Goal: Task Accomplishment & Management: Use online tool/utility

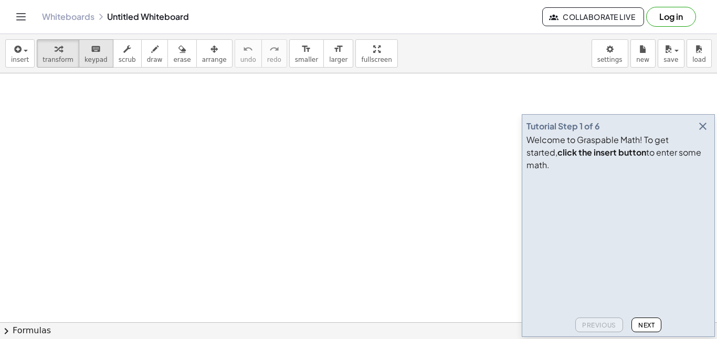
click at [93, 60] on span "keypad" at bounding box center [95, 59] width 23 height 7
click at [91, 54] on icon "keyboard" at bounding box center [96, 49] width 10 height 13
click at [123, 55] on icon "button" at bounding box center [126, 49] width 7 height 13
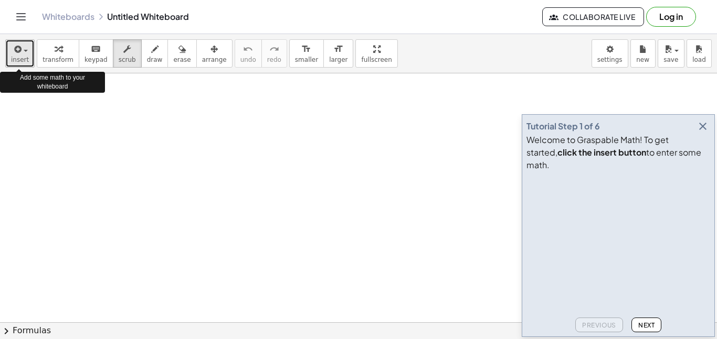
click at [19, 55] on icon "button" at bounding box center [16, 49] width 9 height 13
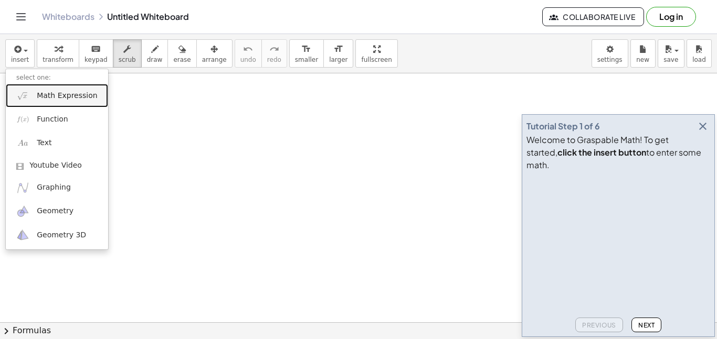
click at [48, 97] on span "Math Expression" at bounding box center [67, 96] width 60 height 10
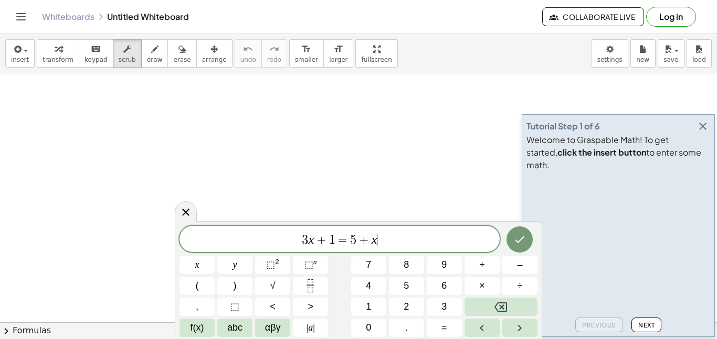
scroll to position [1, 0]
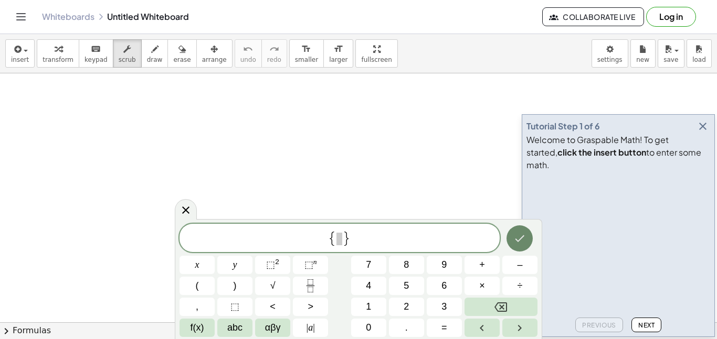
click at [518, 233] on icon "Done" at bounding box center [519, 238] width 13 height 13
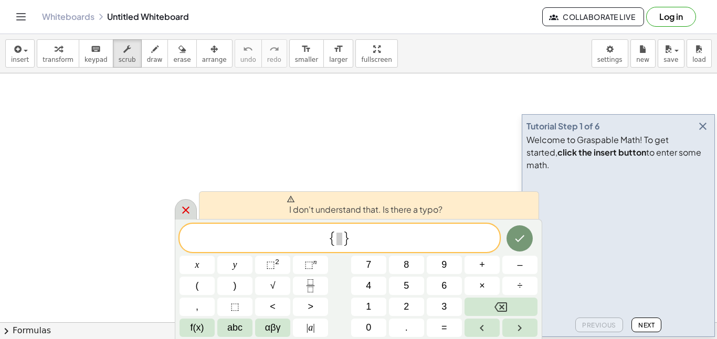
click at [190, 213] on icon at bounding box center [185, 210] width 13 height 13
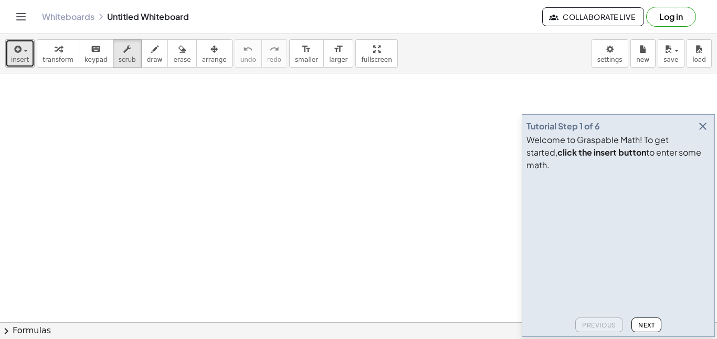
click at [8, 55] on button "insert" at bounding box center [19, 53] width 29 height 28
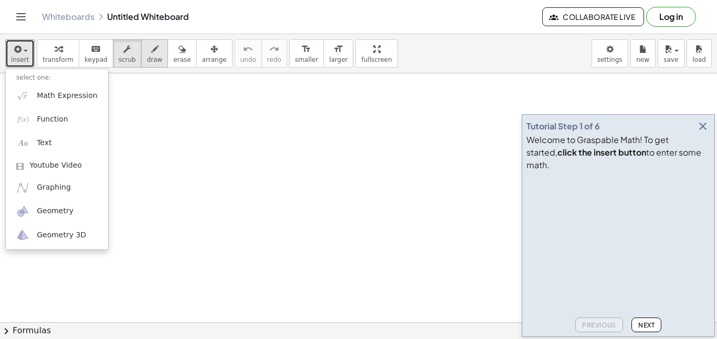
click at [151, 54] on icon "button" at bounding box center [154, 49] width 7 height 13
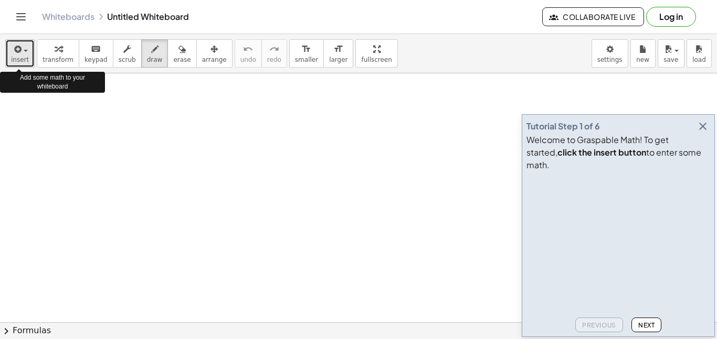
click at [22, 52] on span "button" at bounding box center [23, 50] width 2 height 7
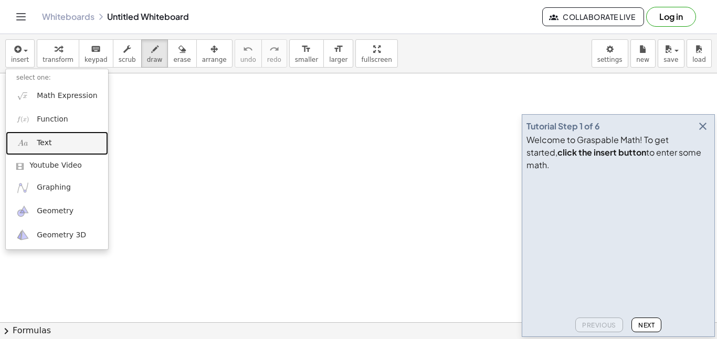
click at [38, 141] on span "Text" at bounding box center [44, 143] width 15 height 10
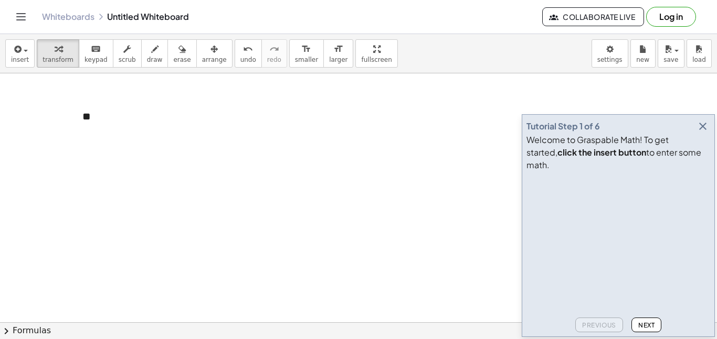
click at [84, 120] on div "**" at bounding box center [150, 117] width 157 height 36
click at [219, 97] on span "+" at bounding box center [217, 96] width 6 height 8
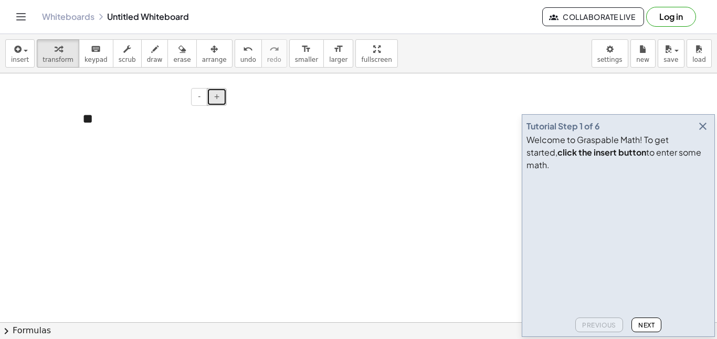
click at [219, 97] on span "+" at bounding box center [217, 96] width 6 height 8
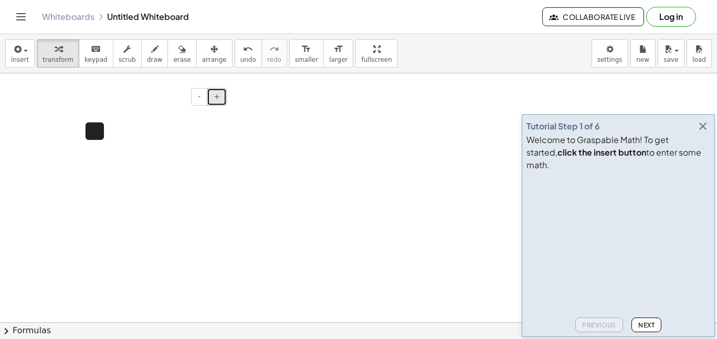
click at [219, 97] on span "+" at bounding box center [217, 96] width 6 height 8
click at [107, 134] on div "**" at bounding box center [150, 132] width 157 height 66
click at [23, 59] on span "insert" at bounding box center [20, 59] width 18 height 7
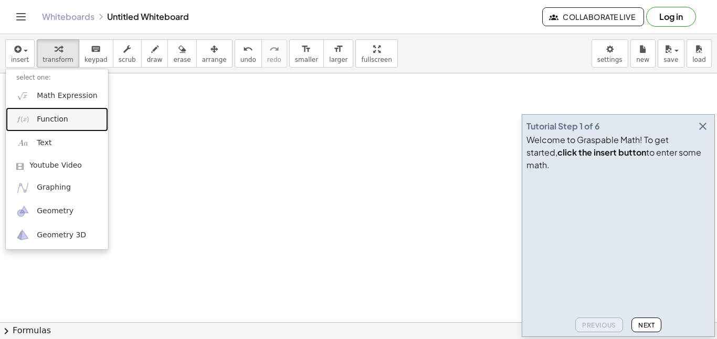
click at [46, 118] on span "Function" at bounding box center [52, 119] width 31 height 10
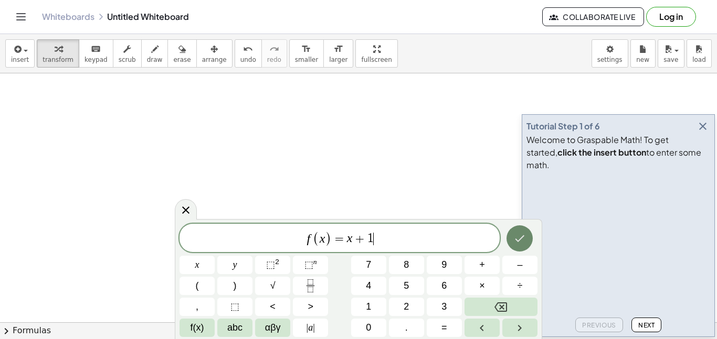
click at [522, 238] on icon "Done" at bounding box center [519, 238] width 13 height 13
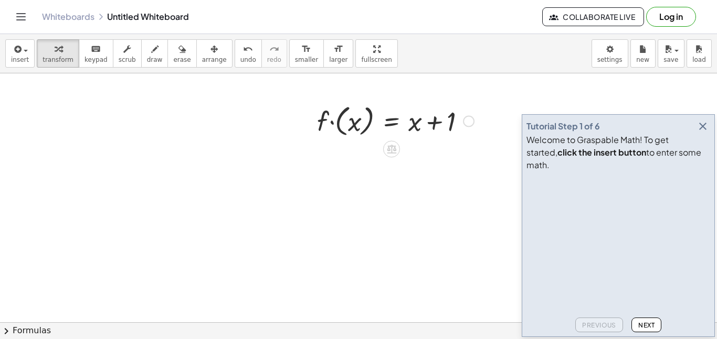
click at [346, 122] on div at bounding box center [395, 120] width 167 height 38
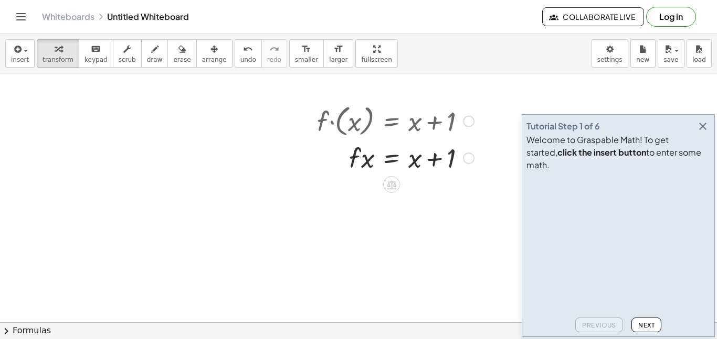
click at [431, 160] on div at bounding box center [395, 158] width 167 height 36
click at [416, 161] on div at bounding box center [395, 158] width 167 height 36
click at [363, 162] on div at bounding box center [395, 158] width 167 height 36
click at [467, 121] on div at bounding box center [469, 122] width 12 height 12
click at [496, 107] on span "Go back to this line" at bounding box center [522, 105] width 62 height 8
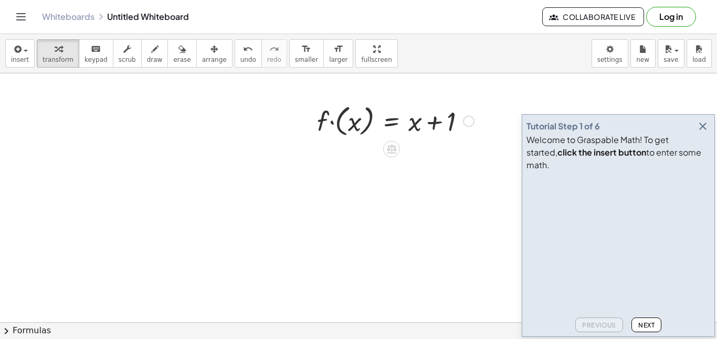
click at [334, 123] on div at bounding box center [395, 120] width 167 height 38
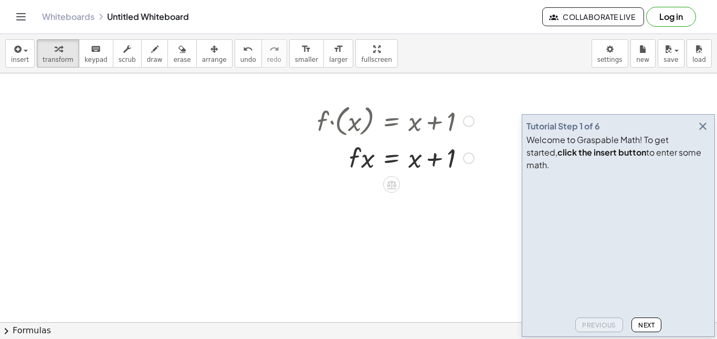
click at [468, 157] on div "Go back to this line Copy line as LaTeX Copy derivation as LaTeX" at bounding box center [469, 159] width 12 height 12
click at [466, 121] on div at bounding box center [469, 122] width 12 height 12
click at [501, 106] on span "Go back to this line" at bounding box center [522, 105] width 62 height 8
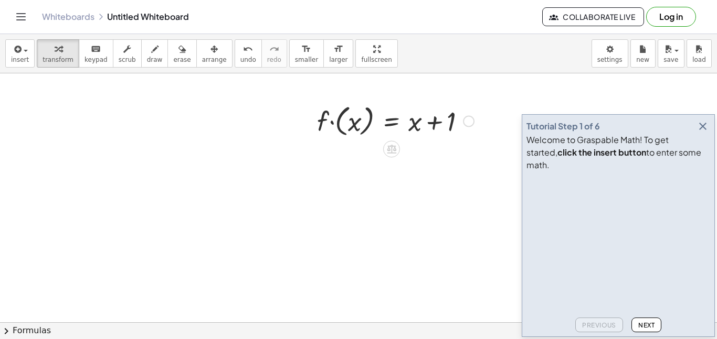
click at [347, 125] on div at bounding box center [395, 120] width 167 height 38
click at [317, 125] on div at bounding box center [309, 121] width 16 height 44
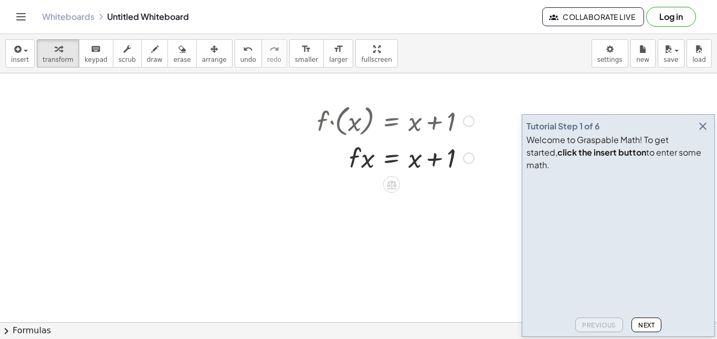
click at [466, 121] on div at bounding box center [469, 122] width 12 height 12
click at [499, 107] on span "Go back to this line" at bounding box center [522, 105] width 62 height 8
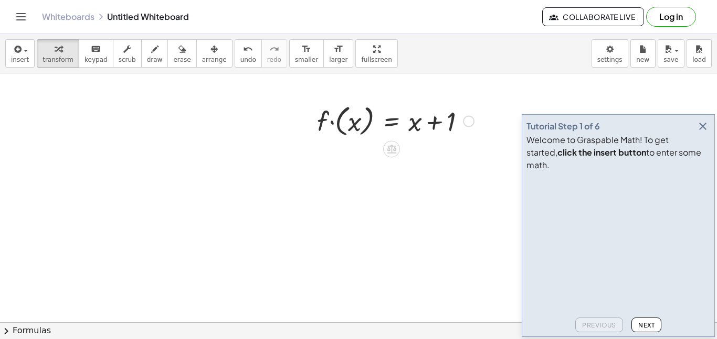
click at [643, 323] on span "Next" at bounding box center [646, 326] width 16 height 8
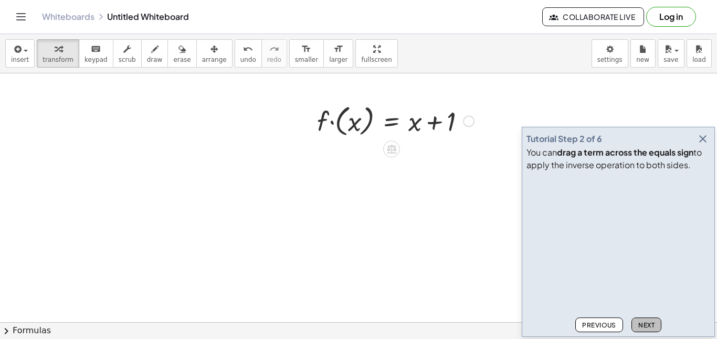
click at [643, 322] on span "Next" at bounding box center [646, 326] width 16 height 8
click at [643, 320] on button "Next" at bounding box center [646, 325] width 30 height 15
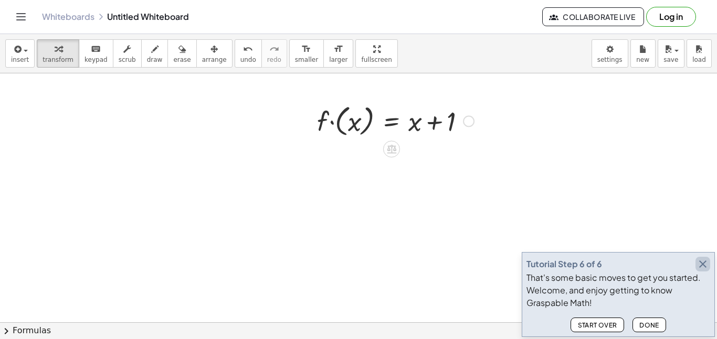
click at [703, 263] on icon "button" at bounding box center [702, 264] width 13 height 13
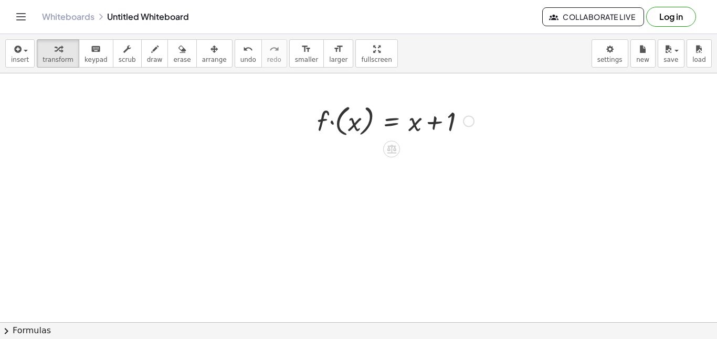
click at [469, 122] on div "Go back to this line Copy line as LaTeX Copy derivation as LaTeX" at bounding box center [469, 122] width 12 height 12
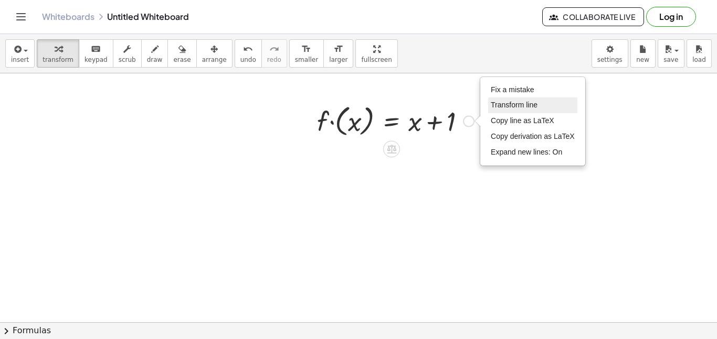
click at [506, 106] on span "Transform line" at bounding box center [514, 105] width 47 height 8
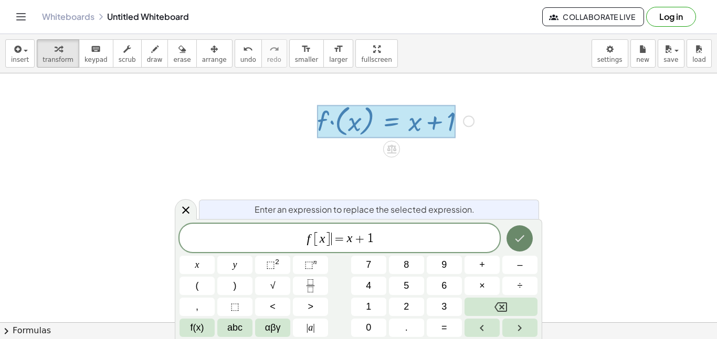
click at [520, 233] on icon "Done" at bounding box center [519, 238] width 13 height 13
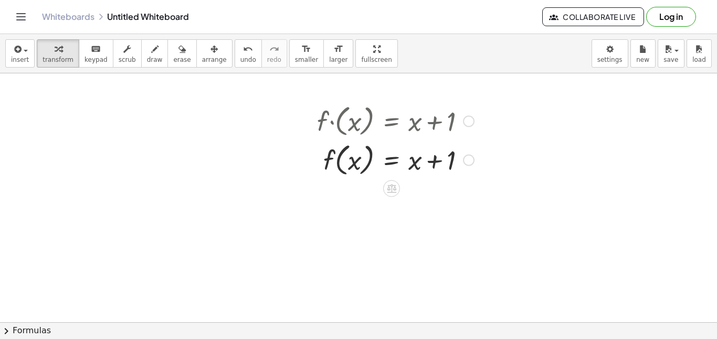
click at [468, 123] on div at bounding box center [469, 122] width 12 height 12
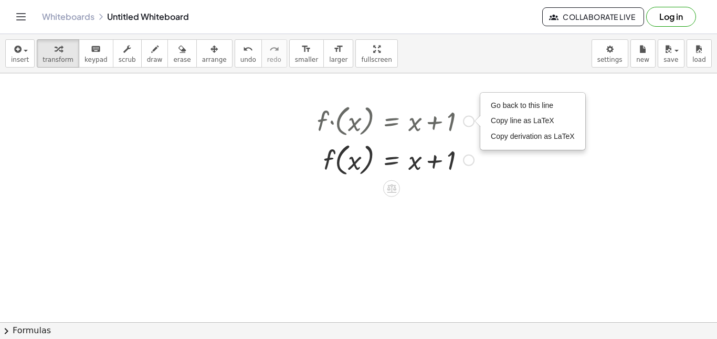
click at [469, 158] on div "Fix a mistake Transform line Copy line as LaTeX Copy derivation as LaTeX Expand…" at bounding box center [469, 161] width 12 height 12
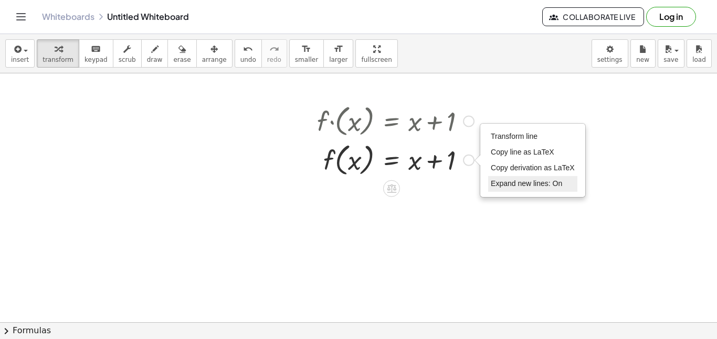
click at [496, 186] on span "Expand new lines: On" at bounding box center [526, 183] width 71 height 8
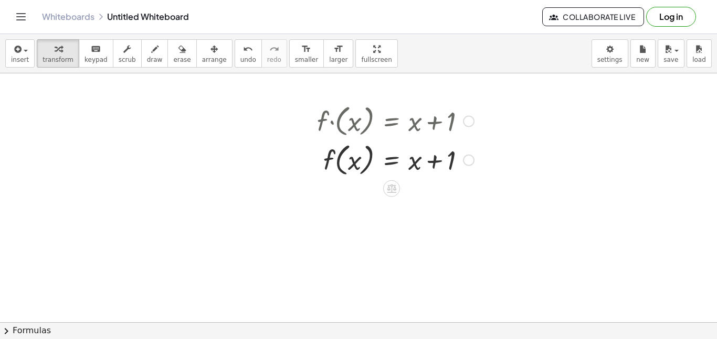
click at [469, 160] on div "Transform line Copy line as LaTeX Copy derivation as LaTeX Expand new lines: On" at bounding box center [469, 161] width 12 height 12
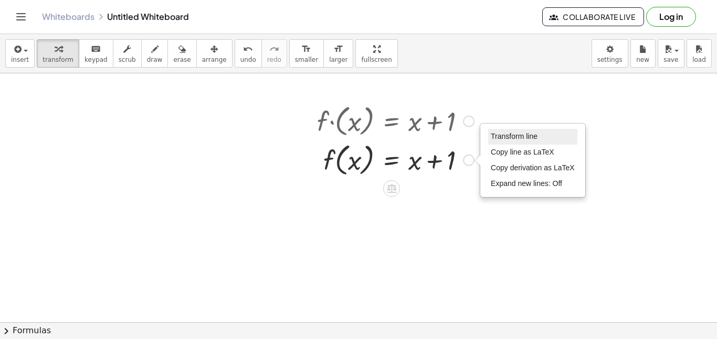
click at [510, 136] on span "Transform line" at bounding box center [514, 136] width 47 height 8
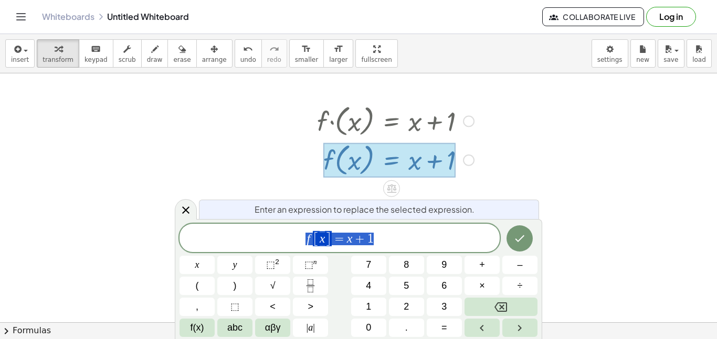
drag, startPoint x: 253, startPoint y: 89, endPoint x: 530, endPoint y: 186, distance: 294.0
click at [182, 211] on icon at bounding box center [185, 210] width 13 height 13
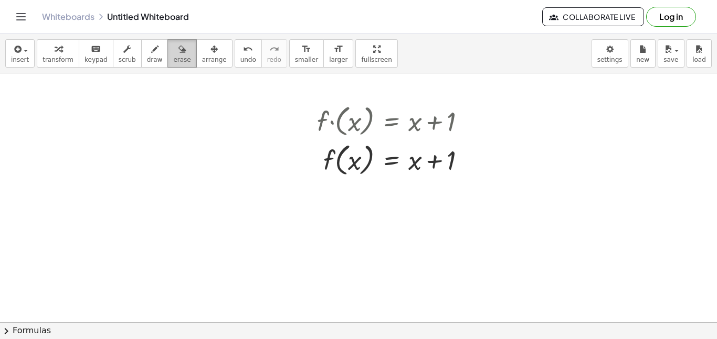
click at [174, 59] on span "erase" at bounding box center [181, 59] width 17 height 7
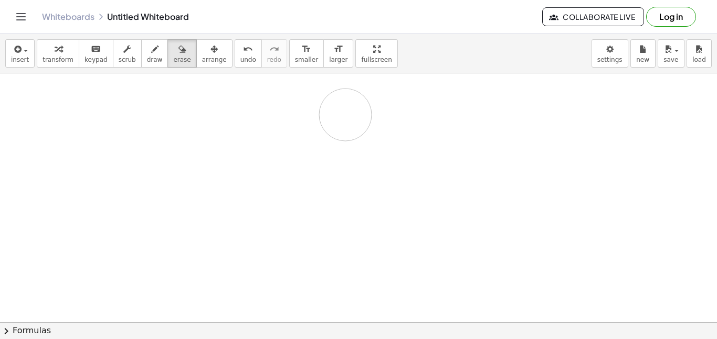
drag, startPoint x: 272, startPoint y: 122, endPoint x: 345, endPoint y: 115, distance: 73.3
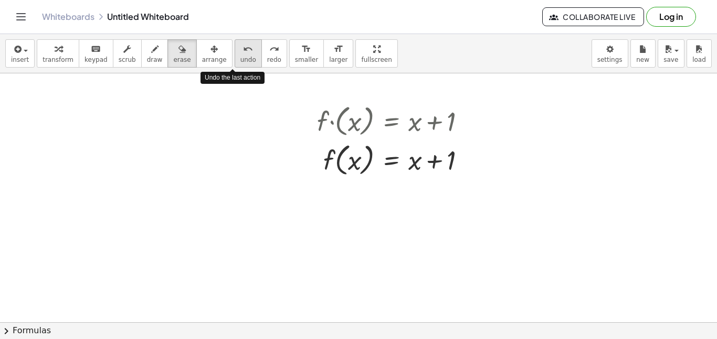
click at [240, 56] on span "undo" at bounding box center [248, 59] width 16 height 7
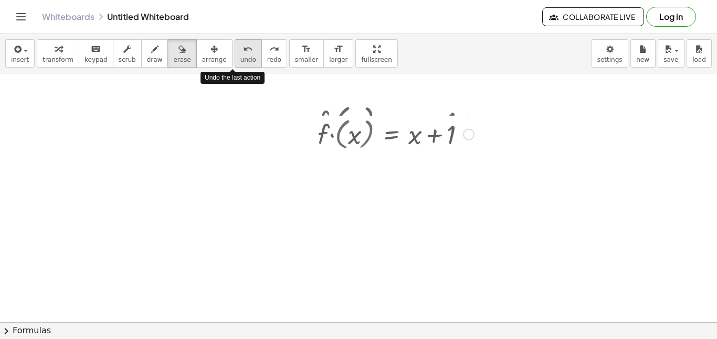
click at [240, 56] on span "undo" at bounding box center [248, 59] width 16 height 7
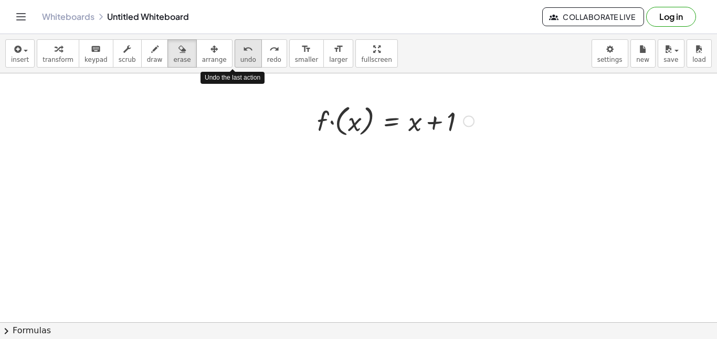
click at [240, 56] on span "undo" at bounding box center [248, 59] width 16 height 7
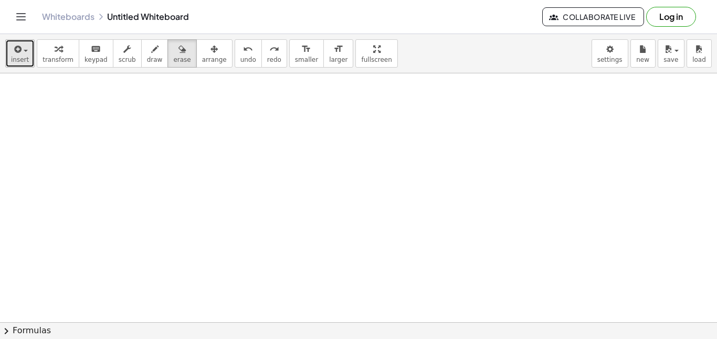
click at [12, 54] on icon "button" at bounding box center [16, 49] width 9 height 13
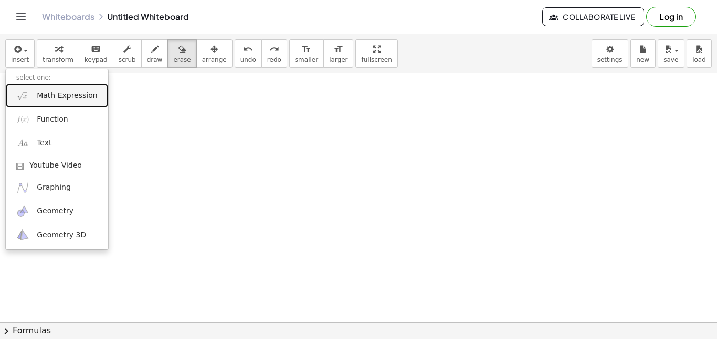
click at [61, 102] on link "Math Expression" at bounding box center [57, 96] width 102 height 24
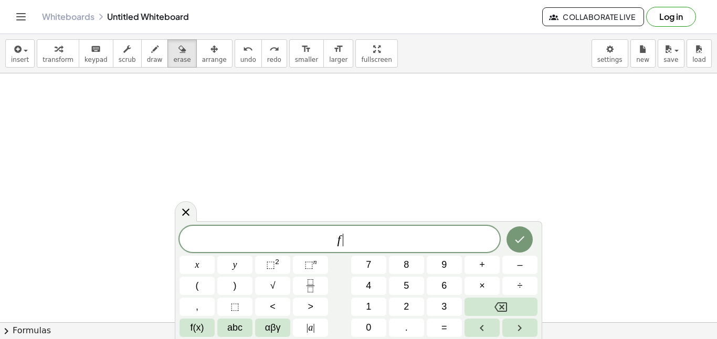
scroll to position [2, 0]
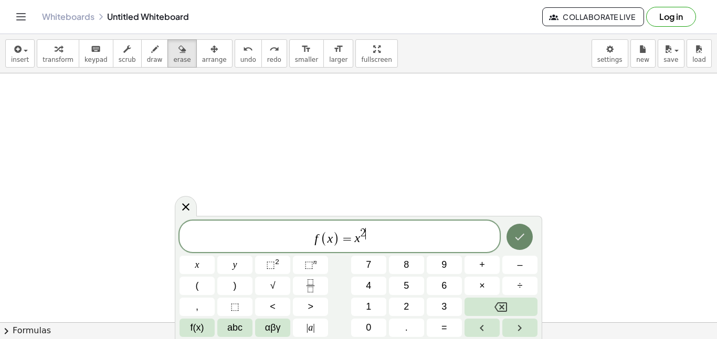
click at [525, 237] on icon "Done" at bounding box center [519, 237] width 13 height 13
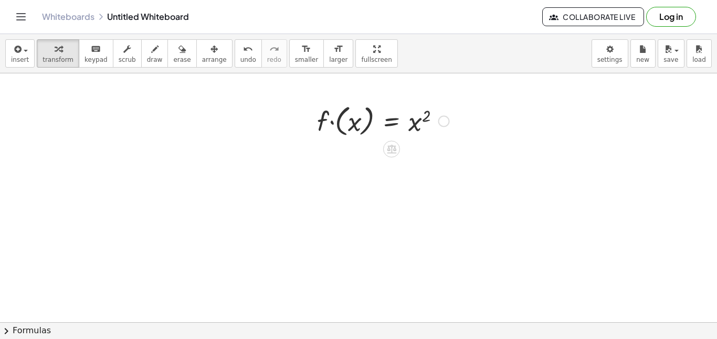
click at [415, 126] on div at bounding box center [383, 120] width 143 height 38
click at [354, 120] on div at bounding box center [383, 120] width 143 height 38
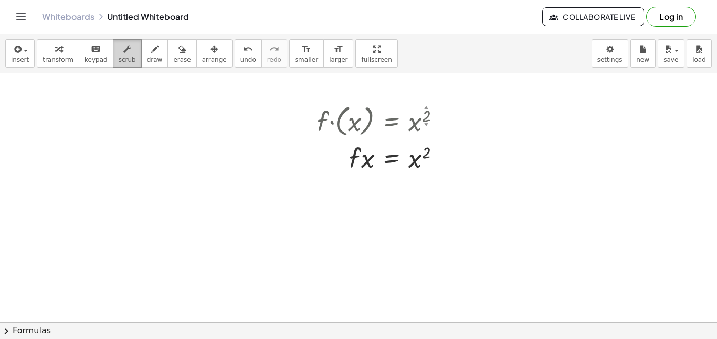
click at [119, 61] on span "scrub" at bounding box center [127, 59] width 17 height 7
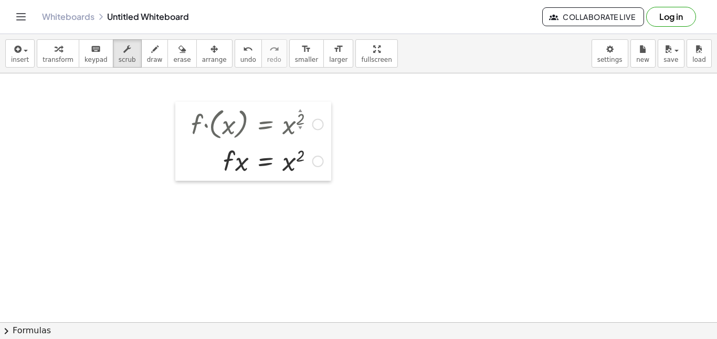
drag, startPoint x: 306, startPoint y: 123, endPoint x: 180, endPoint y: 126, distance: 126.0
click at [180, 126] on div at bounding box center [183, 141] width 16 height 79
click at [211, 152] on div at bounding box center [257, 161] width 143 height 36
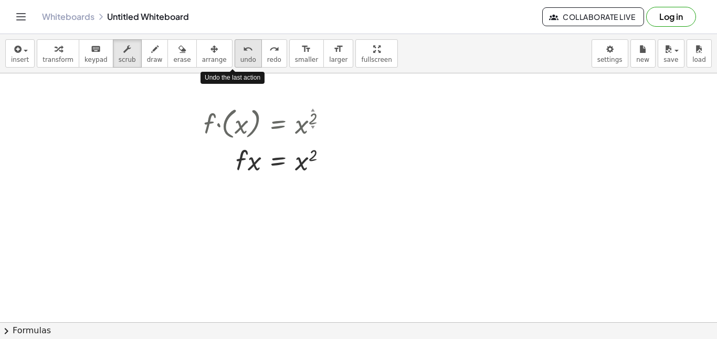
click at [240, 59] on span "undo" at bounding box center [248, 59] width 16 height 7
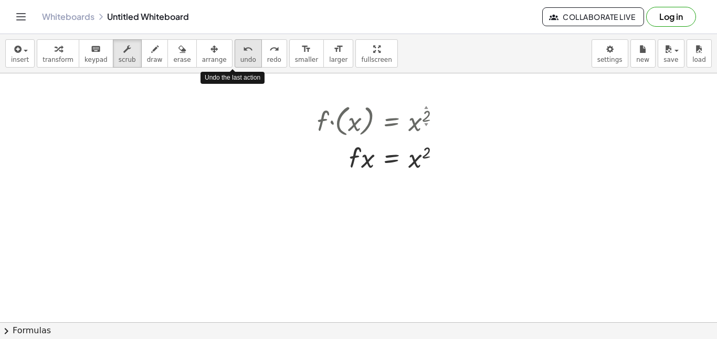
click at [240, 59] on span "undo" at bounding box center [248, 59] width 16 height 7
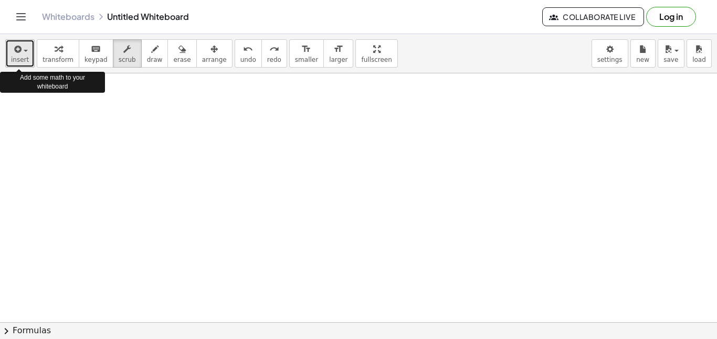
click at [19, 54] on icon "button" at bounding box center [16, 49] width 9 height 13
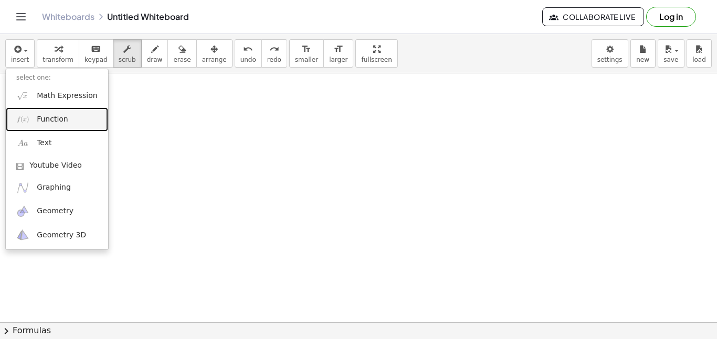
click at [65, 118] on span "Function" at bounding box center [52, 119] width 31 height 10
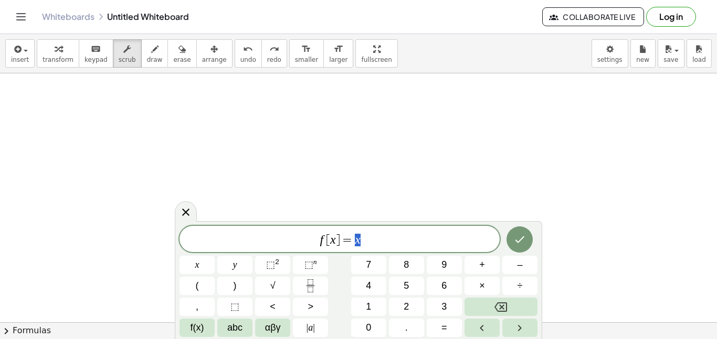
scroll to position [2, 0]
click at [385, 242] on span "f [ x ] = x" at bounding box center [339, 240] width 320 height 15
click at [522, 236] on icon "Done" at bounding box center [519, 238] width 9 height 7
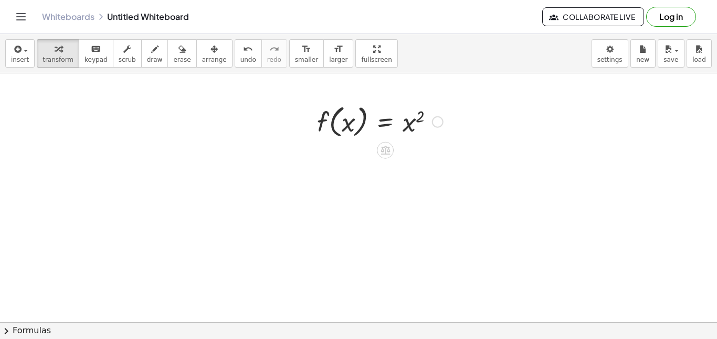
click at [333, 127] on div at bounding box center [380, 121] width 136 height 40
click at [408, 126] on div at bounding box center [380, 121] width 136 height 40
click at [384, 153] on icon at bounding box center [385, 150] width 11 height 11
click at [346, 152] on div "+" at bounding box center [343, 150] width 17 height 17
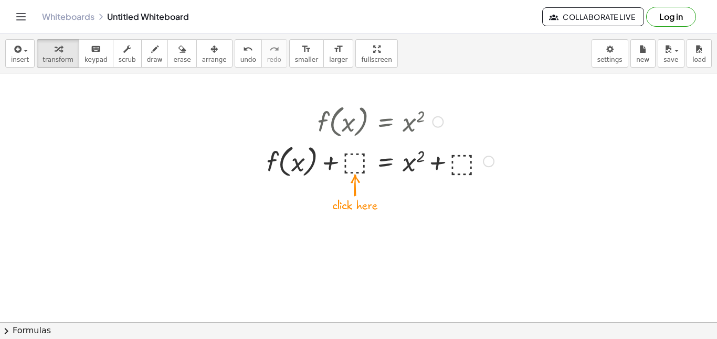
click at [353, 160] on div at bounding box center [380, 161] width 238 height 40
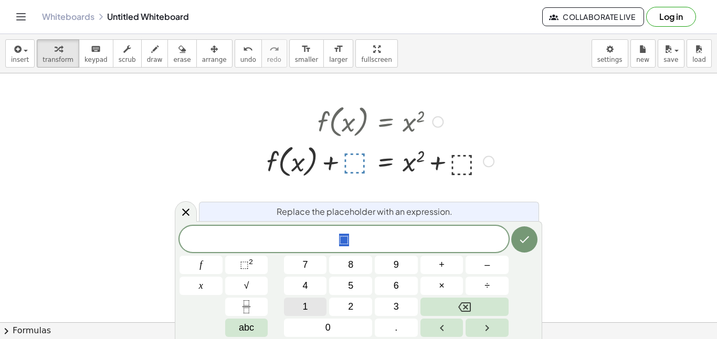
click at [303, 306] on span "1" at bounding box center [305, 307] width 5 height 14
click at [519, 237] on icon "Done" at bounding box center [524, 239] width 13 height 13
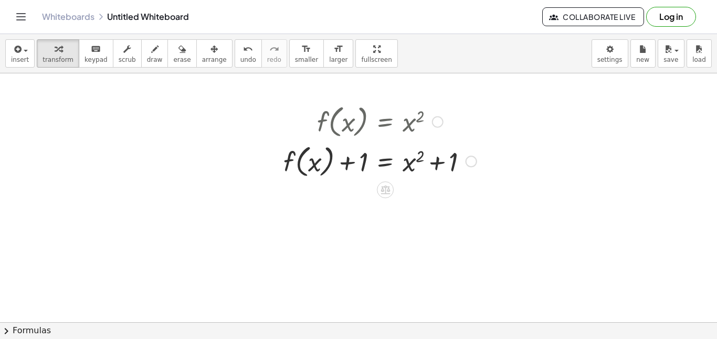
click at [334, 160] on div at bounding box center [380, 161] width 204 height 40
drag, startPoint x: 362, startPoint y: 165, endPoint x: 487, endPoint y: 168, distance: 125.4
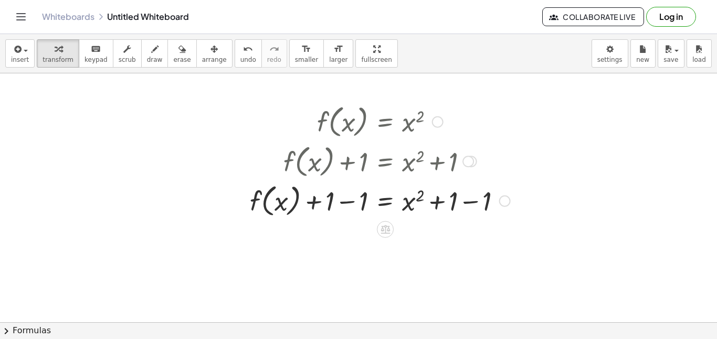
click at [354, 197] on div at bounding box center [380, 200] width 271 height 40
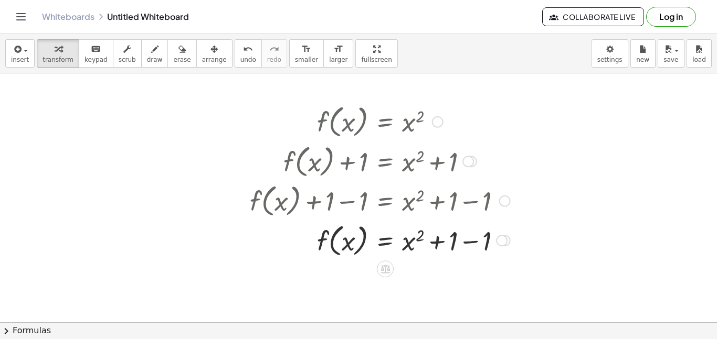
click at [466, 238] on div at bounding box center [380, 240] width 271 height 40
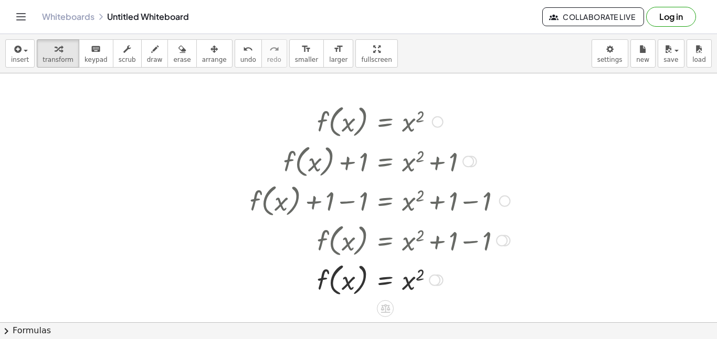
click at [438, 126] on div at bounding box center [438, 122] width 12 height 12
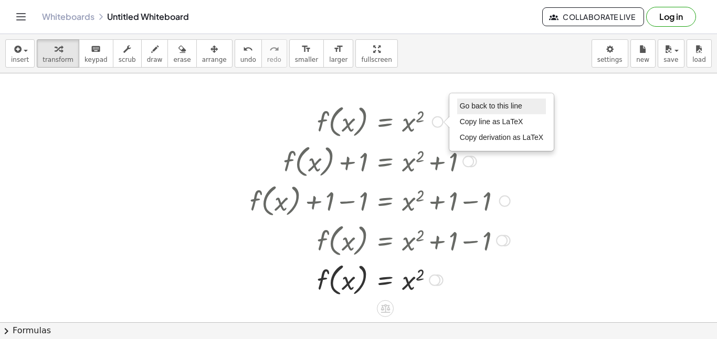
click at [477, 103] on span "Go back to this line" at bounding box center [491, 106] width 62 height 8
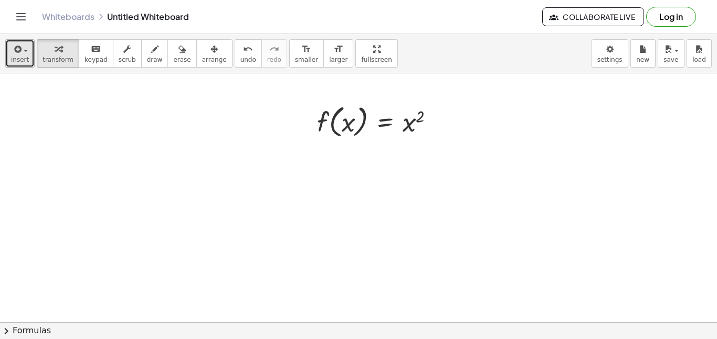
click at [18, 60] on span "insert" at bounding box center [20, 59] width 18 height 7
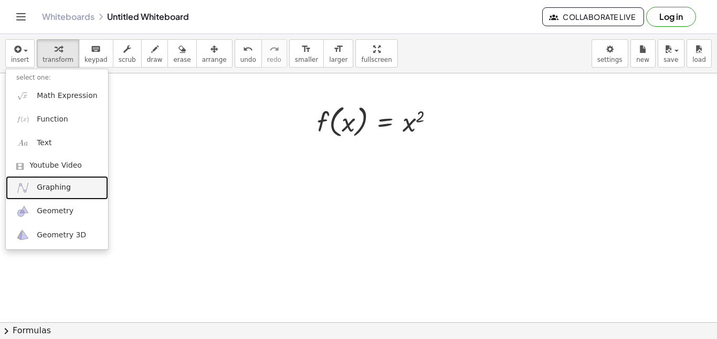
click at [45, 188] on span "Graphing" at bounding box center [54, 188] width 34 height 10
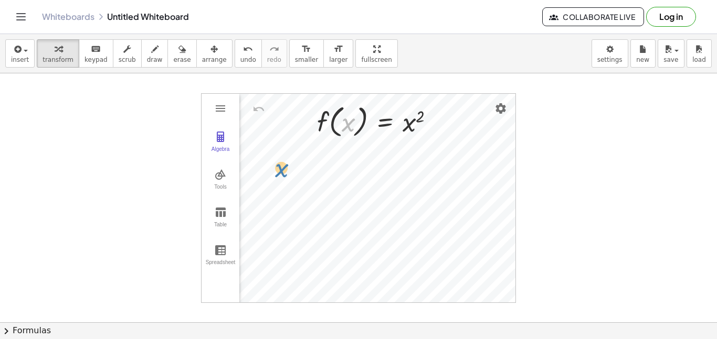
drag, startPoint x: 348, startPoint y: 119, endPoint x: 281, endPoint y: 164, distance: 80.9
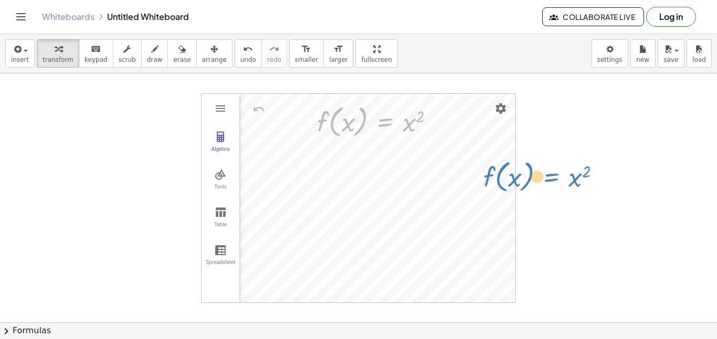
drag, startPoint x: 390, startPoint y: 112, endPoint x: 555, endPoint y: 167, distance: 173.7
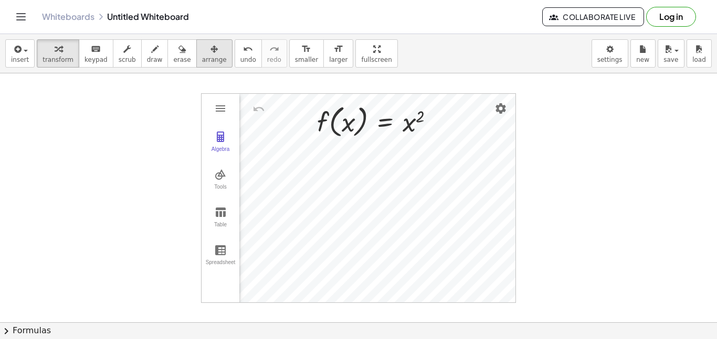
click at [202, 51] on div "button" at bounding box center [214, 49] width 25 height 13
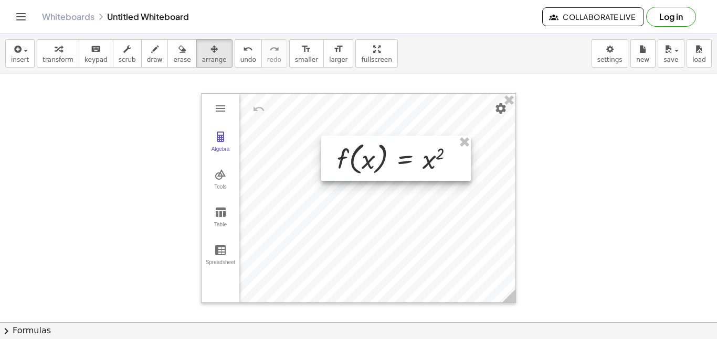
drag, startPoint x: 384, startPoint y: 110, endPoint x: 403, endPoint y: 147, distance: 42.3
click at [403, 147] on div at bounding box center [396, 158] width 150 height 45
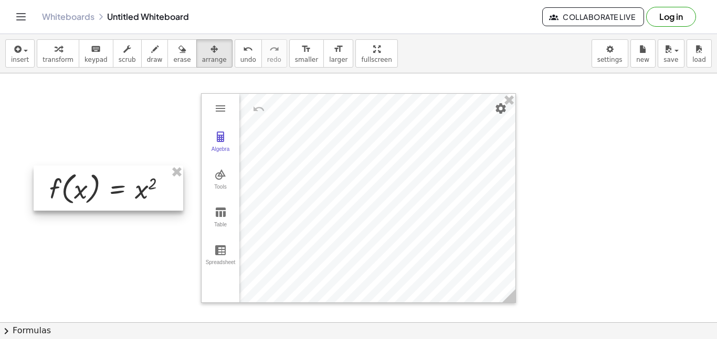
drag, startPoint x: 410, startPoint y: 151, endPoint x: 123, endPoint y: 181, distance: 289.1
click at [123, 181] on div at bounding box center [109, 188] width 150 height 45
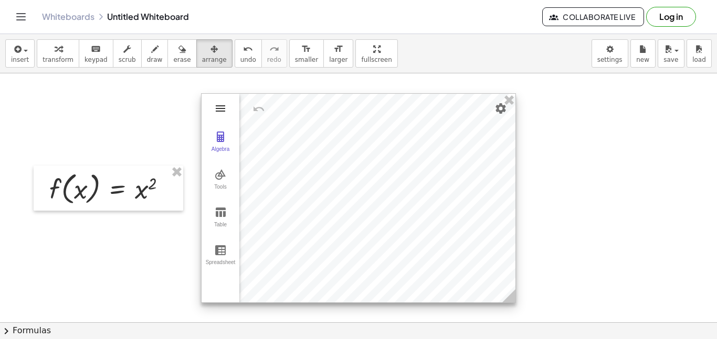
click at [215, 109] on img "Graphing Calculator" at bounding box center [220, 108] width 13 height 13
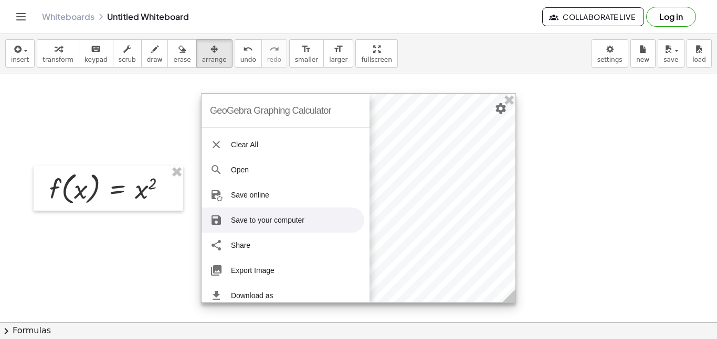
scroll to position [129, 0]
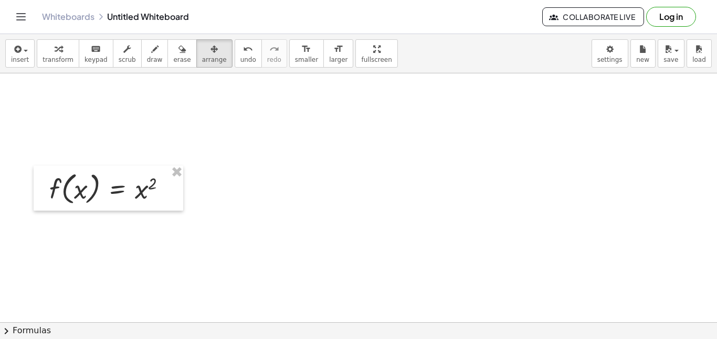
click at [14, 326] on button "chevron_right Formulas" at bounding box center [358, 331] width 717 height 17
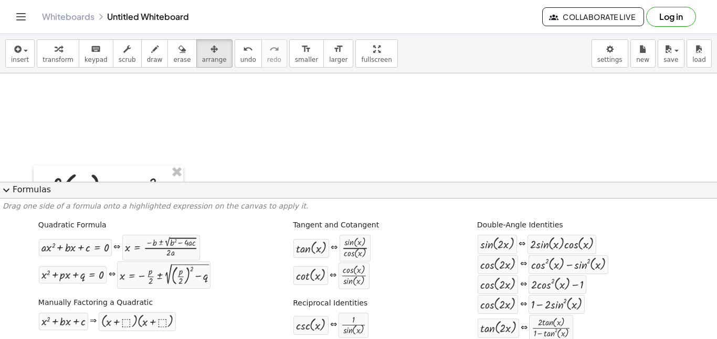
click at [9, 191] on span "expand_more" at bounding box center [6, 190] width 13 height 13
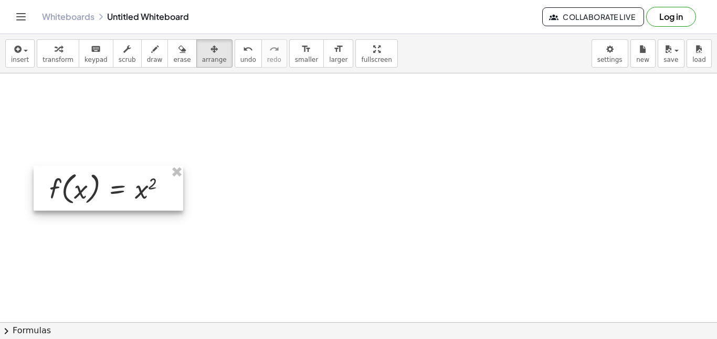
click at [167, 195] on div at bounding box center [109, 188] width 150 height 45
click at [59, 55] on button "transform" at bounding box center [58, 53] width 43 height 28
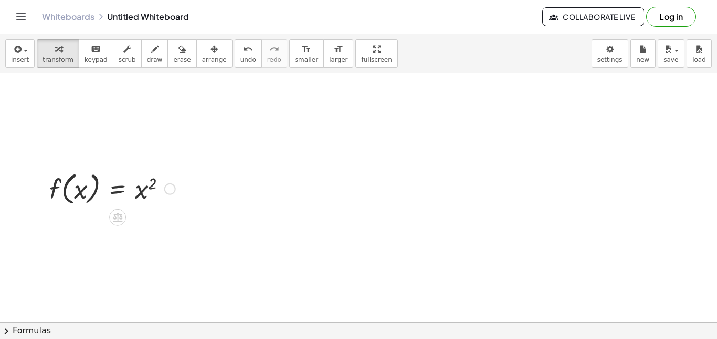
click at [103, 186] on div at bounding box center [112, 188] width 136 height 40
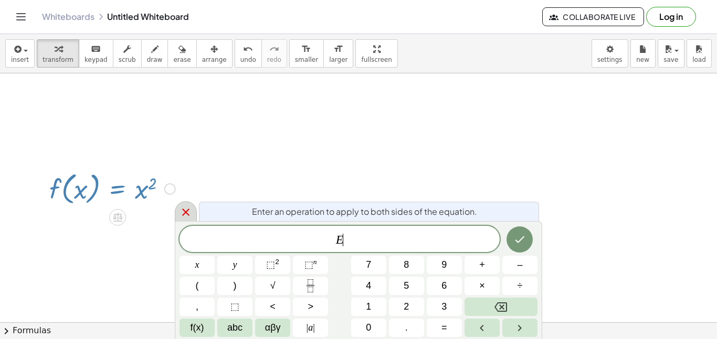
click at [182, 213] on icon at bounding box center [185, 212] width 13 height 13
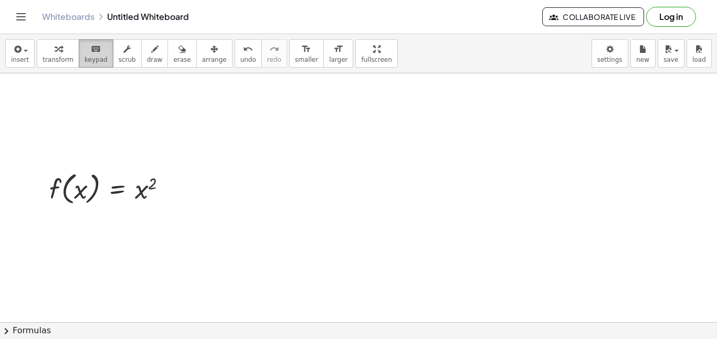
click at [92, 50] on icon "keyboard" at bounding box center [96, 49] width 10 height 13
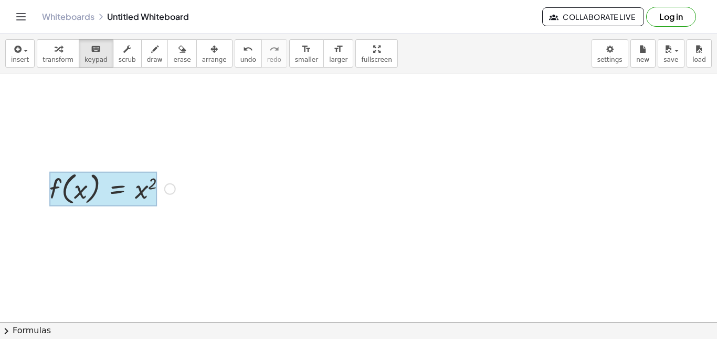
click at [105, 197] on div at bounding box center [103, 189] width 108 height 35
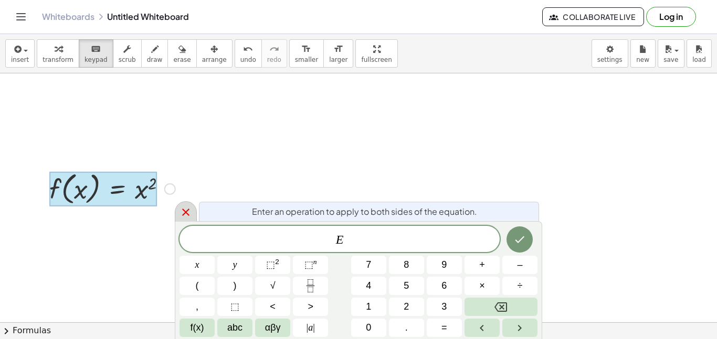
click at [186, 212] on icon at bounding box center [185, 212] width 7 height 7
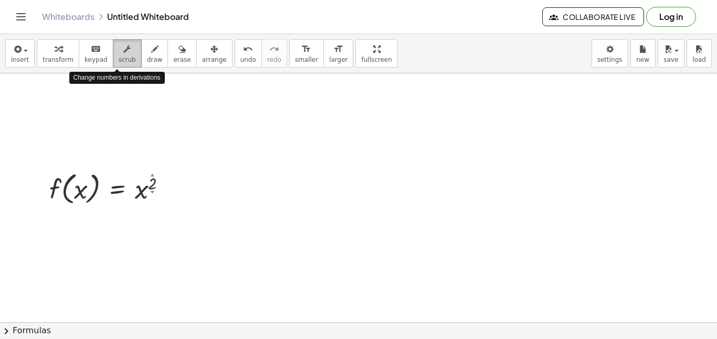
click at [119, 61] on span "scrub" at bounding box center [127, 59] width 17 height 7
click at [102, 190] on div at bounding box center [112, 188] width 136 height 40
click at [122, 189] on div at bounding box center [112, 188] width 136 height 40
click at [153, 191] on div "▼" at bounding box center [152, 193] width 4 height 6
click at [152, 175] on div "▲" at bounding box center [152, 176] width 4 height 6
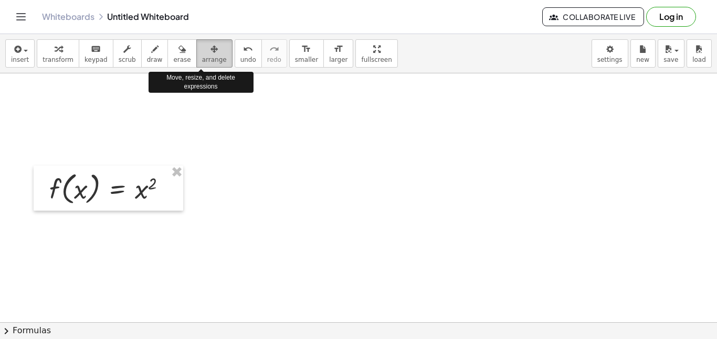
click at [208, 56] on span "arrange" at bounding box center [214, 59] width 25 height 7
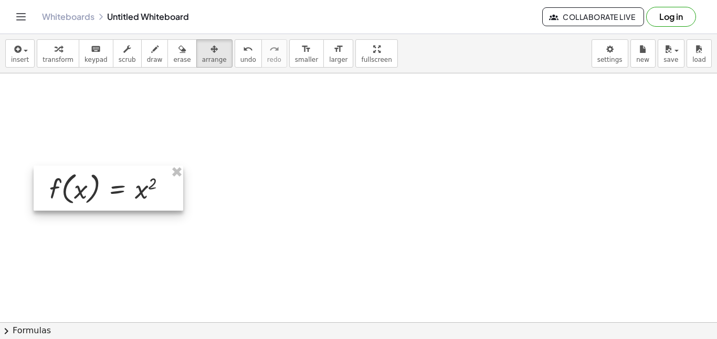
click at [88, 183] on div at bounding box center [109, 188] width 150 height 45
click at [90, 183] on div at bounding box center [109, 188] width 150 height 45
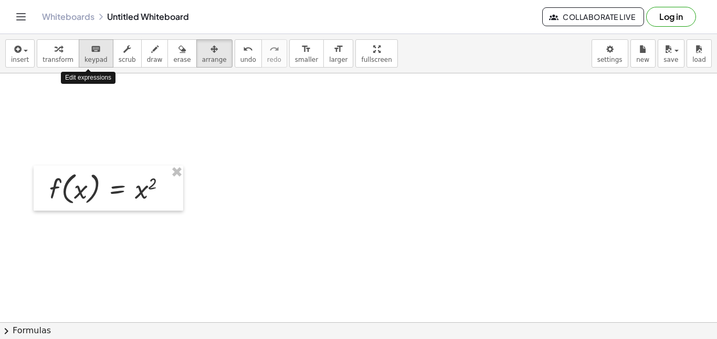
click at [91, 53] on icon "keyboard" at bounding box center [96, 49] width 10 height 13
click at [89, 193] on div at bounding box center [112, 188] width 136 height 40
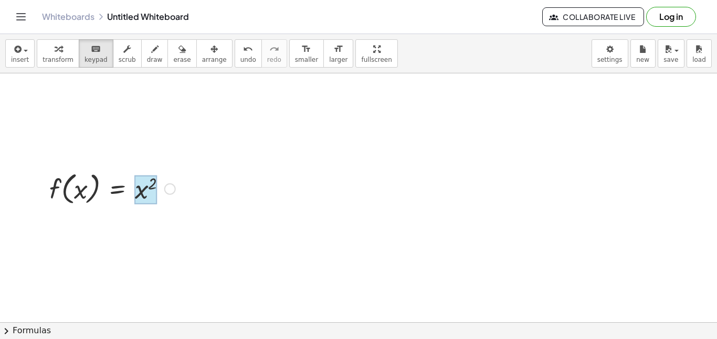
click at [145, 195] on div at bounding box center [146, 190] width 22 height 29
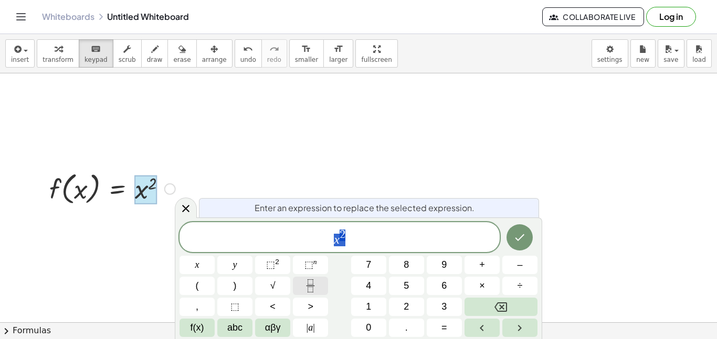
click at [306, 283] on icon "Fraction" at bounding box center [310, 286] width 13 height 13
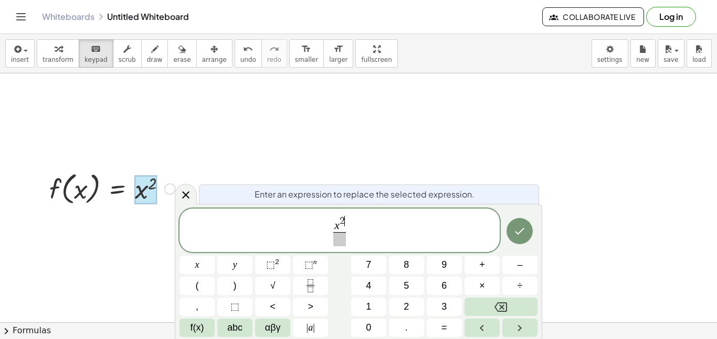
click at [343, 222] on span "2 ​" at bounding box center [341, 221] width 5 height 10
click at [342, 240] on span at bounding box center [339, 239] width 48 height 14
click at [518, 229] on icon "Done" at bounding box center [519, 231] width 13 height 13
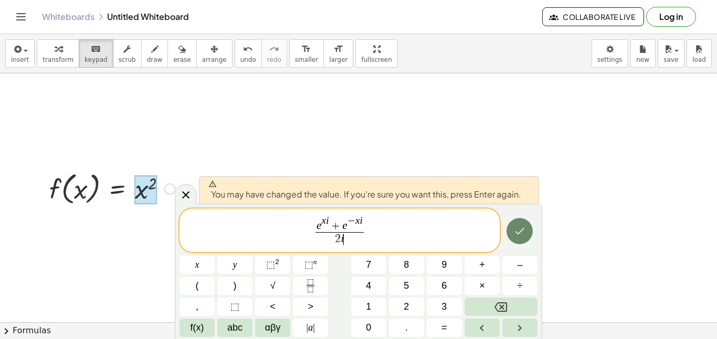
click at [515, 227] on icon "Done" at bounding box center [519, 231] width 13 height 13
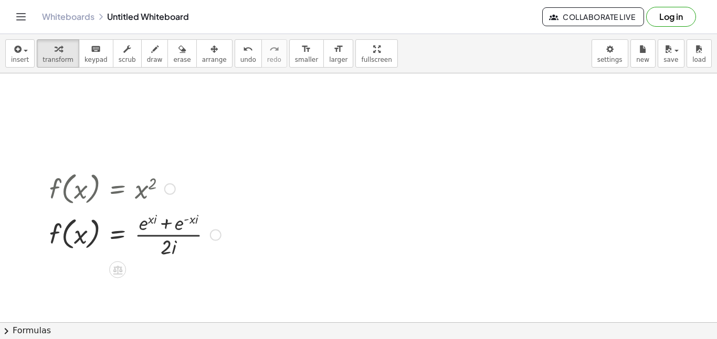
click at [215, 236] on div "Go back to this line Copy line as LaTeX Copy derivation as LaTeX" at bounding box center [216, 236] width 12 height 12
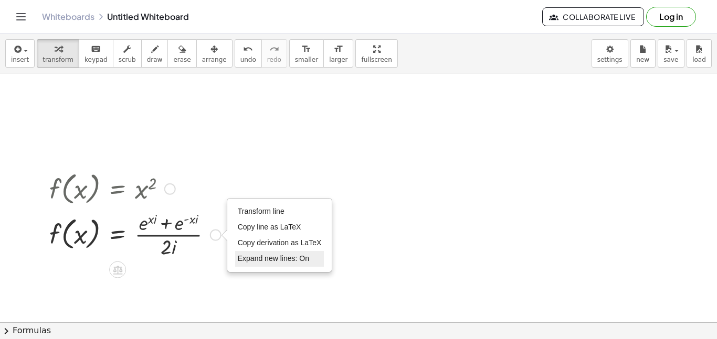
click at [241, 261] on span "Expand new lines: On" at bounding box center [273, 258] width 71 height 8
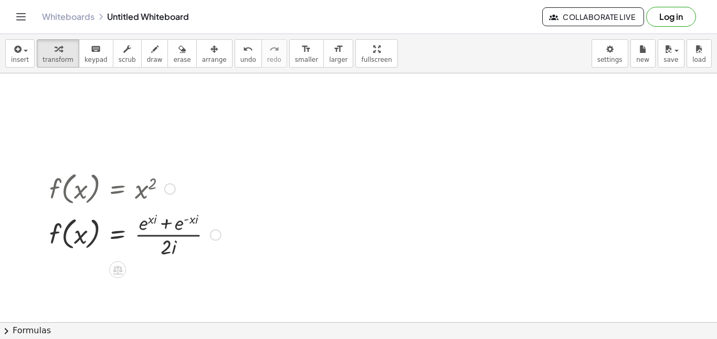
click at [167, 190] on div at bounding box center [170, 190] width 12 height 12
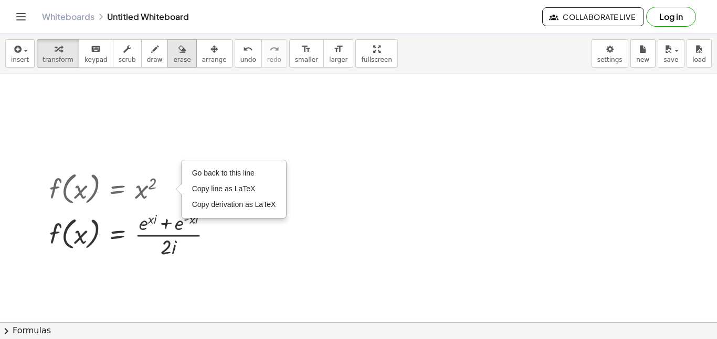
click at [175, 55] on button "erase" at bounding box center [181, 53] width 29 height 28
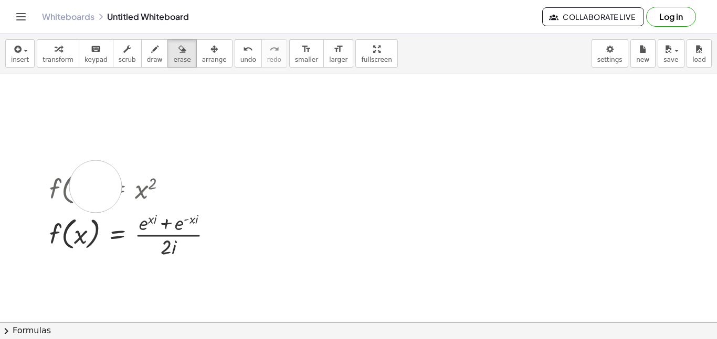
drag, startPoint x: 69, startPoint y: 186, endPoint x: 136, endPoint y: 186, distance: 67.2
click at [600, 56] on body "Graspable Math Activities Get Started Activity Bank Assigned Work Classes White…" at bounding box center [358, 169] width 717 height 339
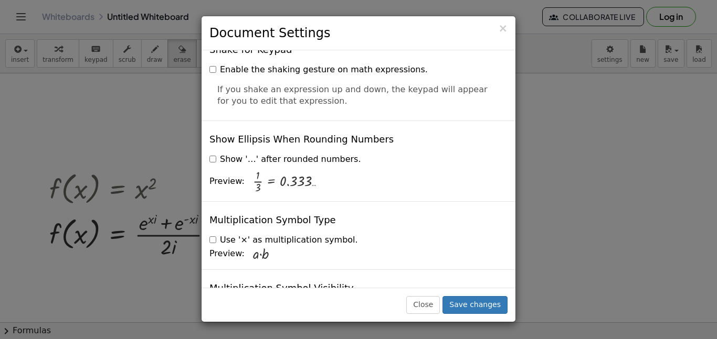
scroll to position [2510, 0]
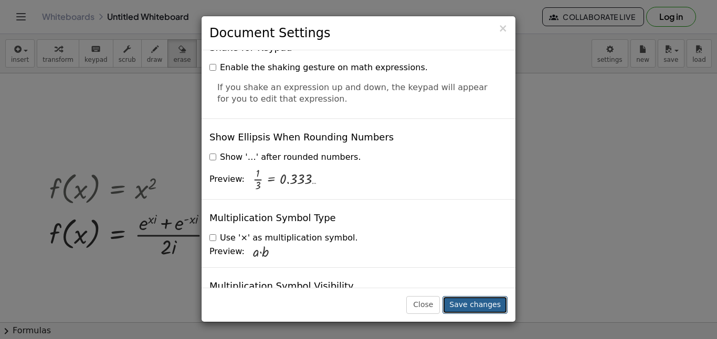
click at [456, 298] on button "Save changes" at bounding box center [474, 305] width 65 height 18
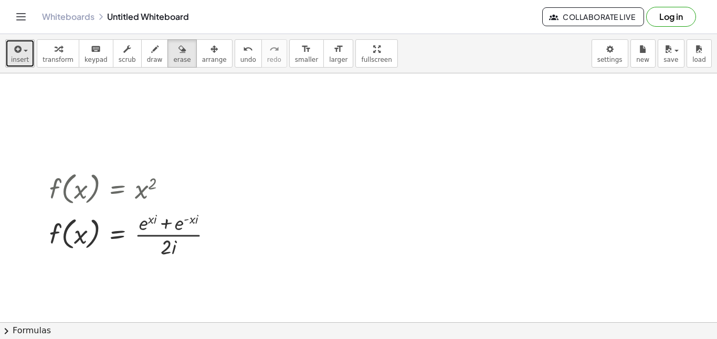
click at [6, 53] on button "insert" at bounding box center [19, 53] width 29 height 28
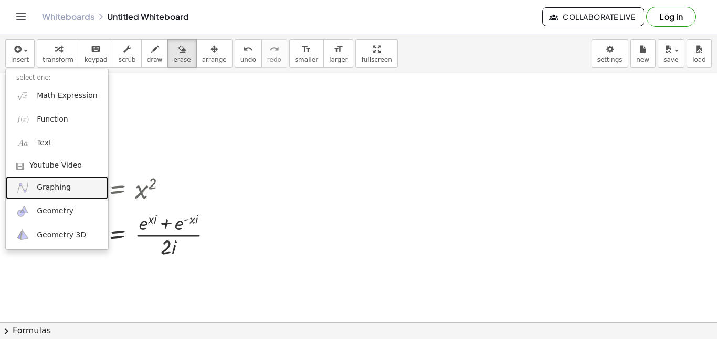
click at [52, 185] on span "Graphing" at bounding box center [54, 188] width 34 height 10
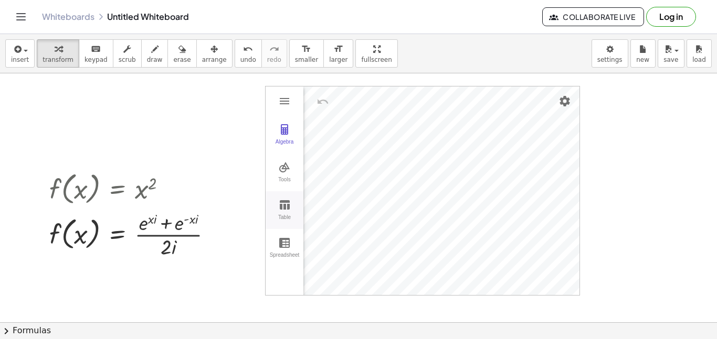
click at [291, 211] on button "Table" at bounding box center [284, 211] width 38 height 38
click at [382, 102] on img "Undo" at bounding box center [383, 101] width 13 height 13
click at [348, 102] on div "x" at bounding box center [348, 99] width 5 height 13
click at [344, 104] on div "x" at bounding box center [352, 102] width 28 height 31
click at [349, 102] on div "x" at bounding box center [348, 99] width 5 height 13
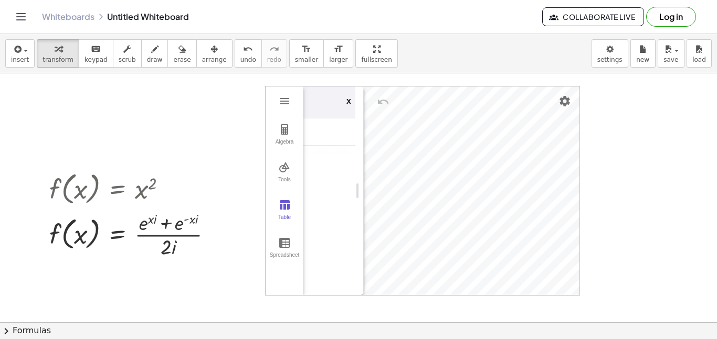
click at [349, 102] on div "x" at bounding box center [348, 99] width 5 height 13
click at [277, 207] on button "Table" at bounding box center [284, 211] width 38 height 38
click at [325, 101] on img "Undo" at bounding box center [322, 101] width 13 height 13
drag, startPoint x: 279, startPoint y: 283, endPoint x: 258, endPoint y: 245, distance: 43.9
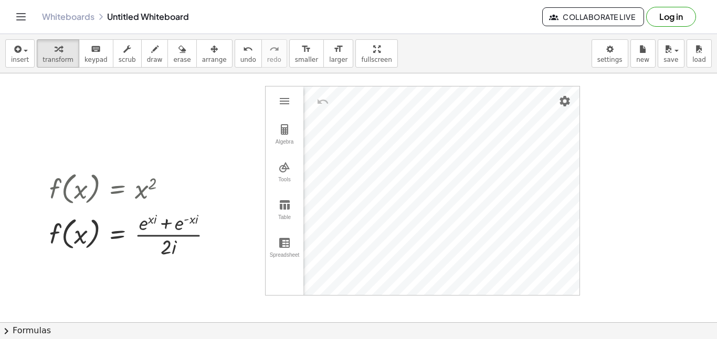
click at [286, 107] on img "Graphing Calculator" at bounding box center [284, 101] width 13 height 13
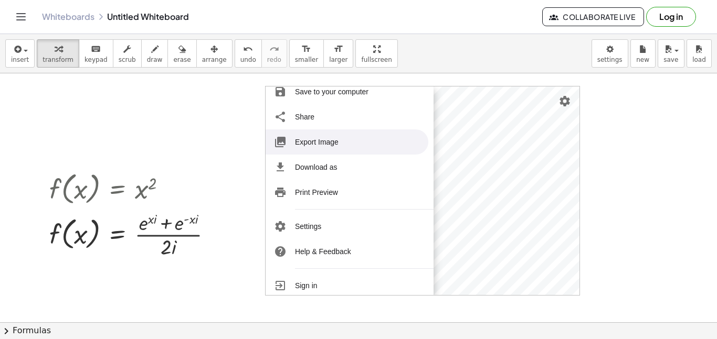
scroll to position [0, 0]
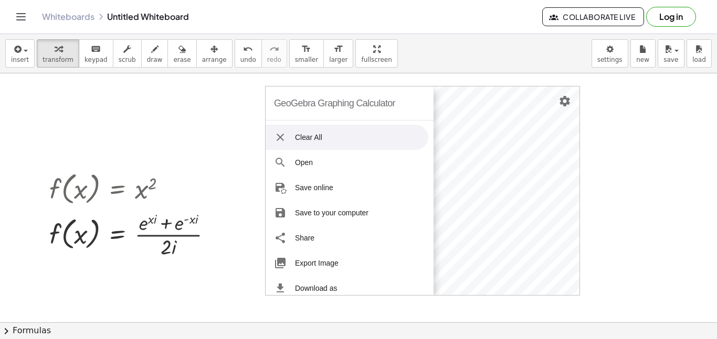
click at [294, 131] on li "Clear All" at bounding box center [346, 137] width 163 height 25
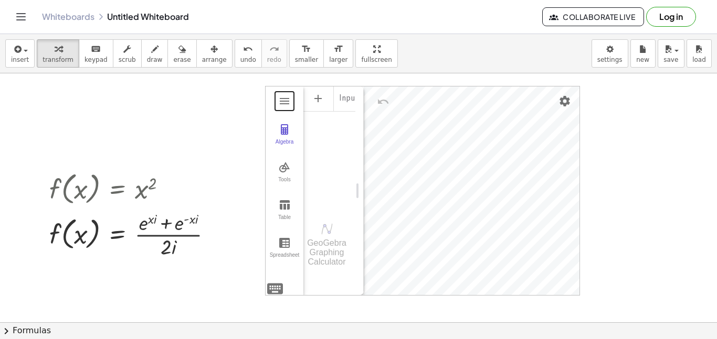
drag, startPoint x: 250, startPoint y: 91, endPoint x: 602, endPoint y: 253, distance: 387.4
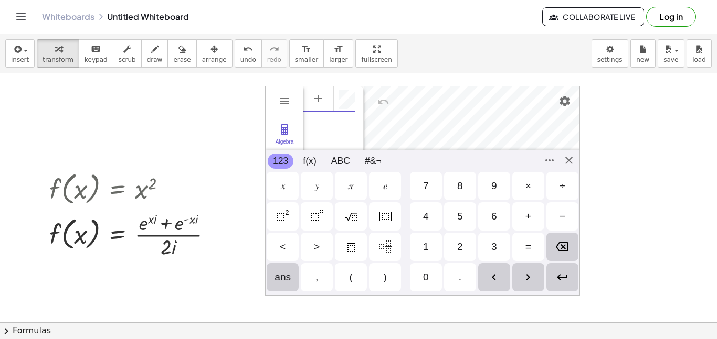
click at [281, 288] on div "GeoGebra Graphing Calculator Clear All Open Save online Save to your computer S…" at bounding box center [422, 191] width 315 height 210
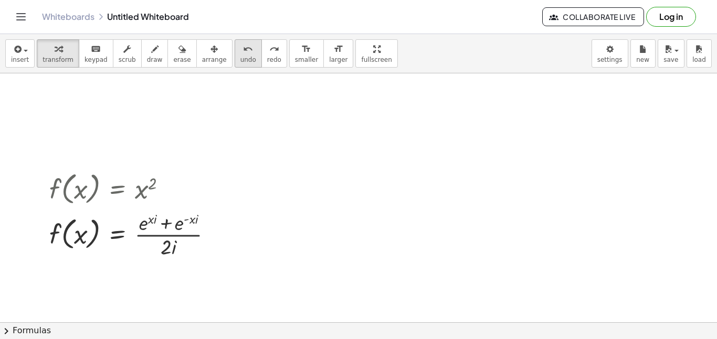
click at [240, 56] on span "undo" at bounding box center [248, 59] width 16 height 7
click at [26, 57] on span "insert" at bounding box center [20, 59] width 18 height 7
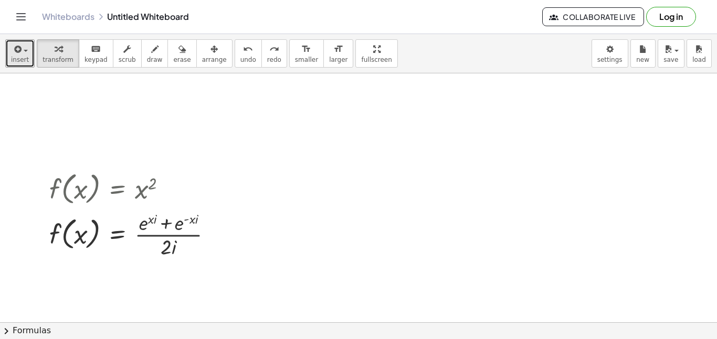
drag, startPoint x: 277, startPoint y: 131, endPoint x: 331, endPoint y: 158, distance: 59.8
click at [22, 50] on span "button" at bounding box center [23, 50] width 2 height 7
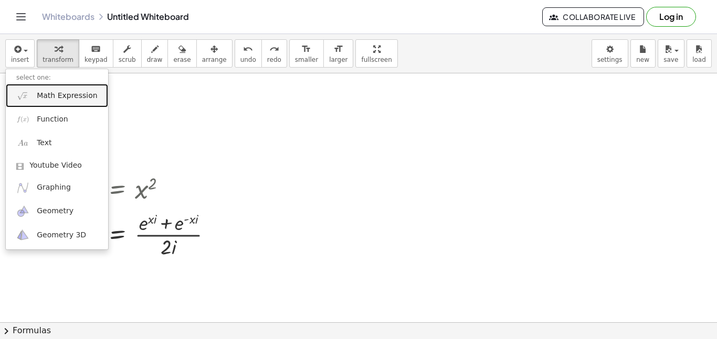
click at [38, 93] on span "Math Expression" at bounding box center [67, 96] width 60 height 10
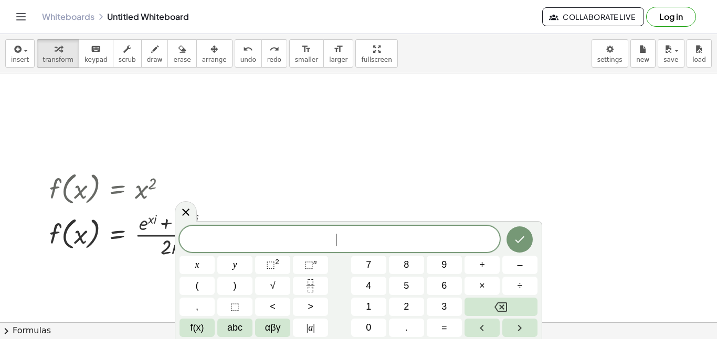
scroll to position [4, 0]
click at [520, 238] on icon "Done" at bounding box center [519, 239] width 9 height 7
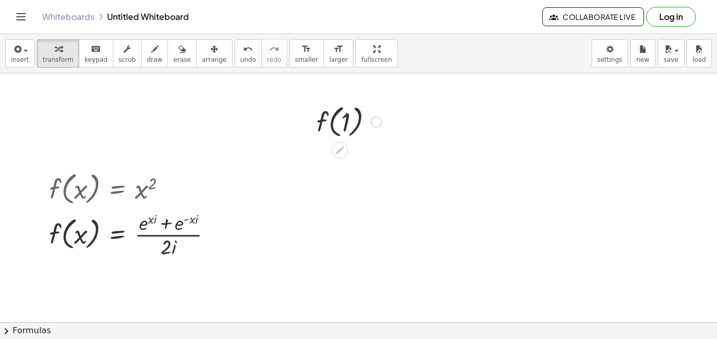
click at [363, 122] on div at bounding box center [349, 121] width 76 height 40
click at [355, 120] on div at bounding box center [349, 121] width 76 height 40
click at [326, 116] on div at bounding box center [349, 121] width 76 height 40
click at [374, 124] on div at bounding box center [376, 122] width 12 height 12
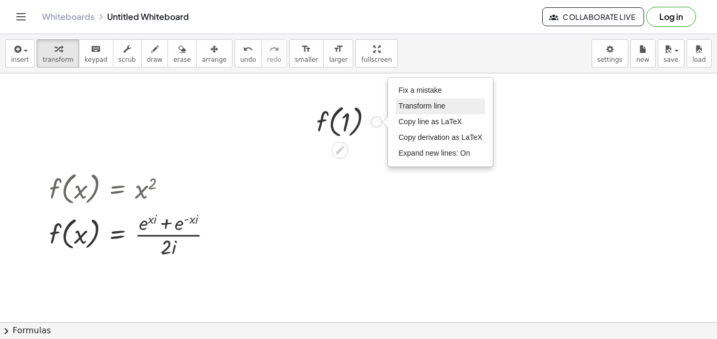
click at [404, 104] on span "Transform line" at bounding box center [421, 106] width 47 height 8
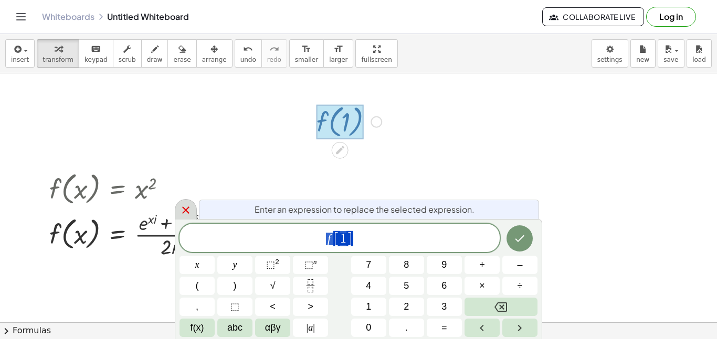
click at [183, 211] on icon at bounding box center [185, 210] width 13 height 13
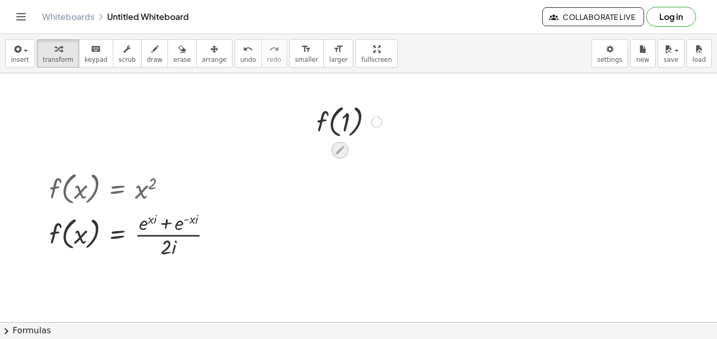
click at [342, 146] on icon at bounding box center [340, 150] width 8 height 8
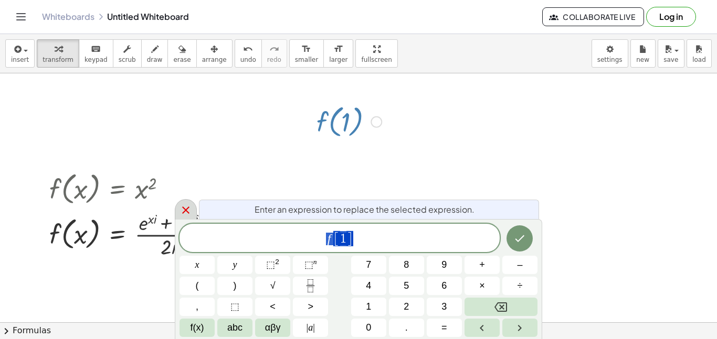
click at [193, 209] on div at bounding box center [186, 209] width 22 height 20
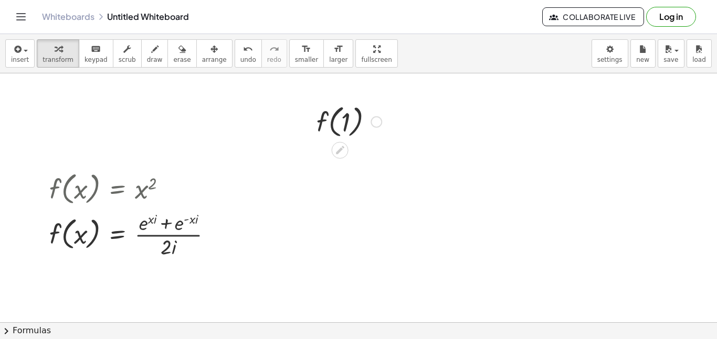
click at [339, 124] on div at bounding box center [349, 121] width 76 height 40
click at [378, 120] on div "Fix a mistake Transform line Copy line as LaTeX Copy derivation as LaTeX Expand…" at bounding box center [376, 122] width 12 height 12
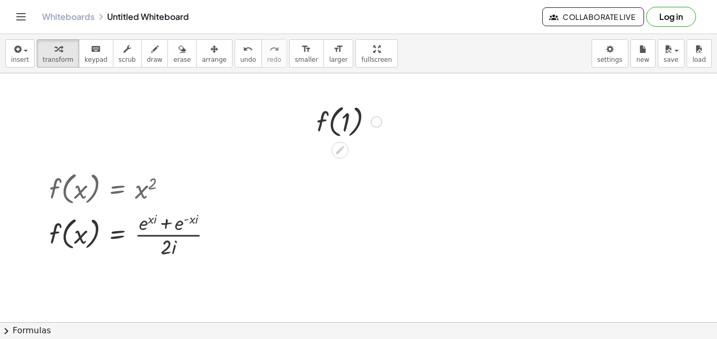
click at [357, 121] on div at bounding box center [349, 121] width 76 height 40
click at [363, 119] on div at bounding box center [349, 121] width 76 height 40
click at [115, 270] on icon at bounding box center [117, 270] width 9 height 9
click at [158, 271] on icon at bounding box center [159, 269] width 9 height 9
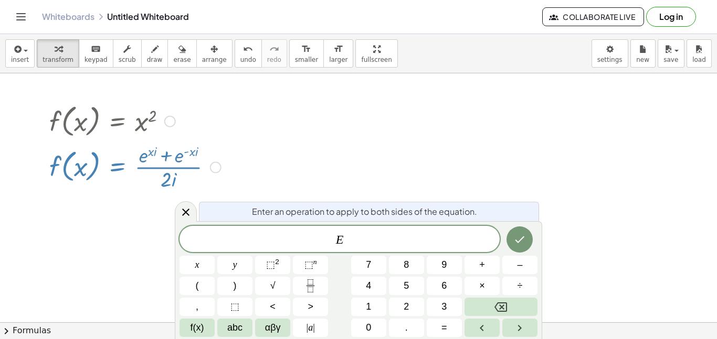
scroll to position [68, 0]
click at [182, 214] on icon at bounding box center [185, 212] width 13 height 13
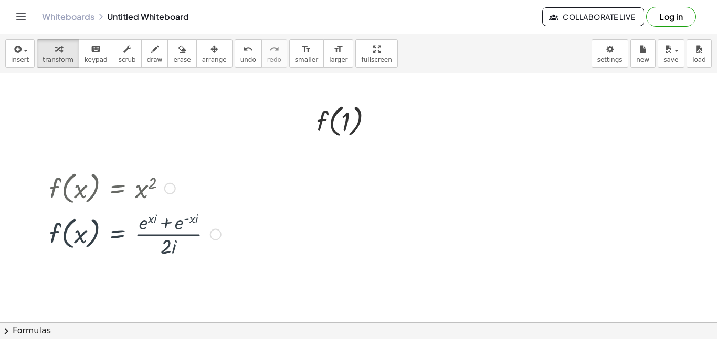
scroll to position [0, 0]
click at [362, 123] on div at bounding box center [349, 121] width 76 height 40
click at [338, 150] on icon at bounding box center [340, 150] width 8 height 8
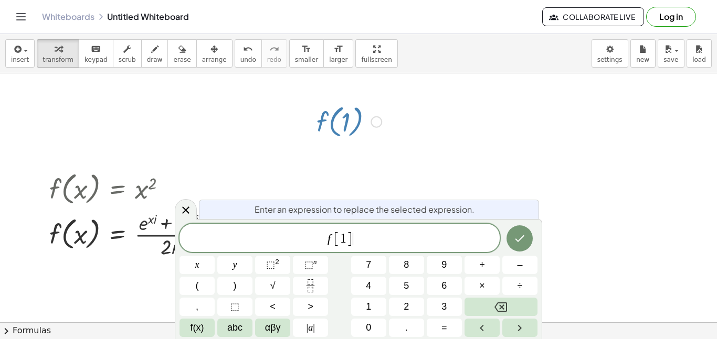
click at [363, 242] on span "f [ 1 ] ​" at bounding box center [339, 238] width 320 height 17
click at [525, 241] on icon "Done" at bounding box center [519, 238] width 13 height 13
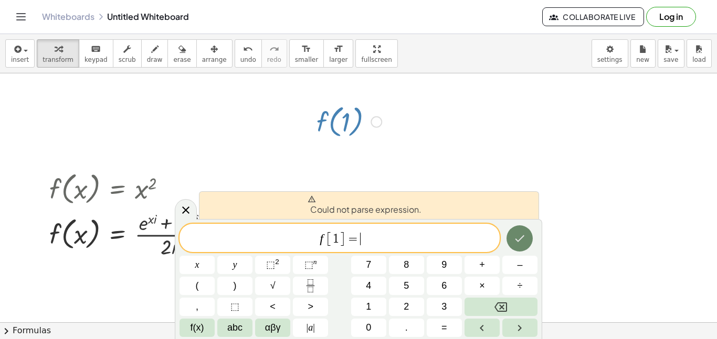
click at [524, 241] on icon "Done" at bounding box center [519, 238] width 13 height 13
click at [186, 213] on icon at bounding box center [185, 210] width 13 height 13
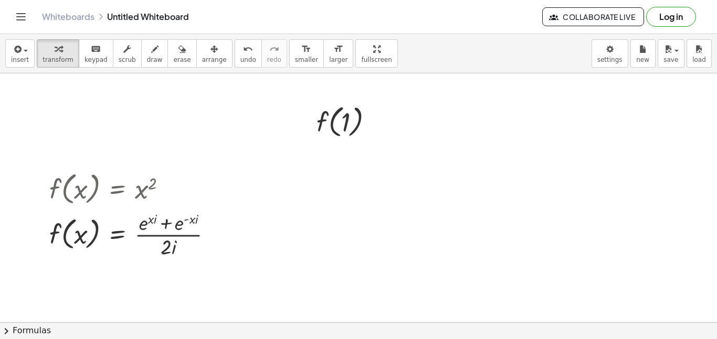
click at [22, 24] on button "Toggle navigation" at bounding box center [21, 16] width 17 height 17
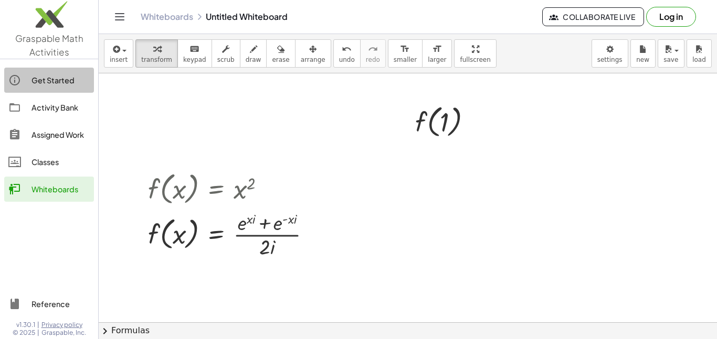
click at [34, 80] on div "Get Started" at bounding box center [60, 80] width 58 height 13
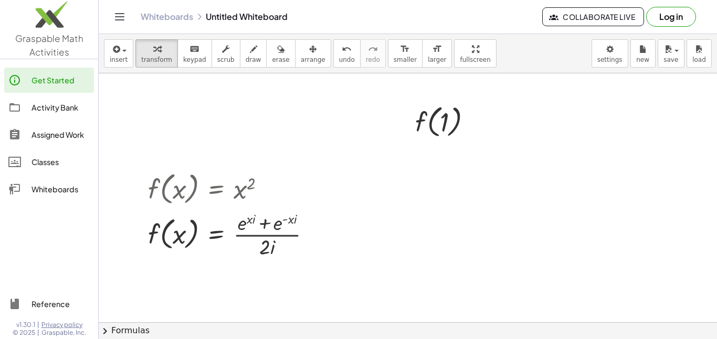
click at [118, 19] on icon "Toggle navigation" at bounding box center [119, 16] width 13 height 13
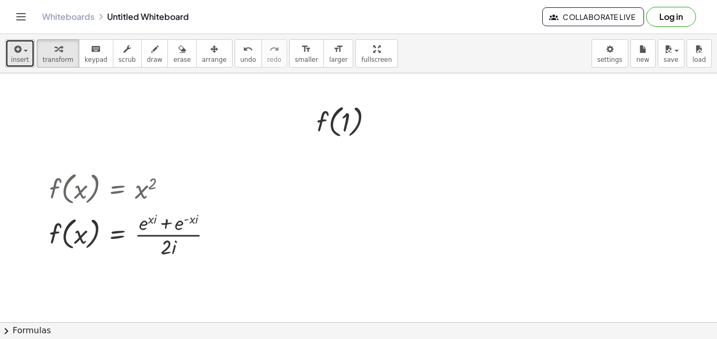
click at [21, 61] on span "insert" at bounding box center [20, 59] width 18 height 7
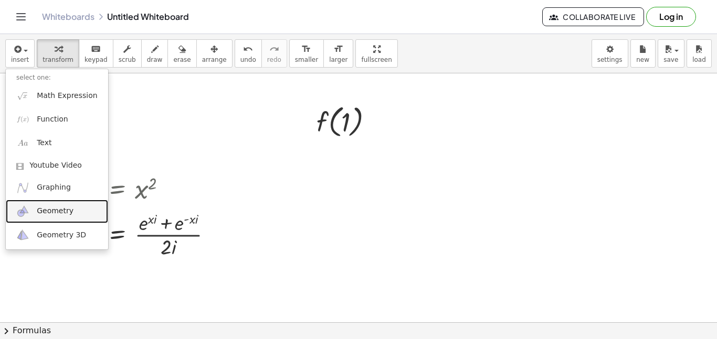
click at [57, 211] on span "Geometry" at bounding box center [55, 211] width 37 height 10
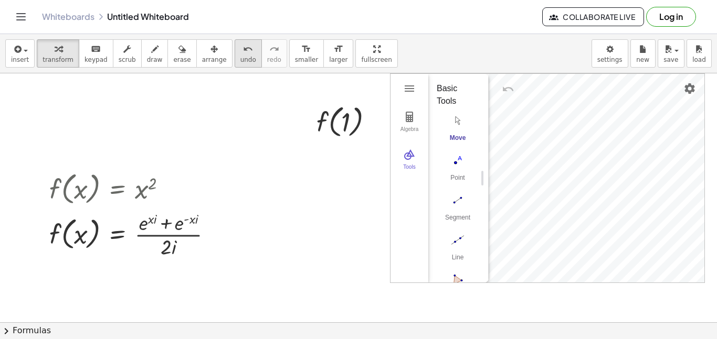
click at [243, 54] on icon "undo" at bounding box center [248, 49] width 10 height 13
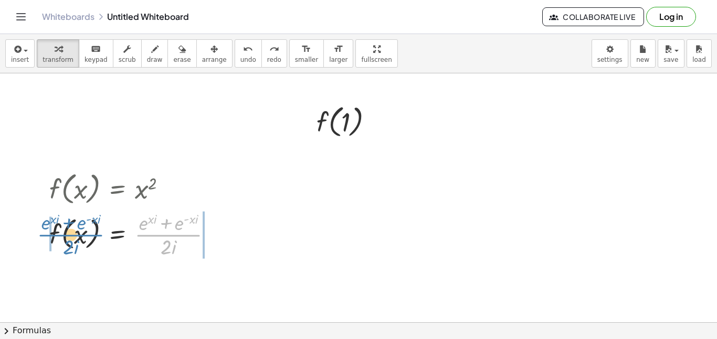
drag, startPoint x: 163, startPoint y: 236, endPoint x: 66, endPoint y: 236, distance: 97.6
click at [66, 236] on div at bounding box center [135, 234] width 182 height 52
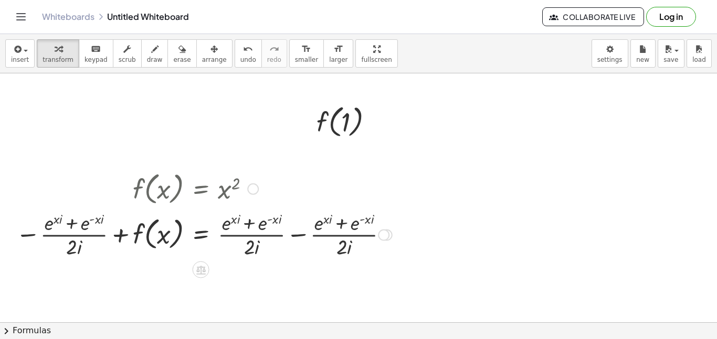
click at [125, 236] on div at bounding box center [203, 234] width 387 height 52
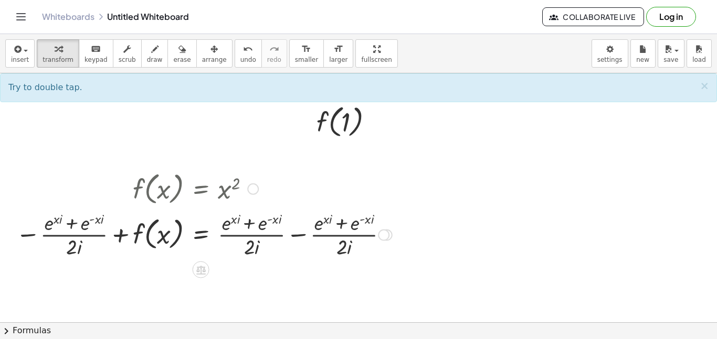
click at [114, 237] on div at bounding box center [203, 234] width 387 height 52
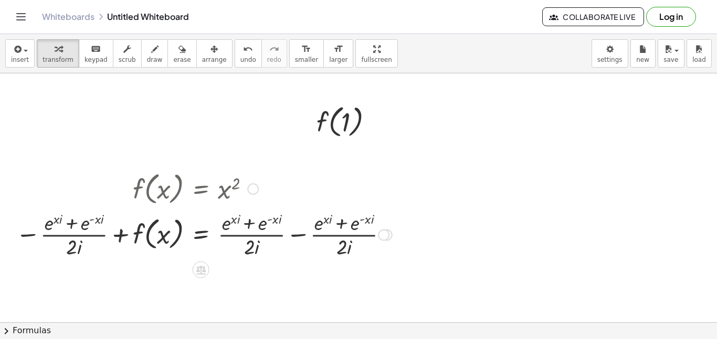
click at [114, 237] on div at bounding box center [203, 234] width 387 height 52
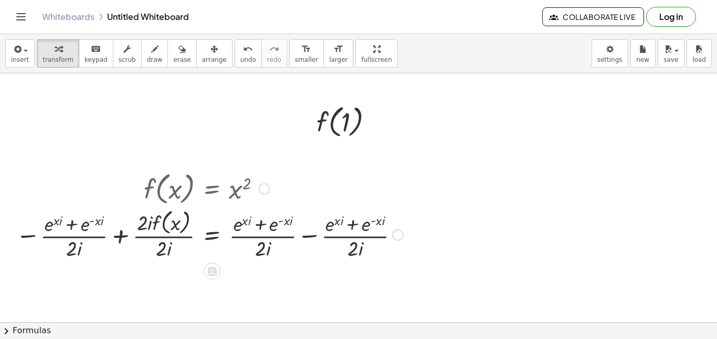
click at [308, 235] on div at bounding box center [209, 235] width 398 height 56
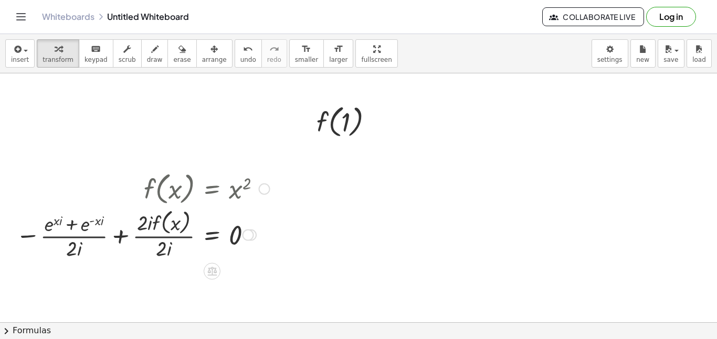
click at [84, 233] on div at bounding box center [142, 235] width 264 height 56
click at [119, 238] on div at bounding box center [142, 235] width 264 height 56
click at [119, 238] on div at bounding box center [143, 235] width 263 height 56
click at [78, 226] on div at bounding box center [143, 235] width 263 height 56
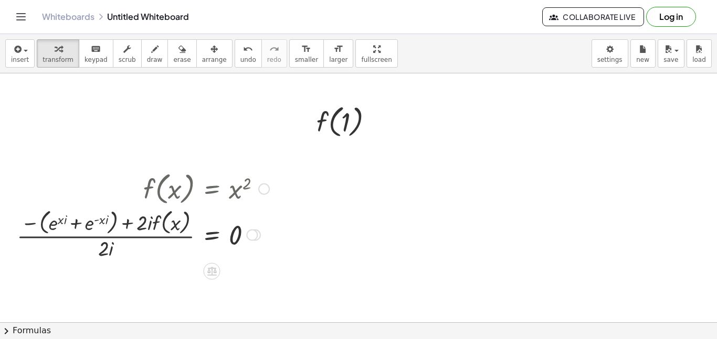
click at [106, 249] on div at bounding box center [143, 235] width 263 height 56
click at [142, 226] on div at bounding box center [143, 235] width 263 height 56
click at [108, 249] on div at bounding box center [143, 235] width 263 height 56
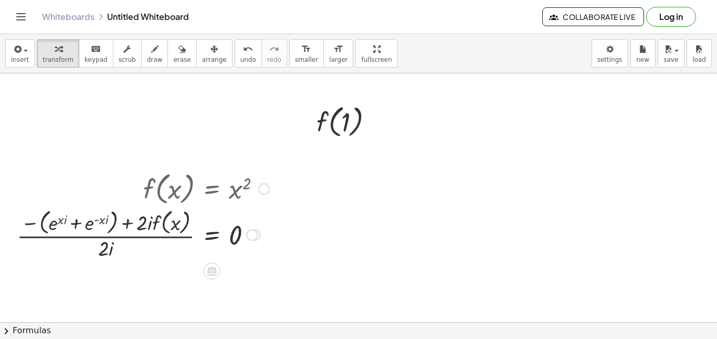
click at [108, 249] on div at bounding box center [143, 235] width 263 height 56
click at [29, 222] on div at bounding box center [143, 235] width 263 height 56
click at [29, 222] on div at bounding box center [29, 215] width 16 height 99
click at [102, 228] on div at bounding box center [152, 235] width 243 height 56
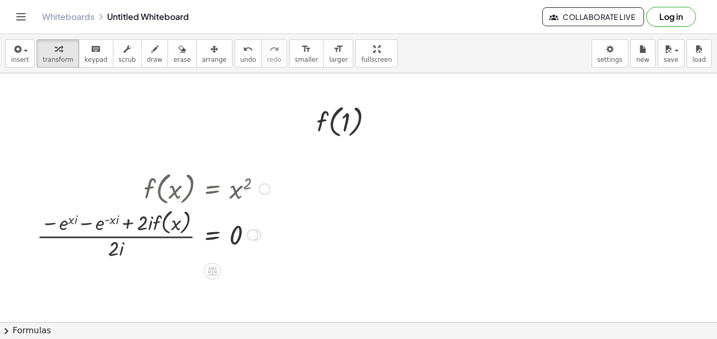
click at [102, 228] on div at bounding box center [152, 235] width 243 height 56
click at [75, 218] on div at bounding box center [152, 235] width 243 height 56
click at [64, 225] on div at bounding box center [152, 235] width 243 height 56
click at [62, 225] on div at bounding box center [152, 235] width 243 height 56
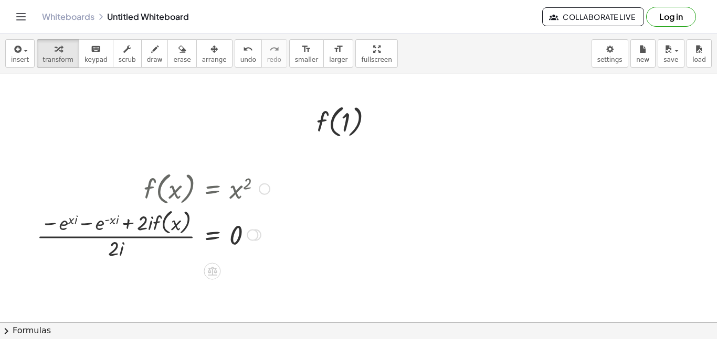
click at [118, 250] on div at bounding box center [152, 235] width 243 height 56
click at [233, 232] on div at bounding box center [152, 235] width 243 height 56
drag, startPoint x: 113, startPoint y: 253, endPoint x: 237, endPoint y: 242, distance: 124.4
click at [237, 242] on div at bounding box center [152, 235] width 243 height 56
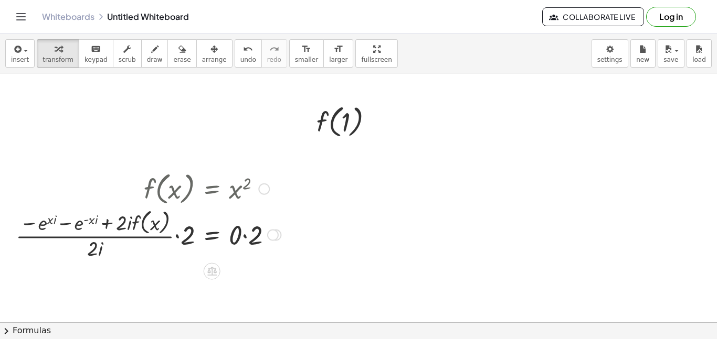
click at [237, 240] on div at bounding box center [147, 235] width 275 height 56
click at [195, 237] on div at bounding box center [142, 235] width 264 height 56
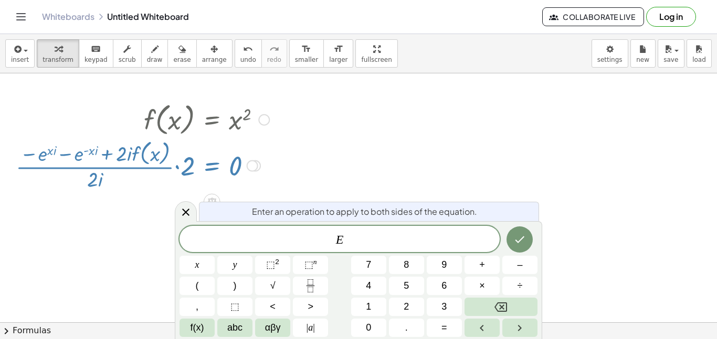
scroll to position [69, 0]
click at [184, 172] on div at bounding box center [142, 165] width 264 height 56
click at [180, 210] on icon at bounding box center [185, 212] width 13 height 13
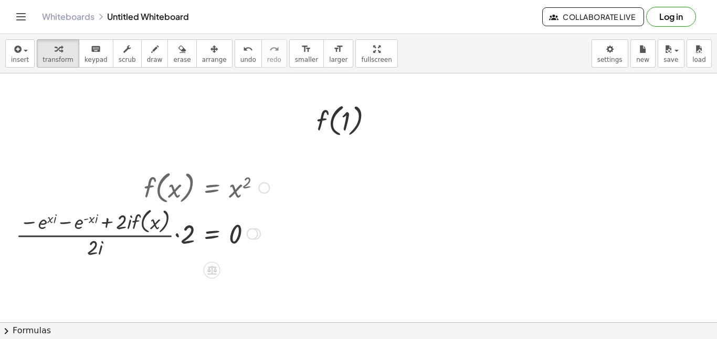
scroll to position [0, 0]
click at [186, 239] on div at bounding box center [142, 235] width 264 height 56
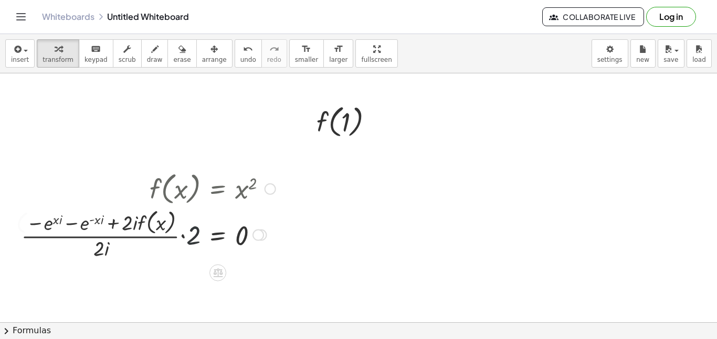
click at [186, 239] on div at bounding box center [144, 234] width 274 height 58
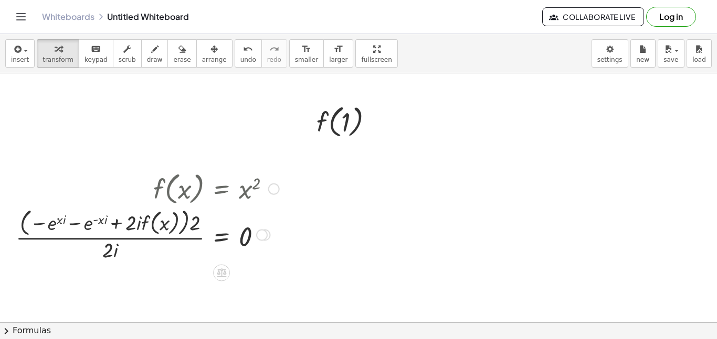
click at [179, 227] on div at bounding box center [147, 234] width 274 height 58
click at [96, 221] on div at bounding box center [147, 234] width 274 height 58
click at [196, 224] on div at bounding box center [147, 234] width 274 height 58
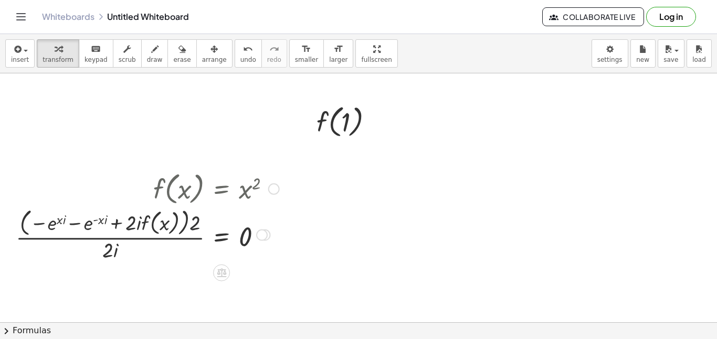
click at [196, 224] on div at bounding box center [147, 234] width 274 height 58
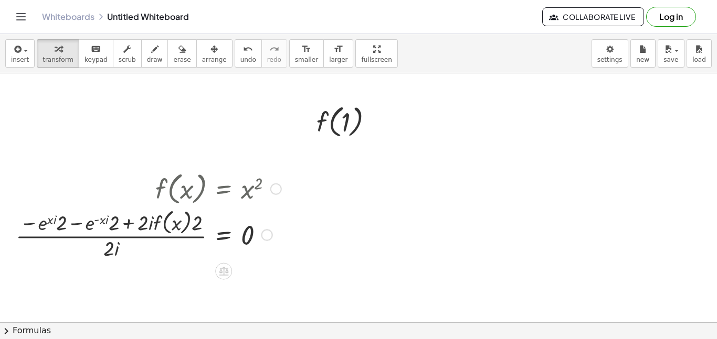
click at [91, 225] on div at bounding box center [148, 235] width 276 height 56
click at [114, 226] on div at bounding box center [148, 235] width 276 height 56
click at [109, 252] on div at bounding box center [148, 235] width 276 height 56
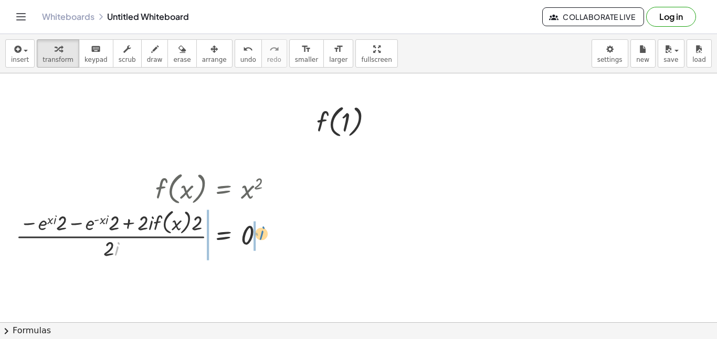
drag, startPoint x: 116, startPoint y: 252, endPoint x: 260, endPoint y: 237, distance: 144.0
click at [260, 237] on div at bounding box center [148, 235] width 276 height 56
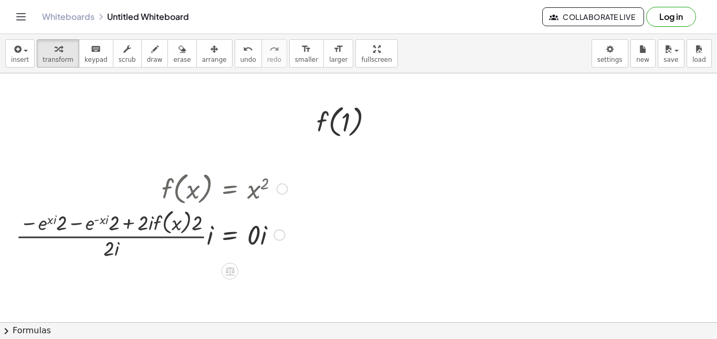
click at [210, 239] on div at bounding box center [151, 235] width 282 height 56
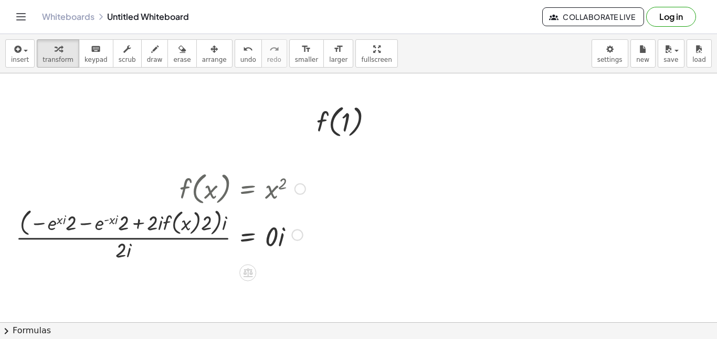
click at [210, 228] on div at bounding box center [160, 234] width 300 height 58
click at [224, 225] on div at bounding box center [160, 234] width 300 height 58
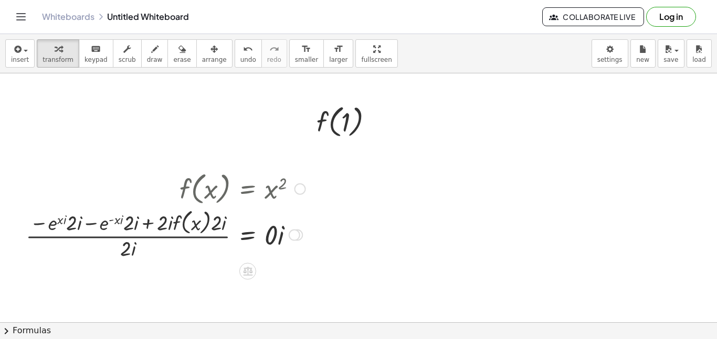
click at [125, 223] on div at bounding box center [165, 235] width 290 height 56
click at [70, 224] on div at bounding box center [165, 235] width 290 height 56
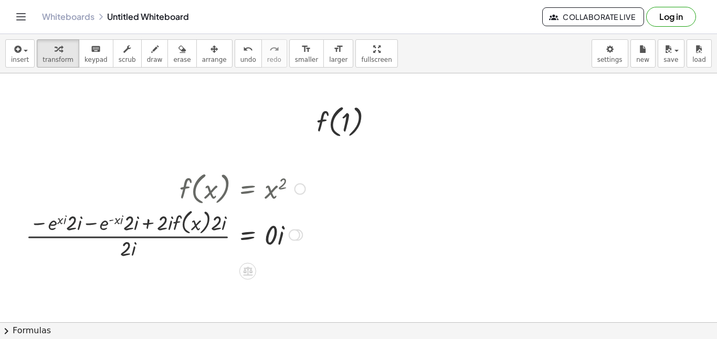
click at [70, 224] on div at bounding box center [165, 235] width 290 height 56
click at [127, 249] on div at bounding box center [165, 235] width 290 height 56
drag, startPoint x: 126, startPoint y: 249, endPoint x: 76, endPoint y: 226, distance: 55.6
click at [76, 226] on div at bounding box center [165, 235] width 290 height 56
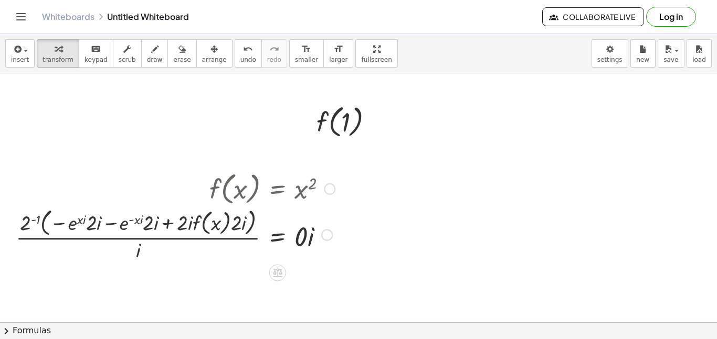
click at [28, 222] on div at bounding box center [175, 234] width 330 height 58
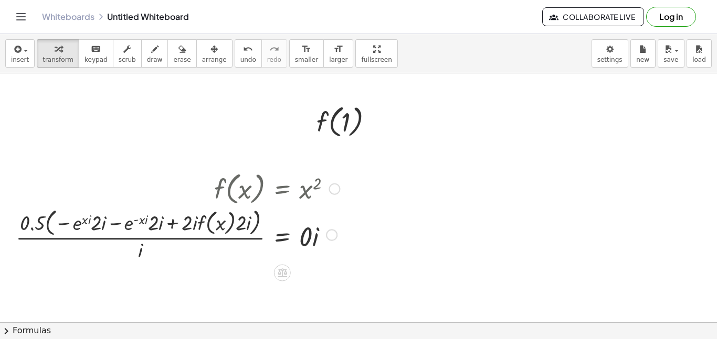
click at [43, 224] on div at bounding box center [177, 234] width 334 height 58
click at [98, 225] on div at bounding box center [177, 234] width 334 height 58
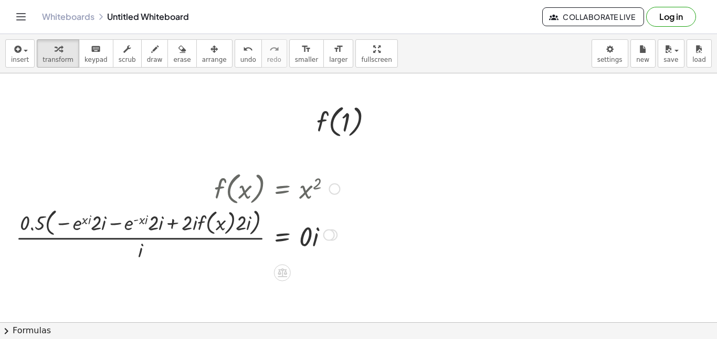
click at [98, 225] on div at bounding box center [177, 234] width 334 height 58
drag, startPoint x: 26, startPoint y: 224, endPoint x: 97, endPoint y: 224, distance: 70.8
click at [97, 224] on div at bounding box center [177, 234] width 334 height 58
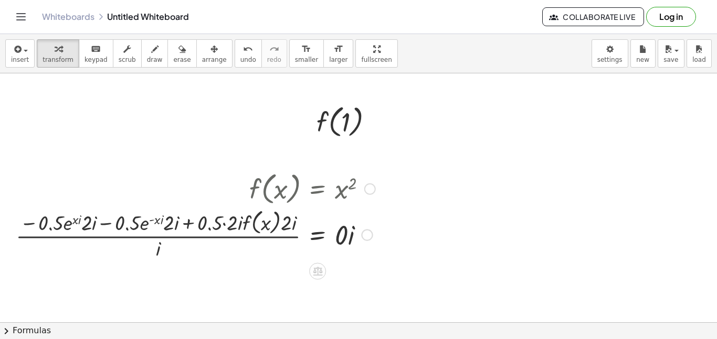
click at [67, 226] on div at bounding box center [195, 235] width 370 height 56
click at [68, 226] on div at bounding box center [195, 235] width 370 height 56
click at [40, 219] on div at bounding box center [195, 235] width 370 height 56
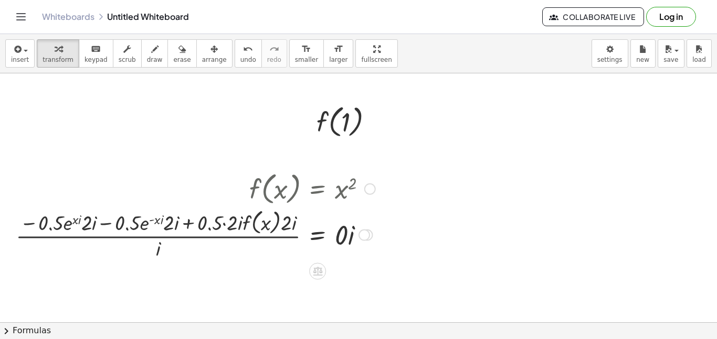
click at [90, 228] on div at bounding box center [195, 235] width 370 height 56
drag, startPoint x: 157, startPoint y: 250, endPoint x: 34, endPoint y: 220, distance: 126.5
click at [34, 220] on div at bounding box center [195, 235] width 370 height 56
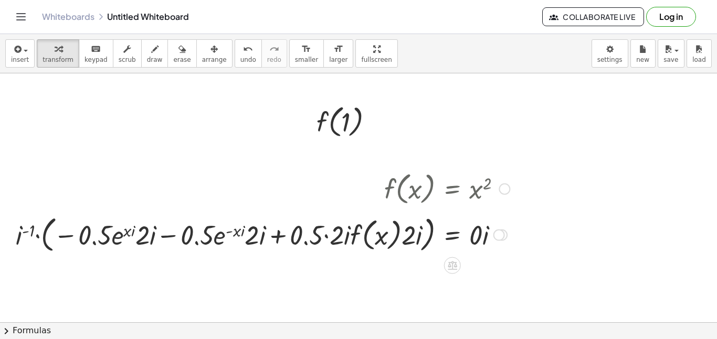
click at [81, 238] on div at bounding box center [262, 235] width 504 height 44
click at [27, 235] on div at bounding box center [262, 235] width 504 height 44
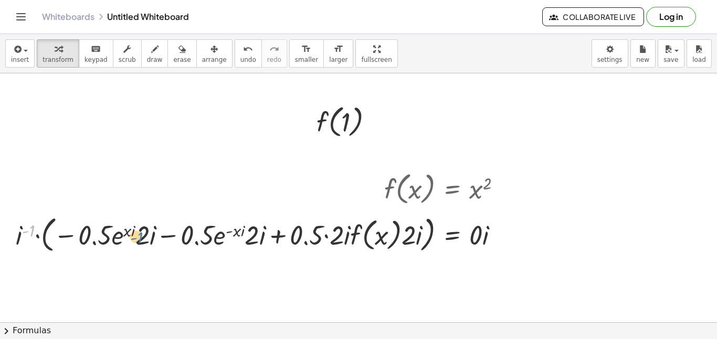
drag, startPoint x: 26, startPoint y: 232, endPoint x: 134, endPoint y: 239, distance: 108.3
click at [134, 239] on div at bounding box center [262, 235] width 504 height 44
click at [19, 237] on div at bounding box center [262, 235] width 504 height 44
click at [21, 235] on div at bounding box center [262, 235] width 504 height 44
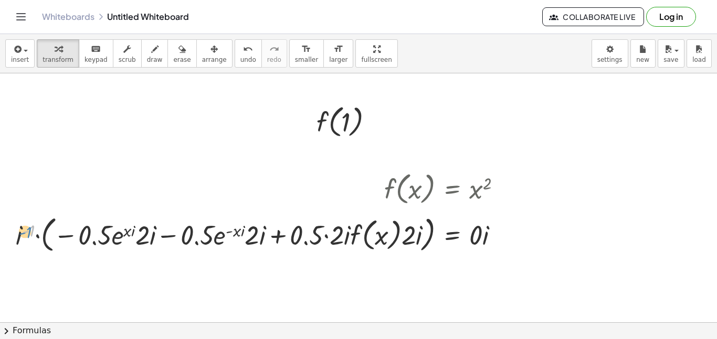
click at [25, 233] on div at bounding box center [262, 235] width 504 height 44
click at [19, 240] on div at bounding box center [262, 235] width 504 height 44
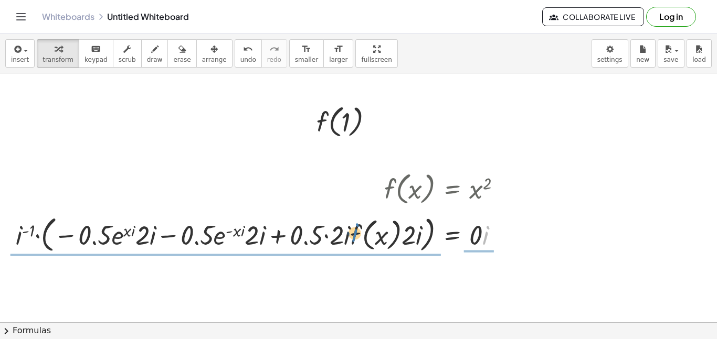
drag, startPoint x: 486, startPoint y: 239, endPoint x: 355, endPoint y: 236, distance: 131.2
click at [355, 236] on div at bounding box center [262, 235] width 504 height 44
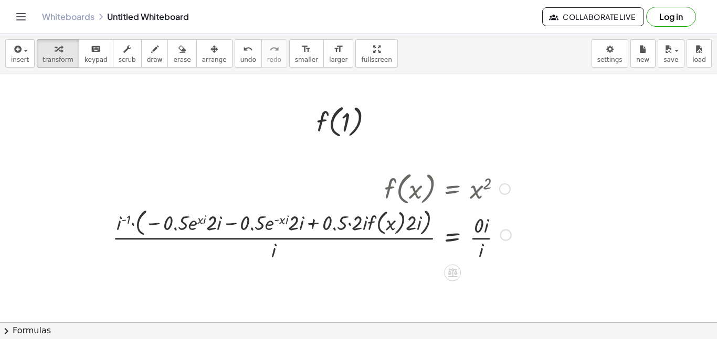
click at [271, 246] on div at bounding box center [311, 234] width 409 height 58
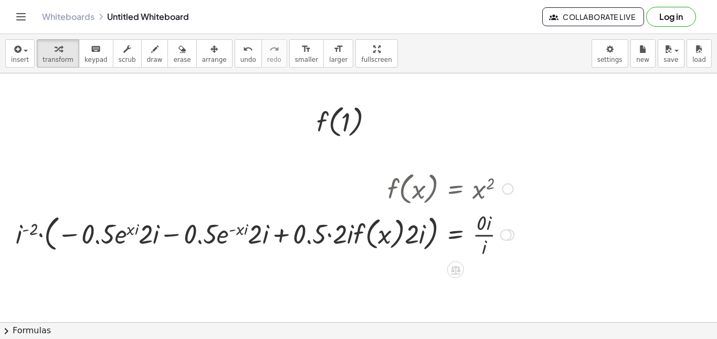
click at [35, 229] on div at bounding box center [264, 234] width 508 height 52
click at [35, 229] on div at bounding box center [268, 234] width 501 height 52
click at [50, 234] on div at bounding box center [273, 234] width 492 height 52
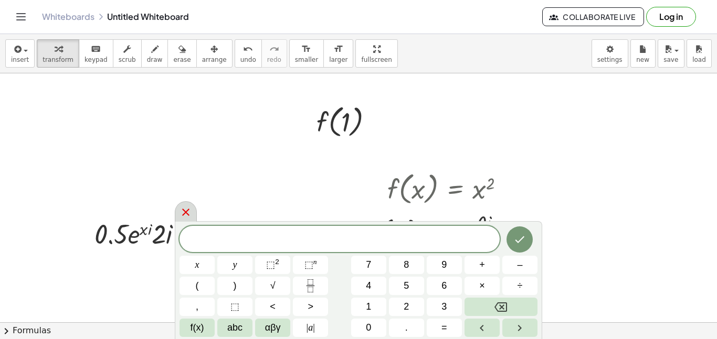
click at [187, 215] on icon at bounding box center [185, 212] width 13 height 13
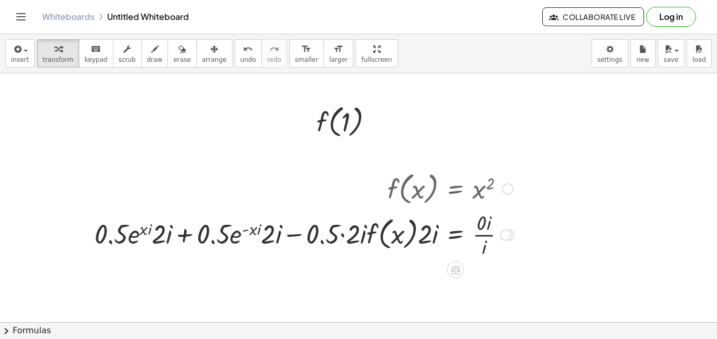
click at [145, 231] on div at bounding box center [304, 234] width 430 height 52
click at [151, 233] on div at bounding box center [304, 234] width 430 height 52
drag, startPoint x: 149, startPoint y: 232, endPoint x: 66, endPoint y: 238, distance: 83.1
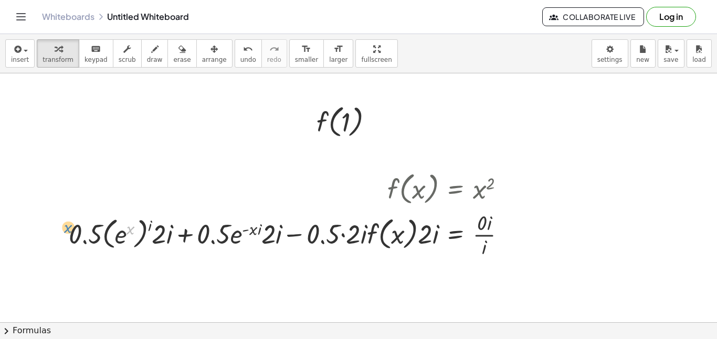
drag, startPoint x: 128, startPoint y: 231, endPoint x: 60, endPoint y: 230, distance: 67.2
click at [60, 230] on div "f ( , x ) = x 2 Go back to this line Copy line as LaTeX Copy derivation as LaTe…" at bounding box center [287, 215] width 469 height 98
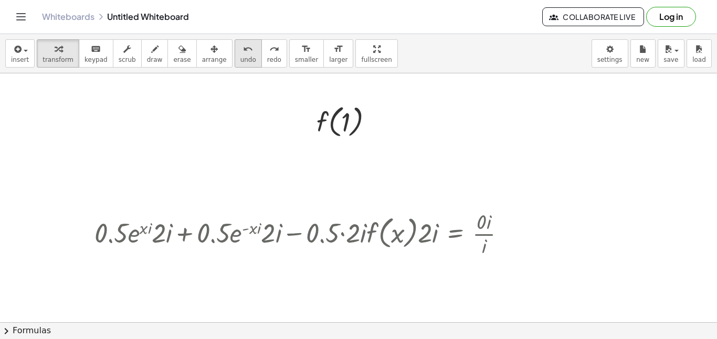
click at [240, 61] on span "undo" at bounding box center [248, 59] width 16 height 7
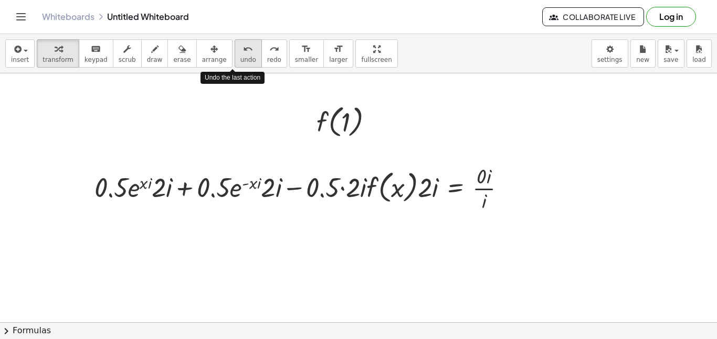
click at [240, 59] on span "undo" at bounding box center [248, 59] width 16 height 7
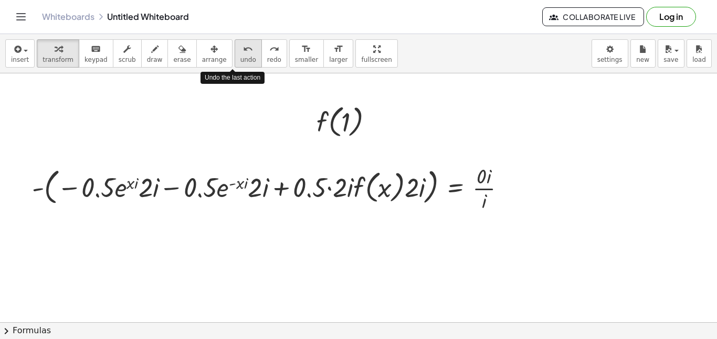
click at [240, 59] on span "undo" at bounding box center [248, 59] width 16 height 7
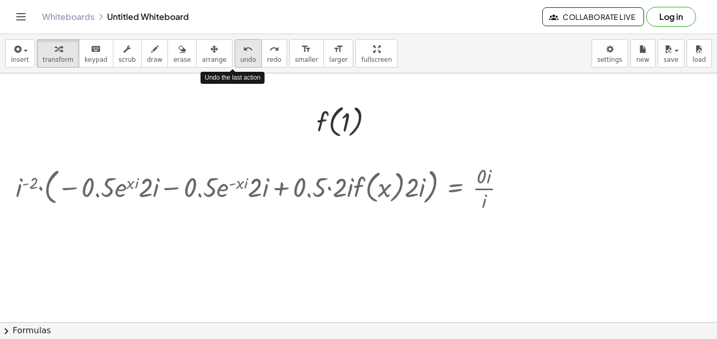
click at [240, 59] on span "undo" at bounding box center [248, 59] width 16 height 7
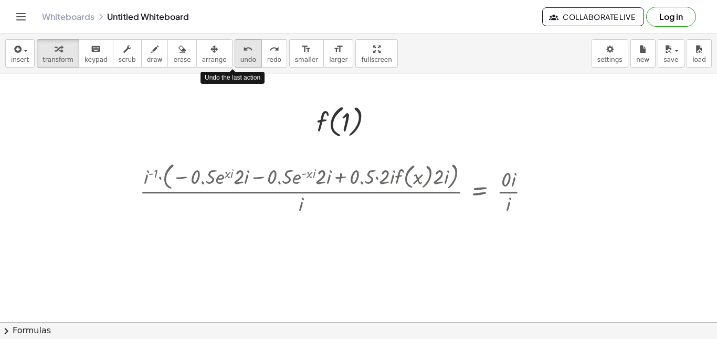
click at [240, 59] on span "undo" at bounding box center [248, 59] width 16 height 7
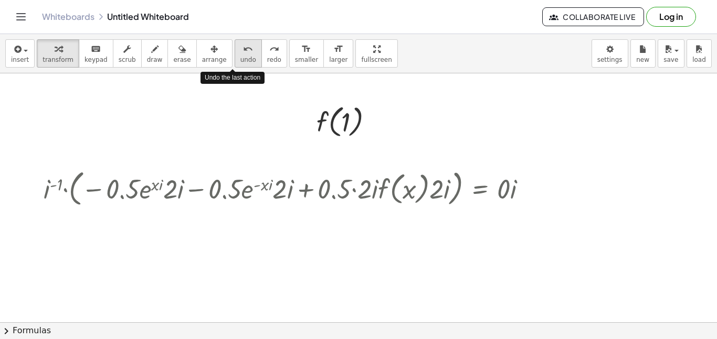
click at [240, 62] on span "undo" at bounding box center [248, 59] width 16 height 7
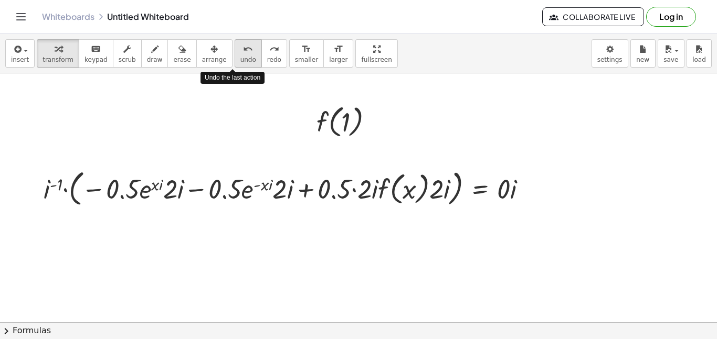
click at [235, 63] on button "undo undo" at bounding box center [248, 53] width 27 height 28
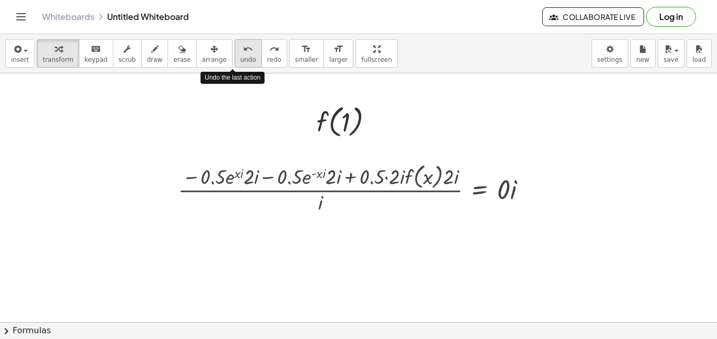
click at [240, 62] on span "undo" at bounding box center [248, 59] width 16 height 7
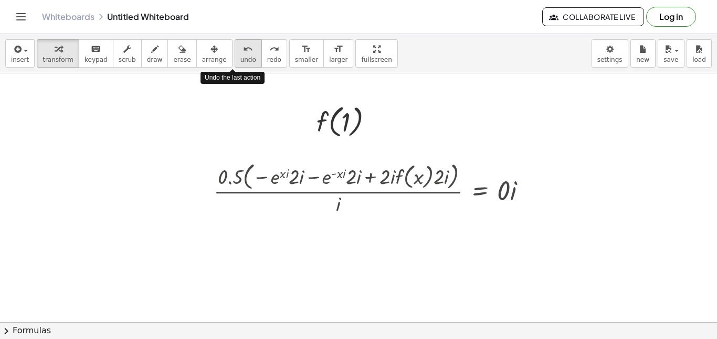
click at [240, 62] on span "undo" at bounding box center [248, 59] width 16 height 7
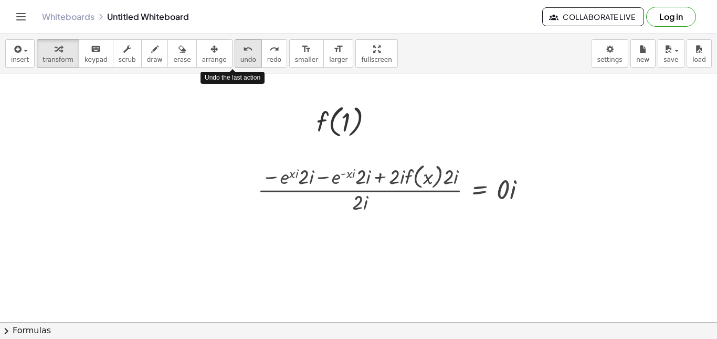
click at [240, 62] on span "undo" at bounding box center [248, 59] width 16 height 7
click at [240, 61] on span "undo" at bounding box center [248, 59] width 16 height 7
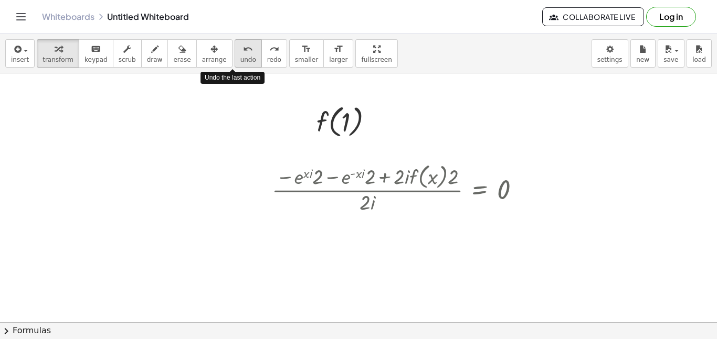
click at [240, 61] on span "undo" at bounding box center [248, 59] width 16 height 7
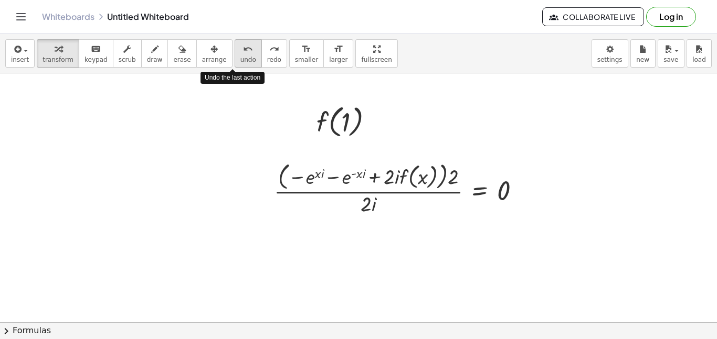
click at [240, 61] on span "undo" at bounding box center [248, 59] width 16 height 7
click at [240, 60] on span "undo" at bounding box center [248, 59] width 16 height 7
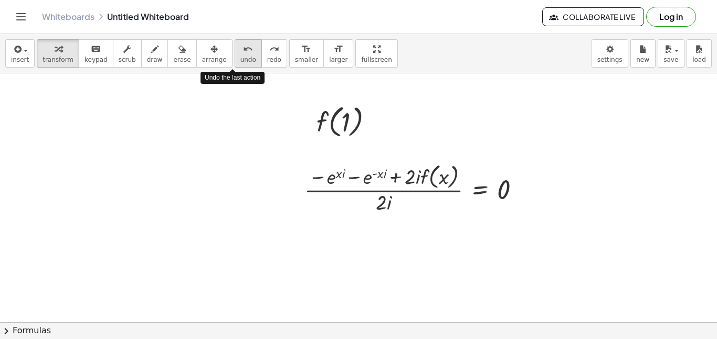
click at [240, 60] on span "undo" at bounding box center [248, 59] width 16 height 7
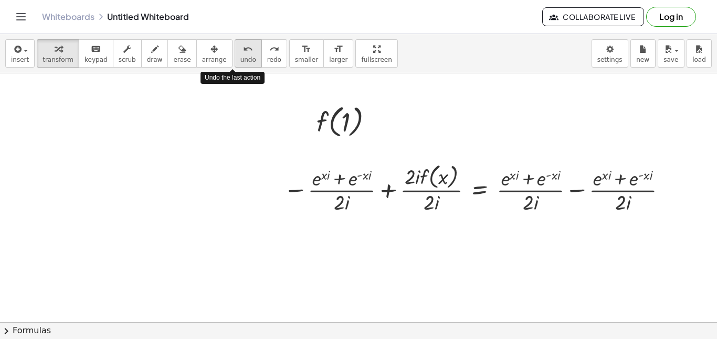
click at [240, 60] on span "undo" at bounding box center [248, 59] width 16 height 7
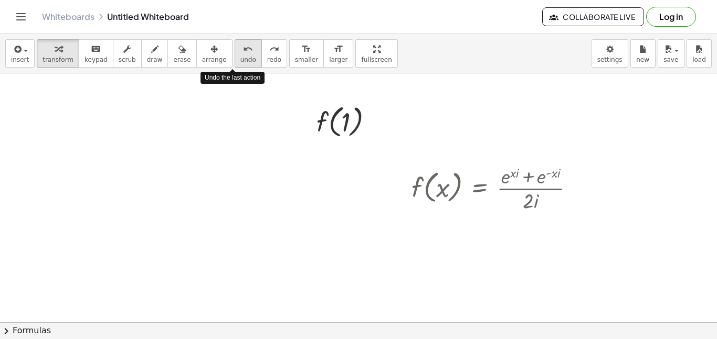
click at [240, 60] on span "undo" at bounding box center [248, 59] width 16 height 7
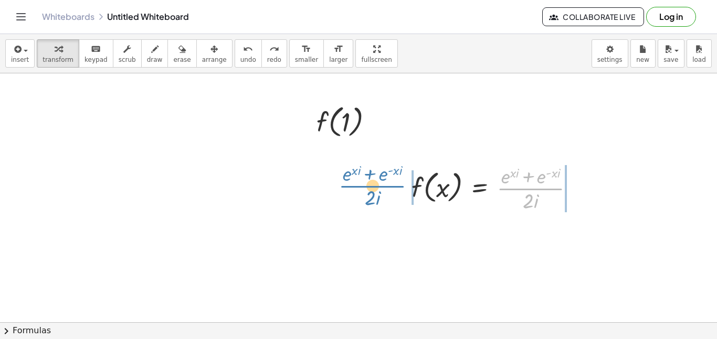
drag, startPoint x: 524, startPoint y: 188, endPoint x: 366, endPoint y: 186, distance: 158.0
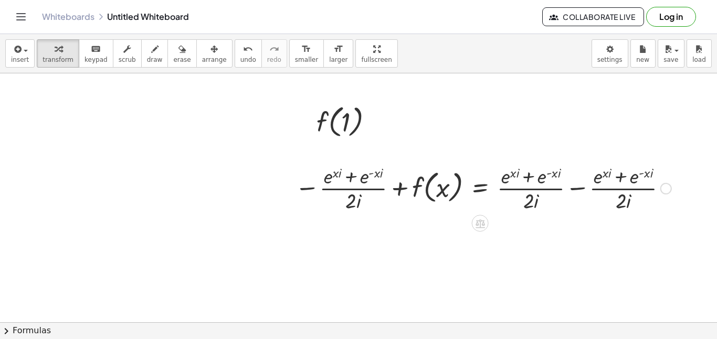
click at [584, 189] on div at bounding box center [483, 188] width 387 height 52
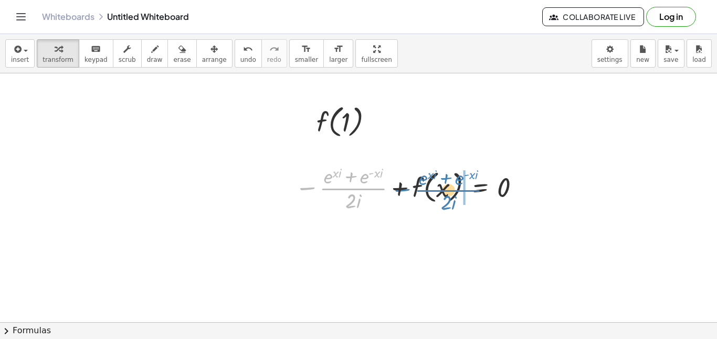
drag, startPoint x: 369, startPoint y: 188, endPoint x: 464, endPoint y: 189, distance: 95.0
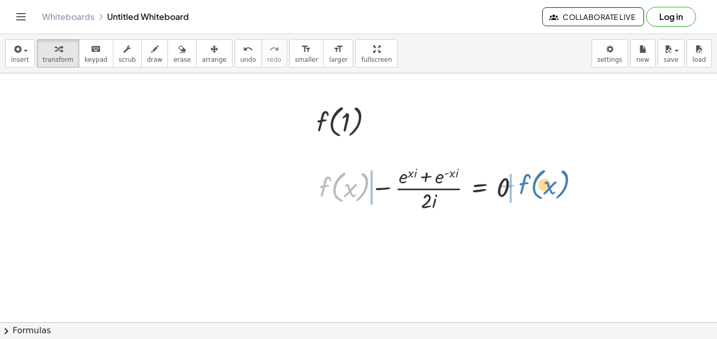
drag, startPoint x: 327, startPoint y: 188, endPoint x: 527, endPoint y: 186, distance: 199.9
click at [527, 186] on div at bounding box center [423, 188] width 219 height 52
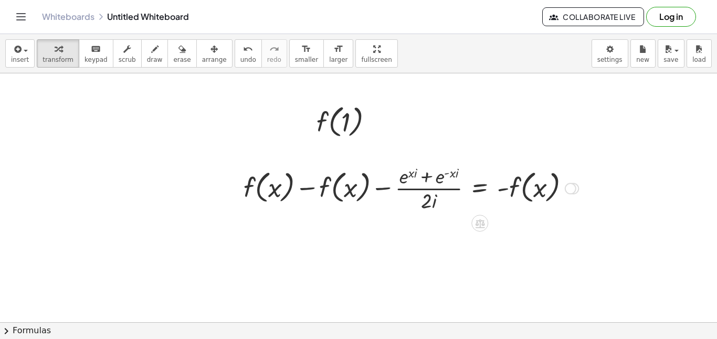
click at [337, 188] on div at bounding box center [410, 188] width 345 height 52
click at [288, 182] on div at bounding box center [410, 188] width 345 height 52
click at [329, 189] on div at bounding box center [410, 188] width 345 height 52
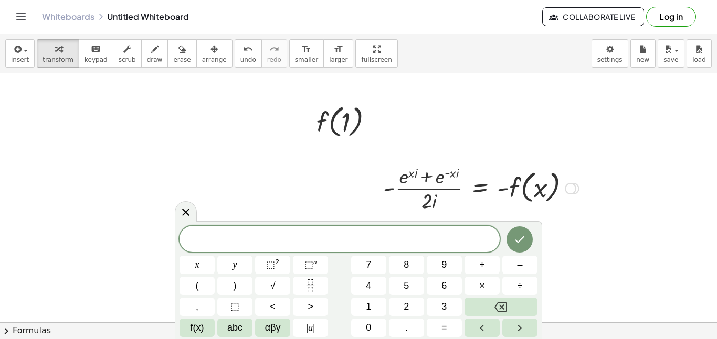
click at [504, 189] on div at bounding box center [481, 188] width 206 height 52
click at [518, 188] on div at bounding box center [481, 188] width 206 height 52
drag, startPoint x: 518, startPoint y: 188, endPoint x: 333, endPoint y: 180, distance: 185.4
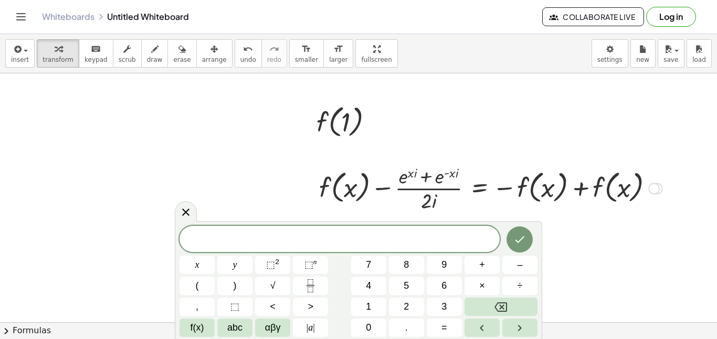
click at [561, 187] on div at bounding box center [491, 188] width 354 height 52
click at [549, 186] on div at bounding box center [491, 188] width 354 height 52
click at [603, 185] on div at bounding box center [491, 188] width 354 height 52
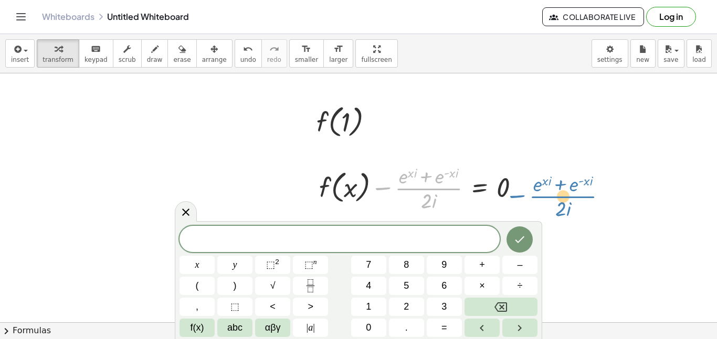
drag, startPoint x: 408, startPoint y: 190, endPoint x: 543, endPoint y: 198, distance: 135.1
drag, startPoint x: 433, startPoint y: 189, endPoint x: 585, endPoint y: 190, distance: 151.6
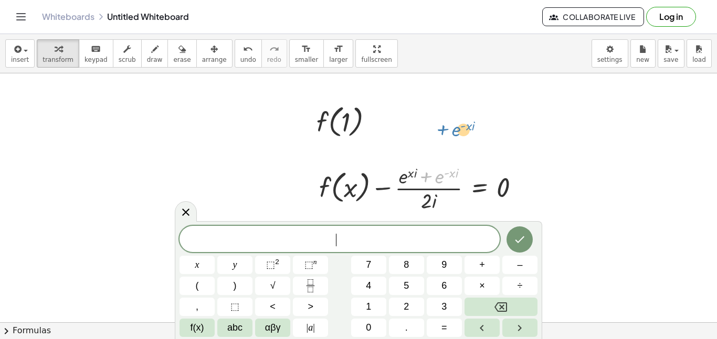
drag, startPoint x: 440, startPoint y: 187, endPoint x: 456, endPoint y: 140, distance: 50.1
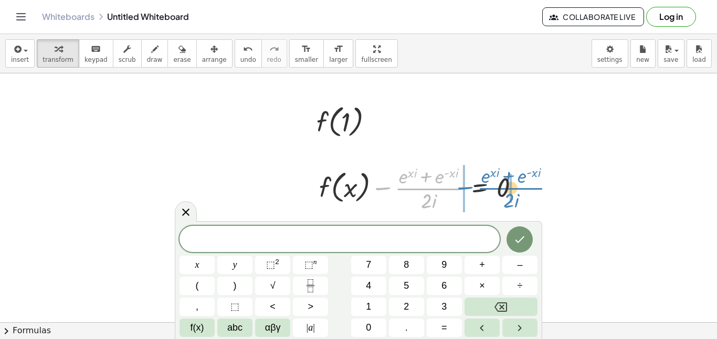
drag, startPoint x: 419, startPoint y: 187, endPoint x: 501, endPoint y: 187, distance: 82.4
click at [501, 187] on div at bounding box center [423, 188] width 219 height 52
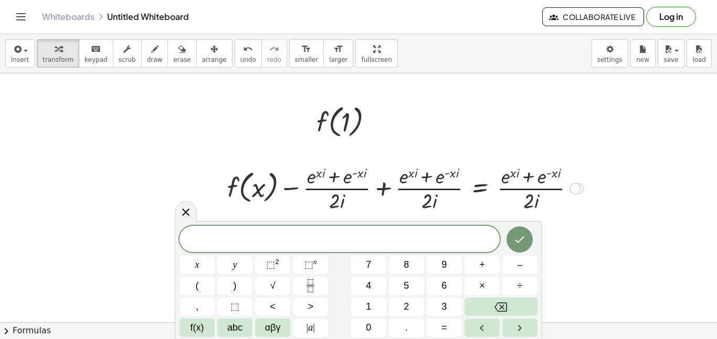
click at [379, 187] on div at bounding box center [405, 188] width 366 height 52
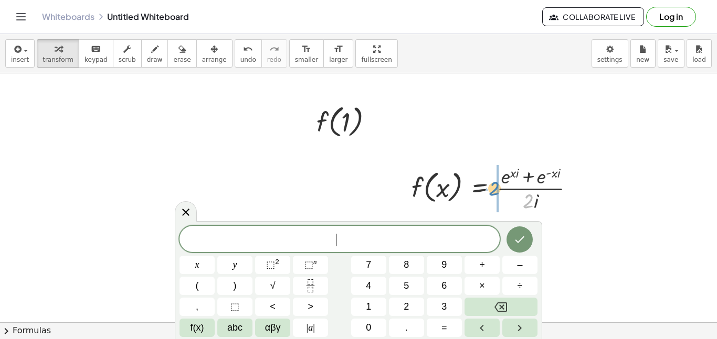
drag, startPoint x: 528, startPoint y: 200, endPoint x: 494, endPoint y: 187, distance: 36.4
click at [494, 187] on div at bounding box center [497, 188] width 182 height 52
drag, startPoint x: 543, startPoint y: 173, endPoint x: 527, endPoint y: 182, distance: 17.8
click at [527, 182] on div at bounding box center [509, 188] width 207 height 52
drag, startPoint x: 585, startPoint y: 174, endPoint x: 573, endPoint y: 176, distance: 12.2
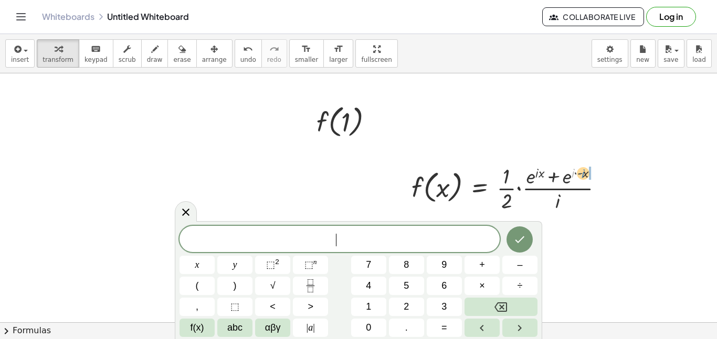
drag, startPoint x: 573, startPoint y: 175, endPoint x: 583, endPoint y: 175, distance: 10.0
click at [583, 175] on div at bounding box center [511, 188] width 210 height 52
click at [585, 174] on div at bounding box center [509, 188] width 207 height 52
drag, startPoint x: 509, startPoint y: 199, endPoint x: 559, endPoint y: 199, distance: 49.8
click at [559, 199] on div at bounding box center [509, 188] width 207 height 52
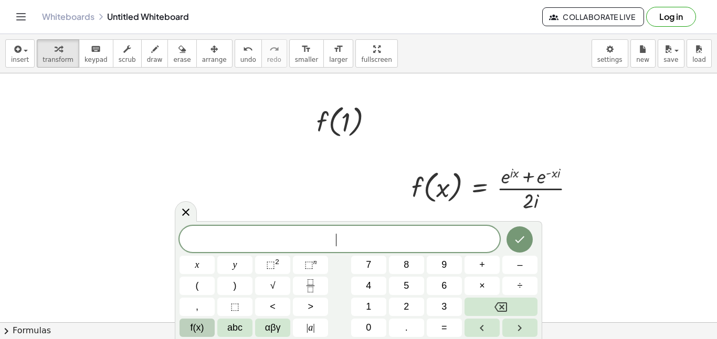
click at [208, 325] on button "f(x)" at bounding box center [196, 328] width 35 height 18
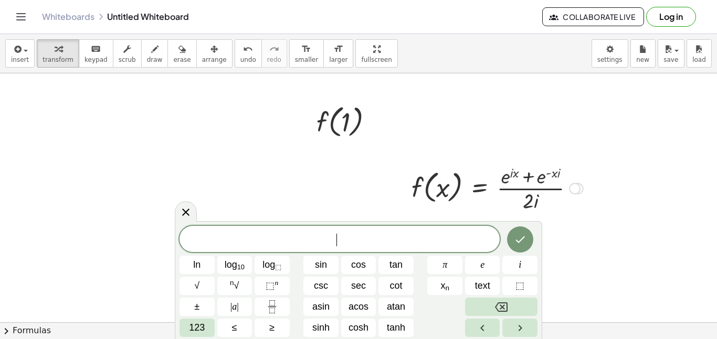
click at [441, 193] on div at bounding box center [497, 188] width 182 height 52
click at [183, 206] on icon at bounding box center [185, 212] width 13 height 13
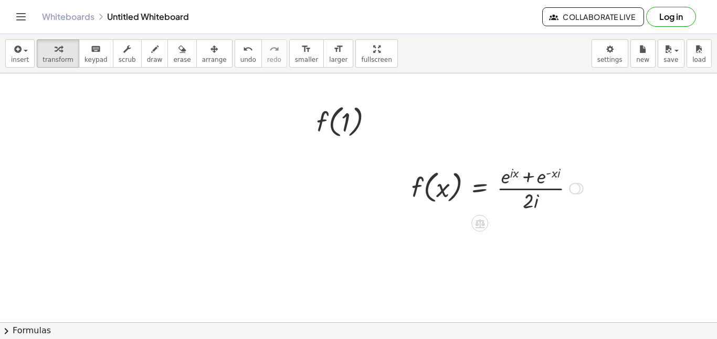
click at [434, 192] on div at bounding box center [497, 188] width 182 height 52
click at [443, 190] on div at bounding box center [497, 188] width 182 height 52
click at [447, 190] on div at bounding box center [497, 188] width 182 height 52
click at [450, 192] on div at bounding box center [497, 188] width 182 height 52
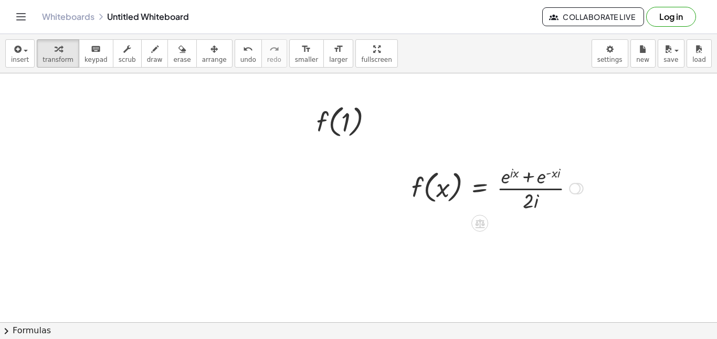
click at [445, 190] on div at bounding box center [497, 188] width 182 height 52
click at [446, 185] on div at bounding box center [497, 188] width 182 height 52
click at [84, 57] on span "keypad" at bounding box center [95, 59] width 23 height 7
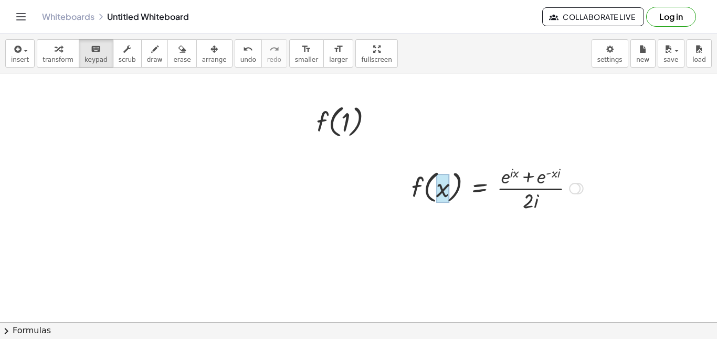
click at [439, 192] on div at bounding box center [443, 188] width 14 height 29
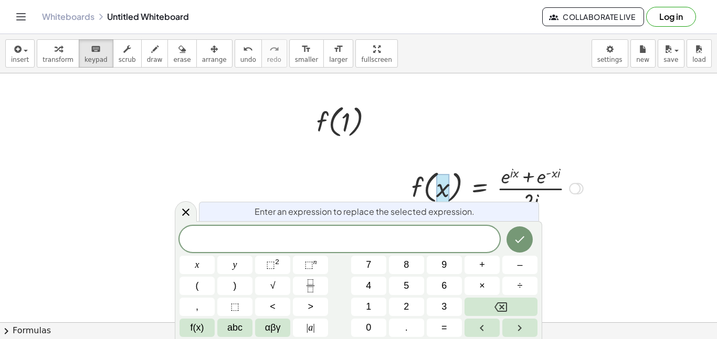
scroll to position [8, 0]
click at [520, 242] on icon "Done" at bounding box center [519, 239] width 13 height 13
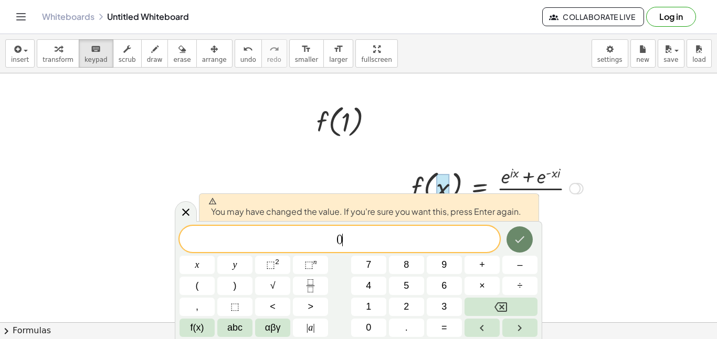
click at [513, 239] on icon "Done" at bounding box center [519, 239] width 13 height 13
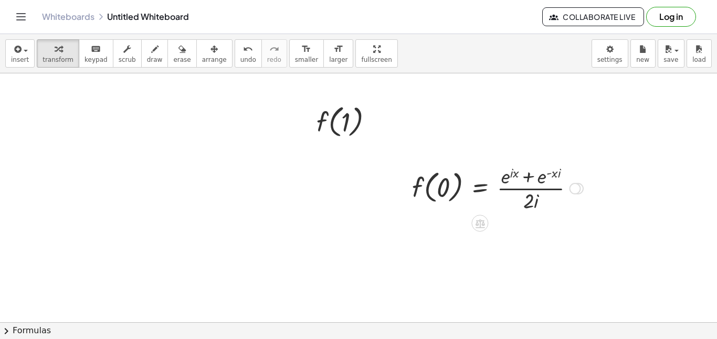
click at [516, 175] on div at bounding box center [498, 188] width 182 height 52
click at [451, 187] on div at bounding box center [498, 188] width 182 height 52
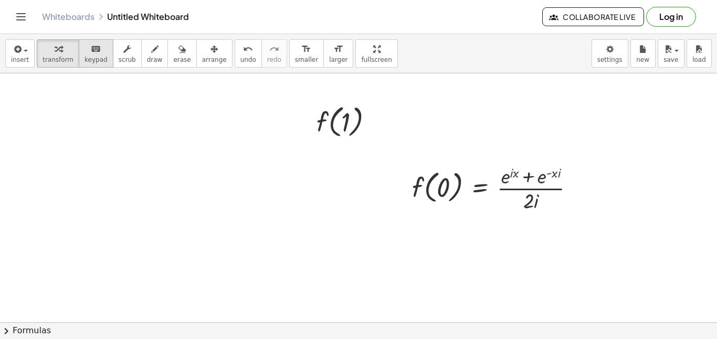
click at [87, 56] on span "keypad" at bounding box center [95, 59] width 23 height 7
click at [516, 176] on div at bounding box center [514, 173] width 9 height 14
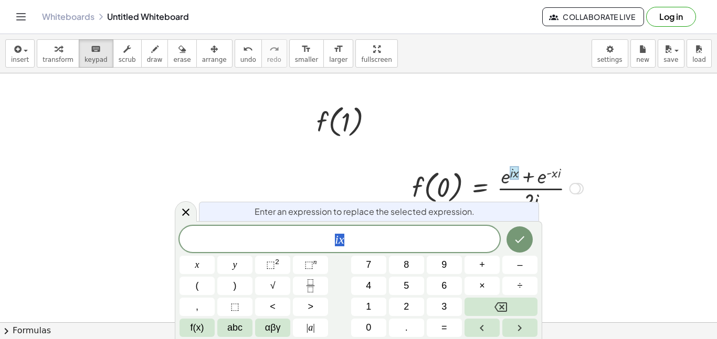
scroll to position [8, 0]
click at [347, 243] on span "i x ​" at bounding box center [339, 240] width 320 height 15
click at [515, 240] on icon "Done" at bounding box center [519, 239] width 13 height 13
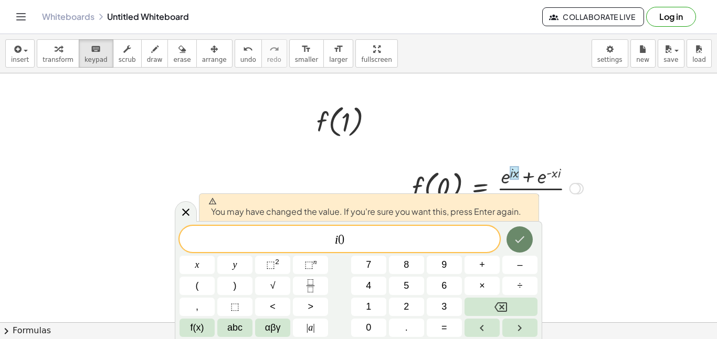
click at [515, 241] on icon "Done" at bounding box center [519, 239] width 13 height 13
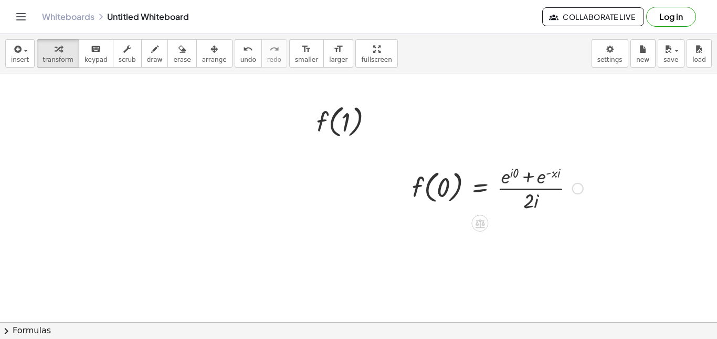
click at [553, 174] on div at bounding box center [498, 188] width 182 height 52
click at [557, 174] on div at bounding box center [498, 188] width 182 height 52
click at [555, 175] on div at bounding box center [498, 188] width 182 height 52
click at [86, 59] on span "keypad" at bounding box center [95, 59] width 23 height 7
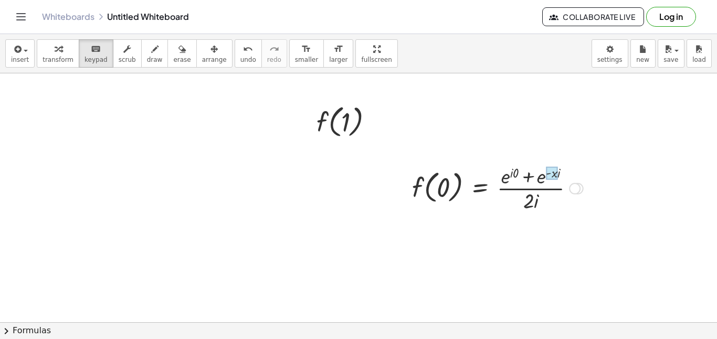
click at [555, 175] on div at bounding box center [552, 173] width 12 height 13
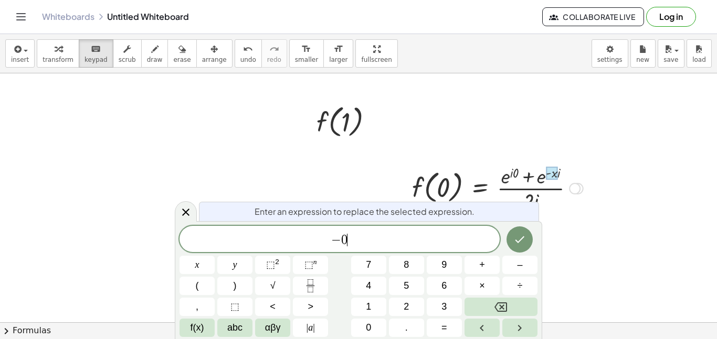
scroll to position [10, 0]
click at [518, 247] on button "Done" at bounding box center [519, 240] width 26 height 26
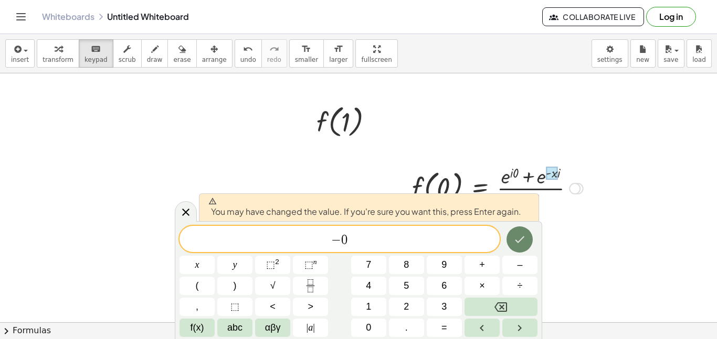
click at [519, 240] on icon "Done" at bounding box center [519, 239] width 13 height 13
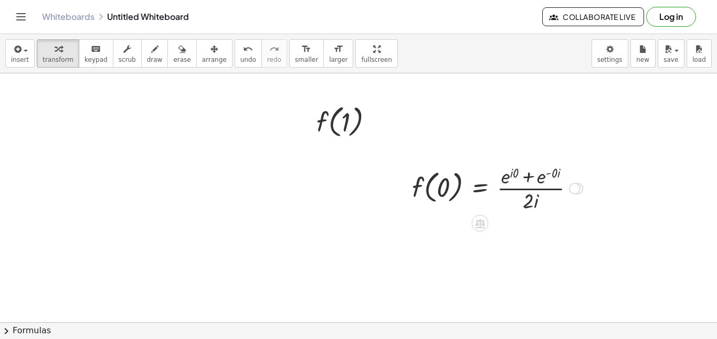
click at [556, 174] on div at bounding box center [497, 188] width 181 height 52
click at [552, 174] on div at bounding box center [495, 188] width 176 height 52
click at [513, 172] on div at bounding box center [493, 188] width 173 height 52
click at [506, 178] on div at bounding box center [492, 188] width 170 height 52
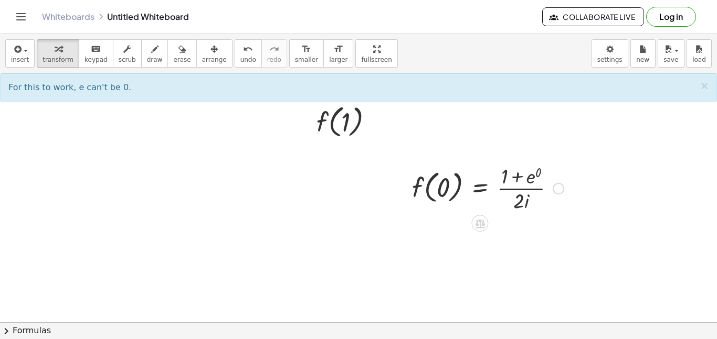
click at [529, 179] on div at bounding box center [488, 188] width 162 height 52
click at [518, 177] on div at bounding box center [484, 188] width 154 height 52
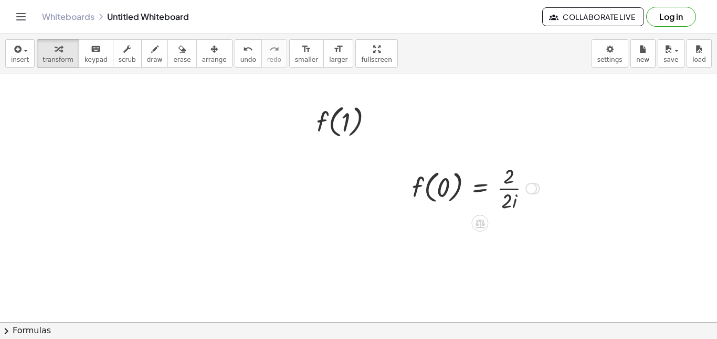
click at [513, 201] on div at bounding box center [476, 188] width 138 height 52
click at [508, 179] on div at bounding box center [476, 188] width 138 height 52
click at [508, 200] on div at bounding box center [476, 188] width 138 height 52
click at [509, 176] on div at bounding box center [476, 188] width 138 height 52
click at [506, 190] on div at bounding box center [476, 188] width 138 height 52
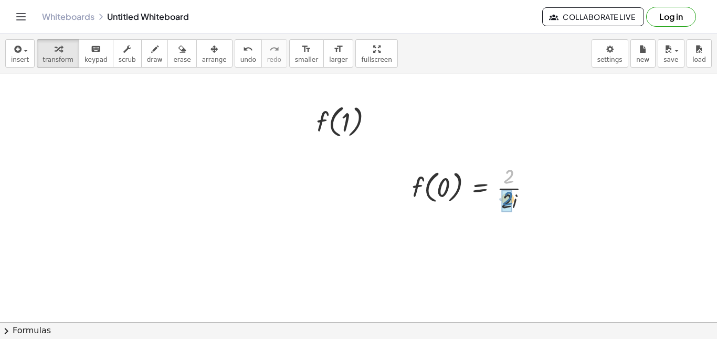
drag, startPoint x: 508, startPoint y: 175, endPoint x: 507, endPoint y: 197, distance: 22.6
click at [504, 186] on div at bounding box center [471, 188] width 129 height 52
click at [503, 188] on div at bounding box center [471, 188] width 129 height 52
drag, startPoint x: 504, startPoint y: 179, endPoint x: 505, endPoint y: 199, distance: 20.5
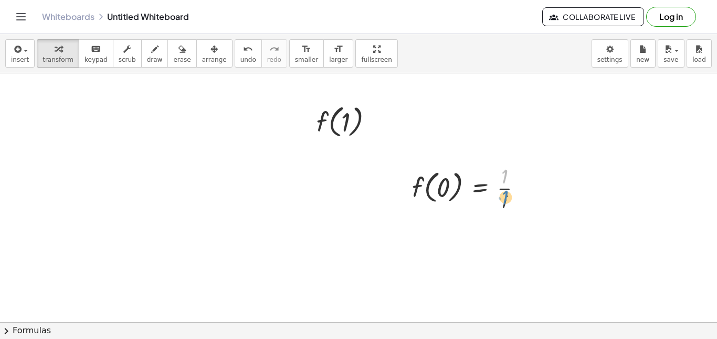
click at [505, 199] on div at bounding box center [471, 188] width 129 height 52
click at [505, 205] on div at bounding box center [471, 188] width 129 height 52
drag, startPoint x: 505, startPoint y: 176, endPoint x: 513, endPoint y: 178, distance: 8.0
click at [513, 178] on div at bounding box center [471, 188] width 129 height 52
click at [240, 56] on span "undo" at bounding box center [248, 59] width 16 height 7
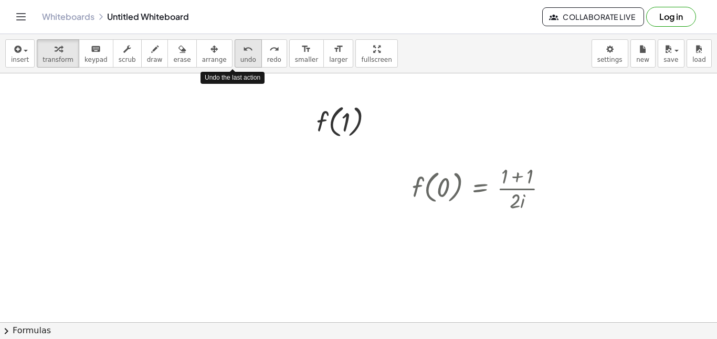
click at [240, 56] on span "undo" at bounding box center [248, 59] width 16 height 7
click at [240, 57] on span "undo" at bounding box center [248, 59] width 16 height 7
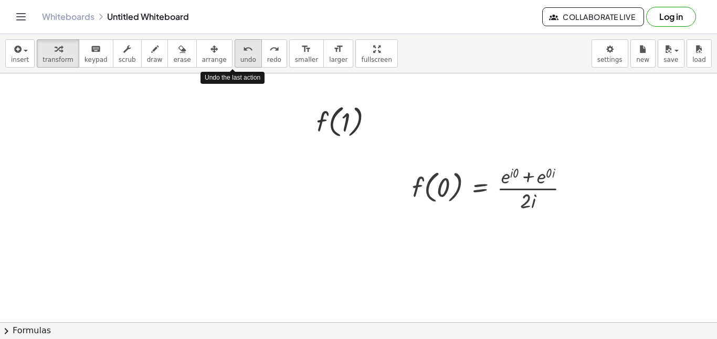
click at [240, 57] on span "undo" at bounding box center [248, 59] width 16 height 7
click at [240, 56] on span "undo" at bounding box center [248, 59] width 16 height 7
click at [240, 58] on span "undo" at bounding box center [248, 59] width 16 height 7
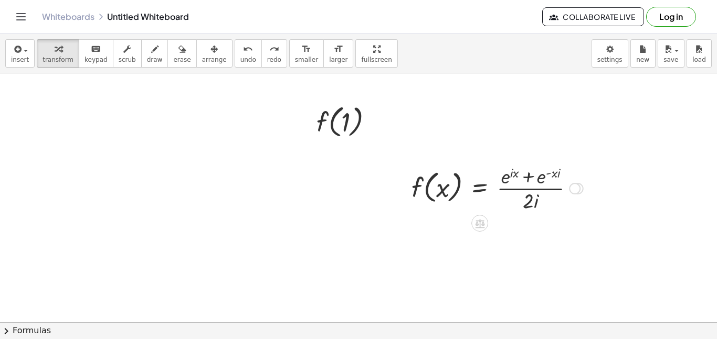
click at [540, 200] on div at bounding box center [497, 188] width 182 height 52
click at [532, 176] on div at bounding box center [497, 188] width 182 height 52
click at [84, 54] on div "keyboard" at bounding box center [95, 49] width 23 height 13
click at [528, 178] on div at bounding box center [497, 188] width 182 height 52
click at [528, 176] on div at bounding box center [497, 188] width 182 height 52
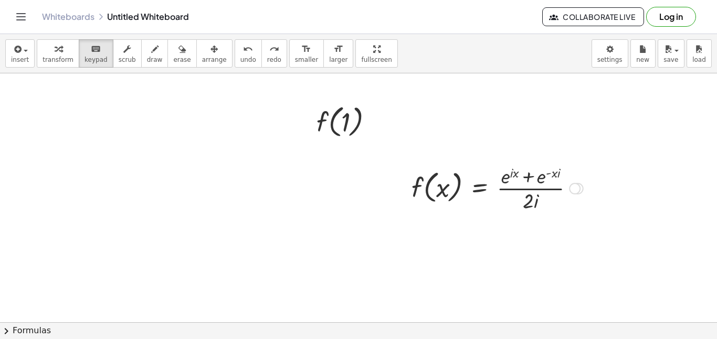
click at [528, 176] on div at bounding box center [497, 188] width 182 height 52
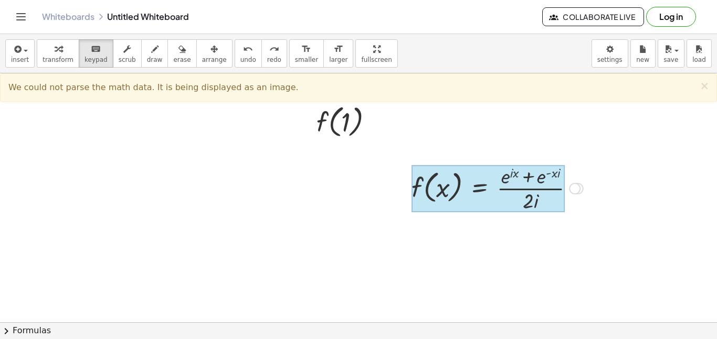
click at [493, 189] on div at bounding box center [487, 188] width 153 height 47
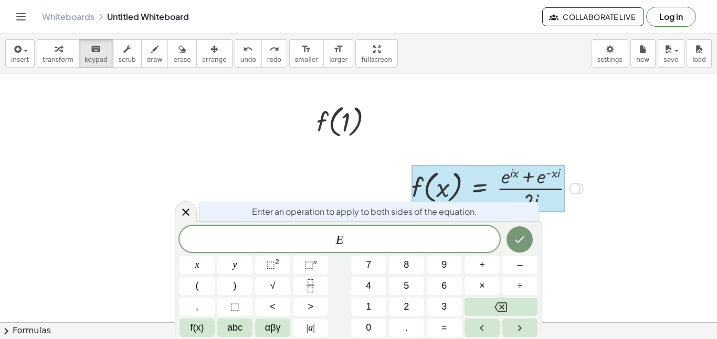
scroll to position [11, 0]
click at [184, 213] on icon at bounding box center [185, 212] width 13 height 13
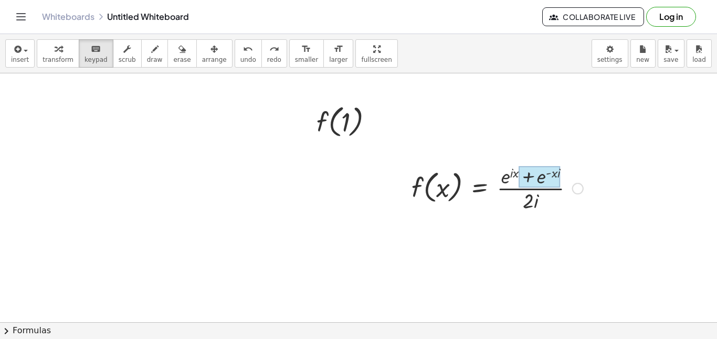
click at [539, 176] on div at bounding box center [538, 177] width 41 height 22
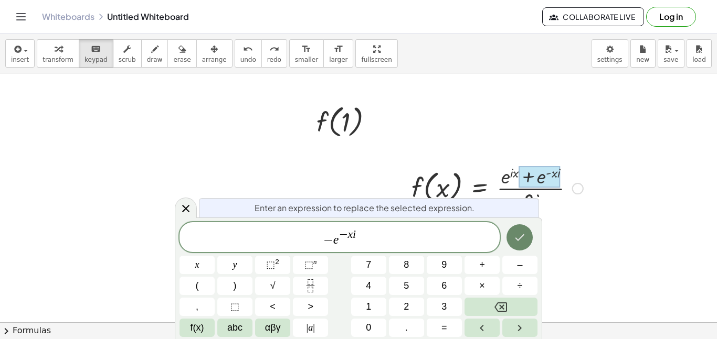
click at [517, 243] on icon "Done" at bounding box center [519, 237] width 13 height 13
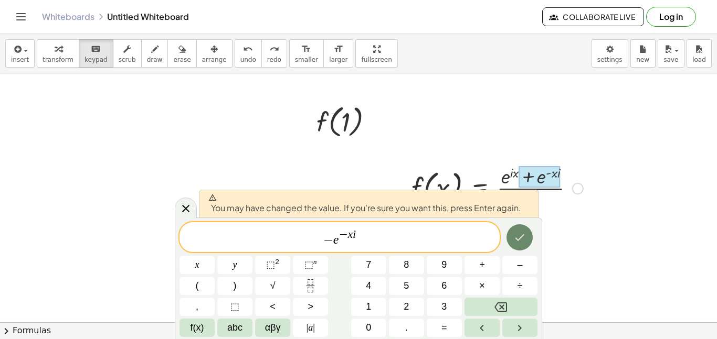
click at [518, 236] on icon "Done" at bounding box center [519, 237] width 13 height 13
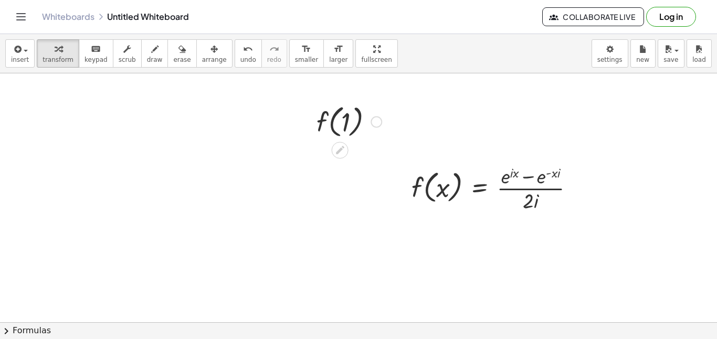
click at [356, 122] on div at bounding box center [349, 121] width 76 height 40
click at [375, 124] on div "Fix a mistake Transform line Copy line as LaTeX Copy derivation as LaTeX Expand…" at bounding box center [376, 122] width 12 height 12
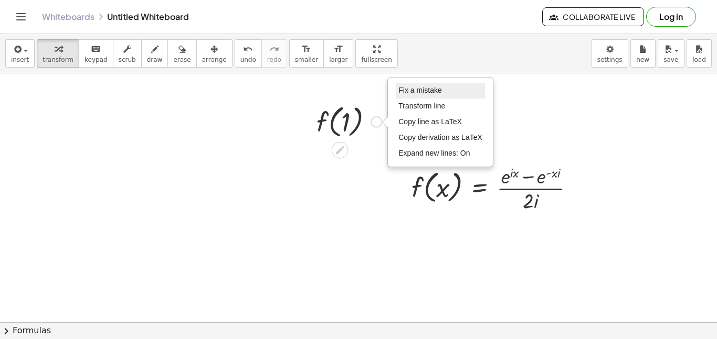
click at [408, 93] on span "Fix a mistake" at bounding box center [419, 90] width 43 height 8
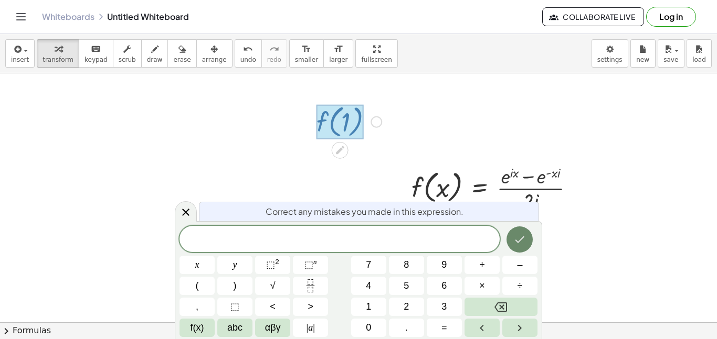
click at [525, 240] on icon "Done" at bounding box center [519, 239] width 13 height 13
click at [523, 240] on icon "Done" at bounding box center [519, 239] width 13 height 13
click at [185, 209] on icon at bounding box center [185, 212] width 13 height 13
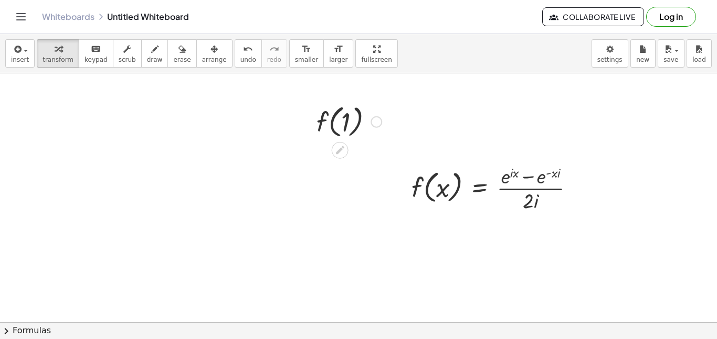
click at [332, 118] on div at bounding box center [349, 121] width 76 height 40
click at [339, 148] on icon at bounding box center [340, 150] width 8 height 8
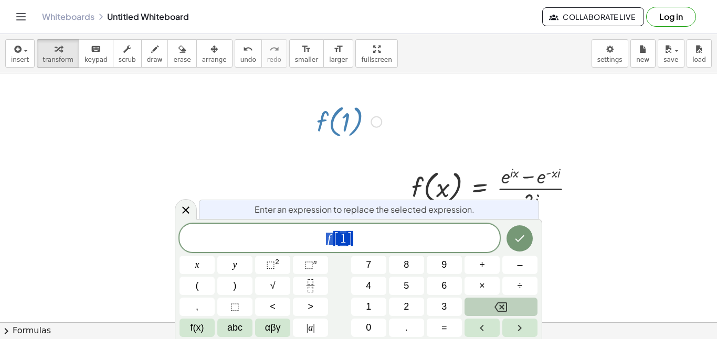
click at [506, 307] on icon "Backspace" at bounding box center [500, 307] width 13 height 9
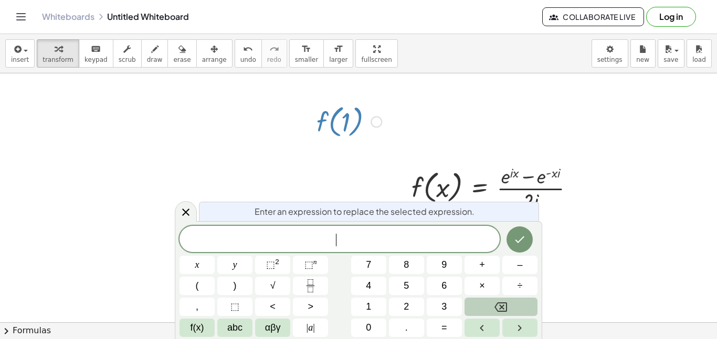
click at [506, 307] on icon "Backspace" at bounding box center [500, 307] width 13 height 9
click at [517, 236] on icon "Done" at bounding box center [519, 239] width 13 height 13
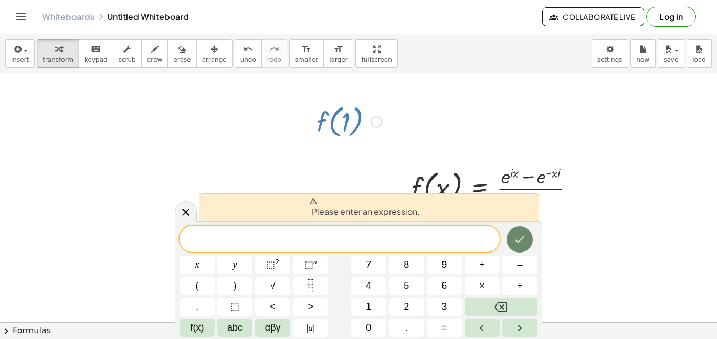
click at [517, 237] on icon "Done" at bounding box center [519, 239] width 13 height 13
click at [188, 211] on icon at bounding box center [185, 212] width 13 height 13
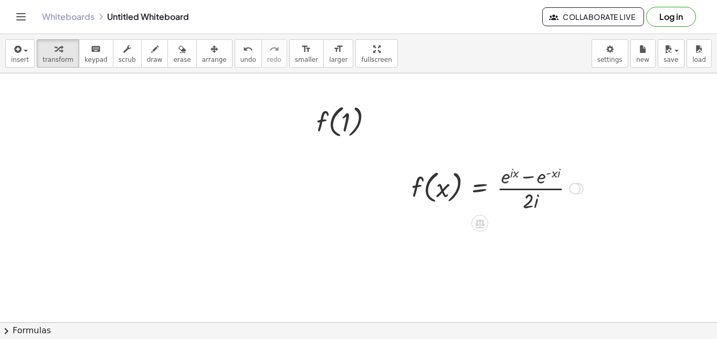
click at [451, 189] on div at bounding box center [497, 188] width 182 height 52
click at [450, 188] on div at bounding box center [497, 188] width 182 height 52
click at [444, 189] on div at bounding box center [497, 188] width 182 height 52
click at [94, 54] on div "keyboard" at bounding box center [95, 49] width 23 height 13
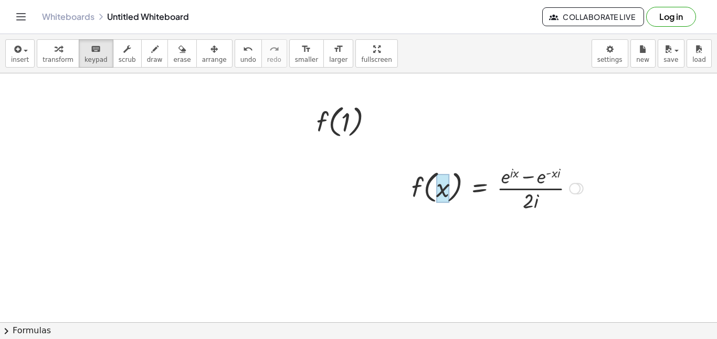
click at [442, 190] on div at bounding box center [443, 188] width 14 height 29
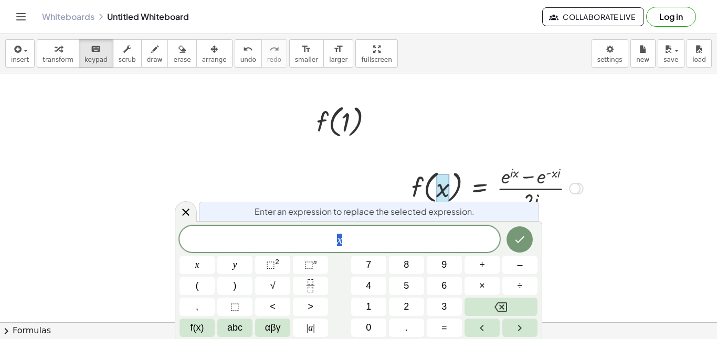
scroll to position [12, 0]
click at [516, 240] on icon "Done" at bounding box center [519, 239] width 13 height 13
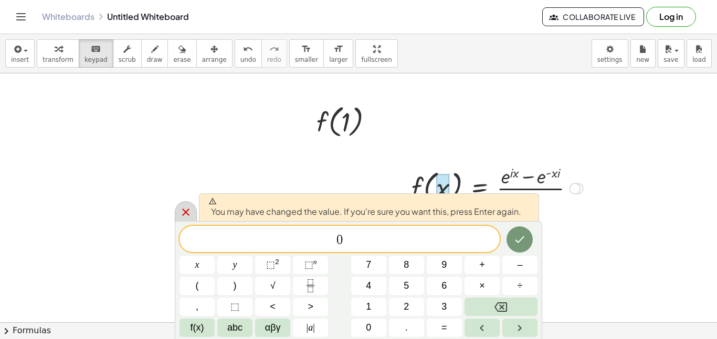
click at [180, 215] on icon at bounding box center [185, 212] width 13 height 13
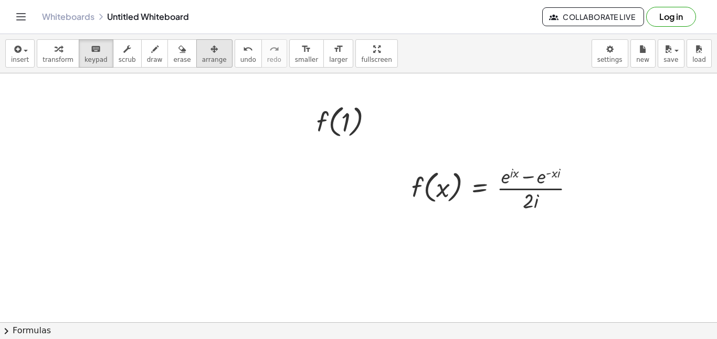
click at [202, 58] on span "arrange" at bounding box center [214, 59] width 25 height 7
click at [84, 61] on span "keypad" at bounding box center [95, 59] width 23 height 7
click at [515, 175] on div at bounding box center [514, 173] width 9 height 14
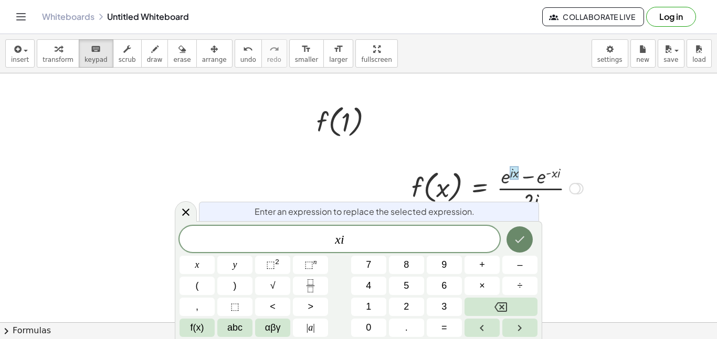
click at [517, 241] on icon "Done" at bounding box center [519, 239] width 13 height 13
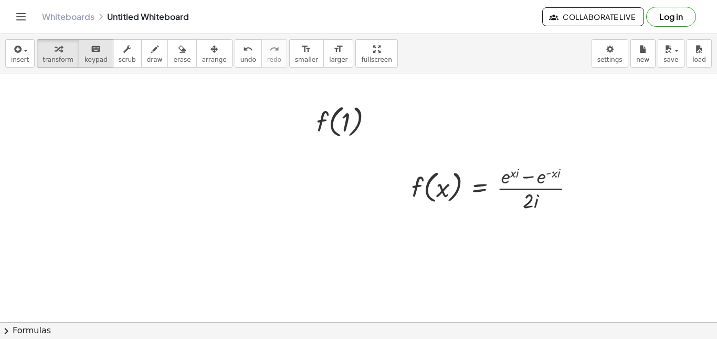
click at [91, 47] on icon "keyboard" at bounding box center [96, 49] width 10 height 13
click at [440, 190] on div at bounding box center [443, 188] width 14 height 29
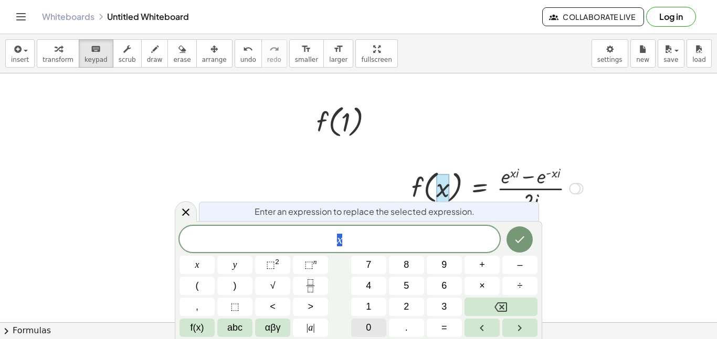
click at [363, 331] on button "0" at bounding box center [368, 328] width 35 height 18
click at [515, 242] on icon "Done" at bounding box center [519, 239] width 13 height 13
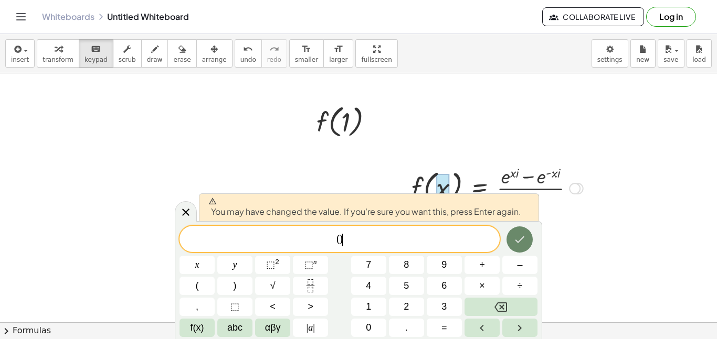
click at [515, 242] on icon "Done" at bounding box center [519, 239] width 13 height 13
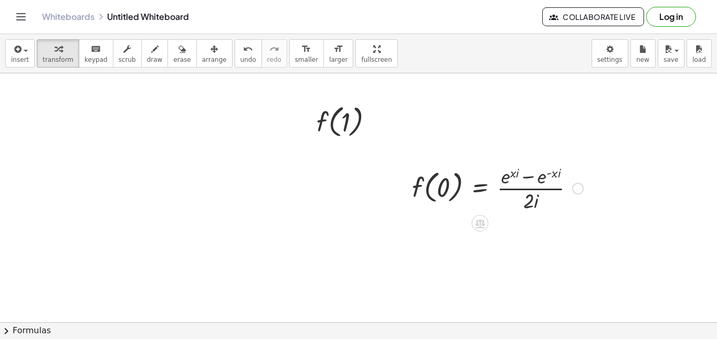
click at [513, 174] on div at bounding box center [498, 188] width 182 height 52
click at [84, 56] on span "keypad" at bounding box center [95, 59] width 23 height 7
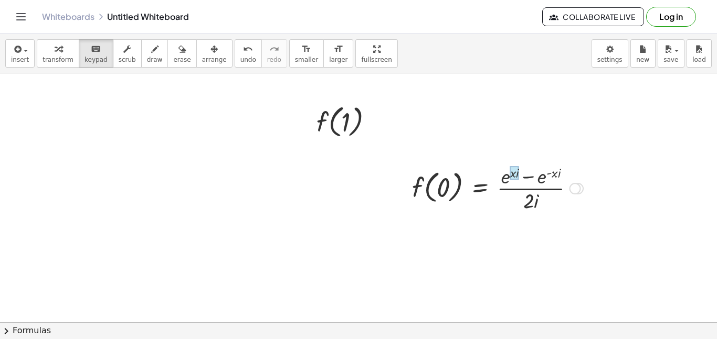
click at [513, 175] on div at bounding box center [514, 173] width 9 height 14
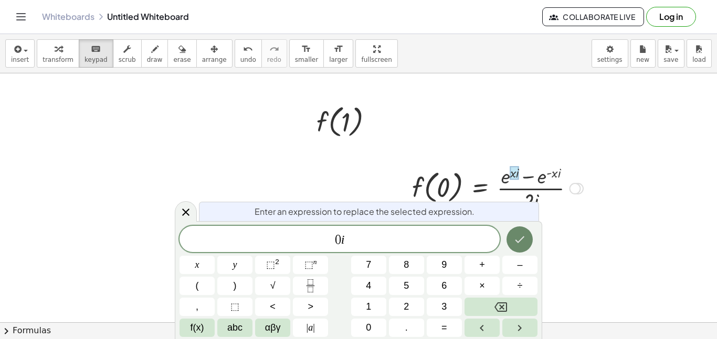
click at [521, 232] on button "Done" at bounding box center [519, 240] width 26 height 26
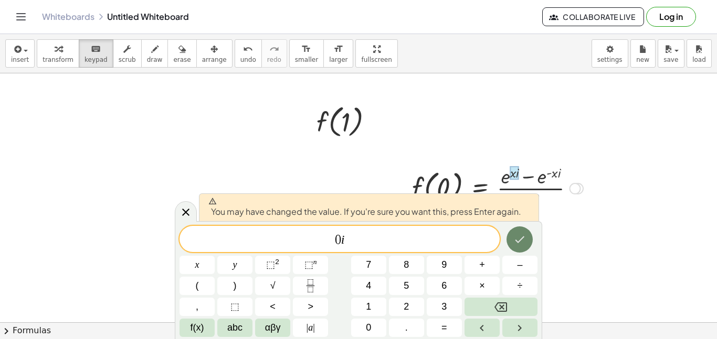
click at [518, 235] on icon "Done" at bounding box center [519, 239] width 13 height 13
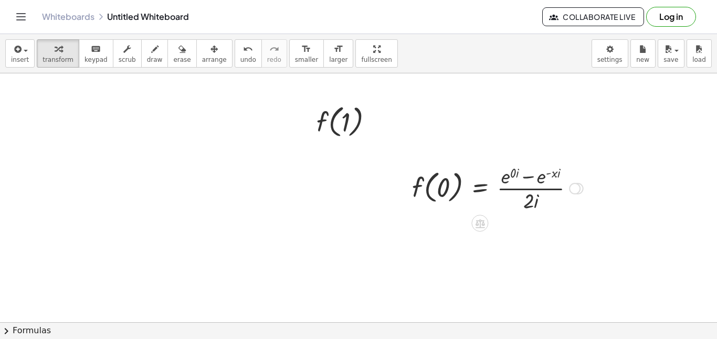
click at [556, 174] on div at bounding box center [498, 188] width 182 height 52
click at [556, 173] on div at bounding box center [498, 188] width 182 height 52
click at [554, 175] on div at bounding box center [498, 188] width 182 height 52
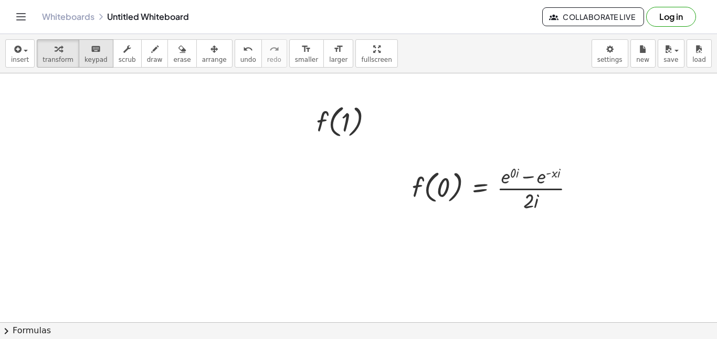
click at [84, 53] on div "keyboard" at bounding box center [95, 49] width 23 height 13
click at [555, 174] on div at bounding box center [552, 173] width 12 height 13
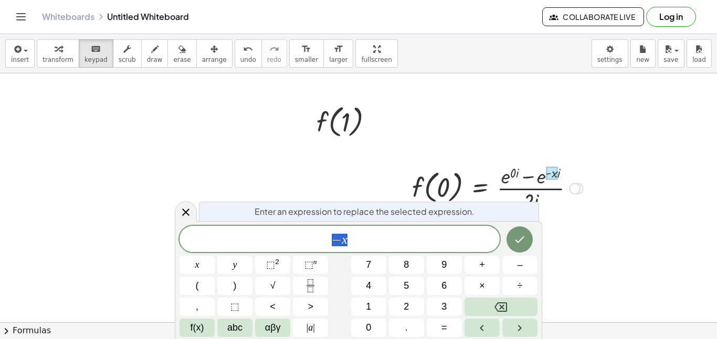
click at [392, 239] on span "− x" at bounding box center [339, 240] width 320 height 15
click at [513, 241] on button "Done" at bounding box center [519, 240] width 26 height 26
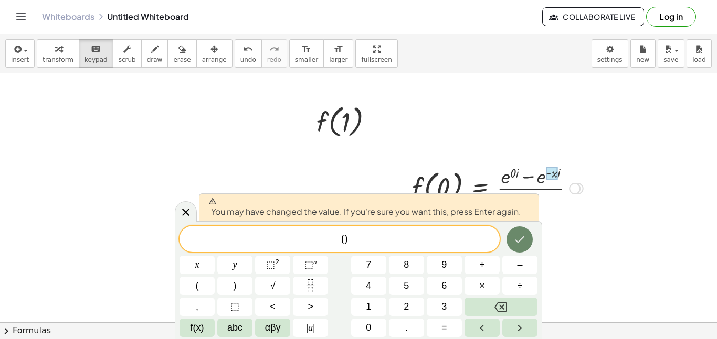
click at [514, 242] on icon "Done" at bounding box center [519, 239] width 13 height 13
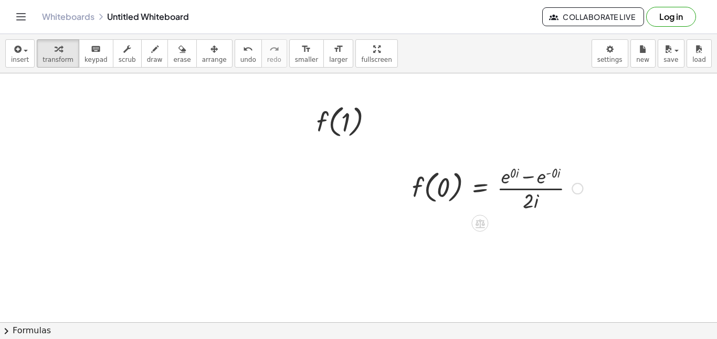
click at [513, 173] on div at bounding box center [497, 188] width 181 height 52
click at [553, 173] on div at bounding box center [496, 188] width 178 height 52
click at [547, 174] on div at bounding box center [493, 188] width 173 height 52
click at [506, 176] on div at bounding box center [492, 188] width 170 height 52
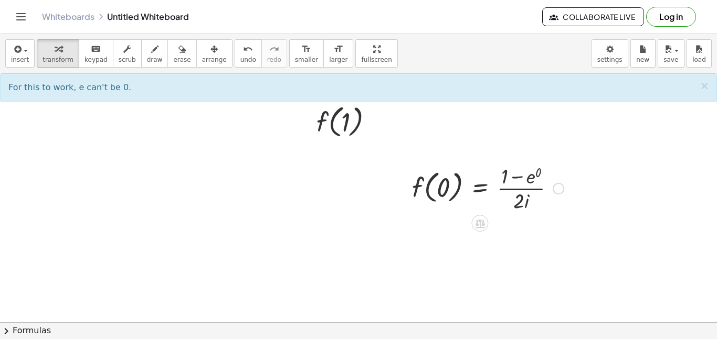
click at [527, 179] on div at bounding box center [488, 188] width 162 height 52
click at [507, 177] on div at bounding box center [484, 188] width 154 height 52
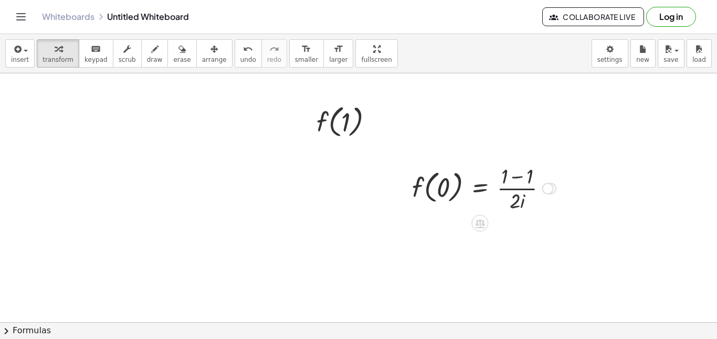
click at [519, 201] on div at bounding box center [484, 188] width 154 height 52
click at [519, 178] on div at bounding box center [484, 188] width 154 height 52
click at [507, 188] on div at bounding box center [476, 188] width 138 height 52
click at [240, 56] on span "undo" at bounding box center [248, 59] width 16 height 7
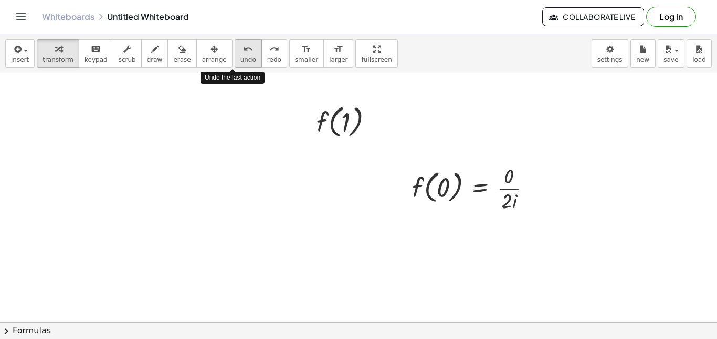
click at [243, 53] on icon "undo" at bounding box center [248, 49] width 10 height 13
click at [243, 51] on icon "undo" at bounding box center [248, 49] width 10 height 13
click at [243, 52] on icon "undo" at bounding box center [248, 49] width 10 height 13
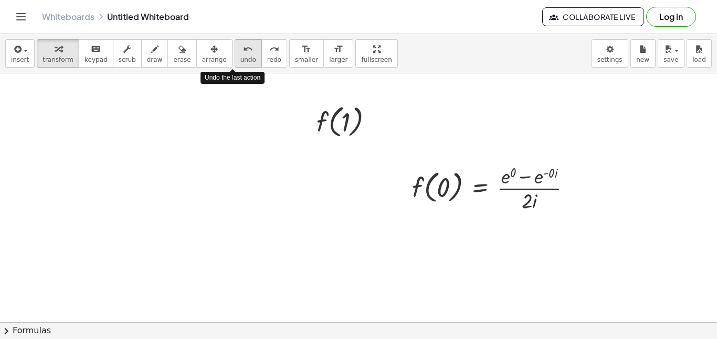
click at [243, 53] on icon "undo" at bounding box center [248, 49] width 10 height 13
click at [243, 52] on icon "undo" at bounding box center [248, 49] width 10 height 13
click at [444, 191] on div at bounding box center [497, 188] width 182 height 52
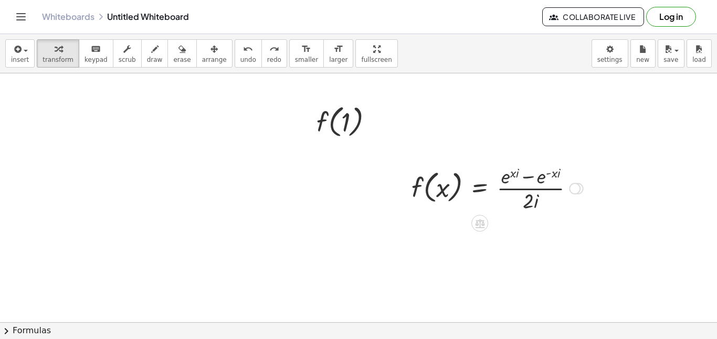
click at [442, 190] on div at bounding box center [497, 188] width 182 height 52
click at [89, 56] on span "keypad" at bounding box center [95, 59] width 23 height 7
click at [444, 192] on div at bounding box center [443, 188] width 14 height 29
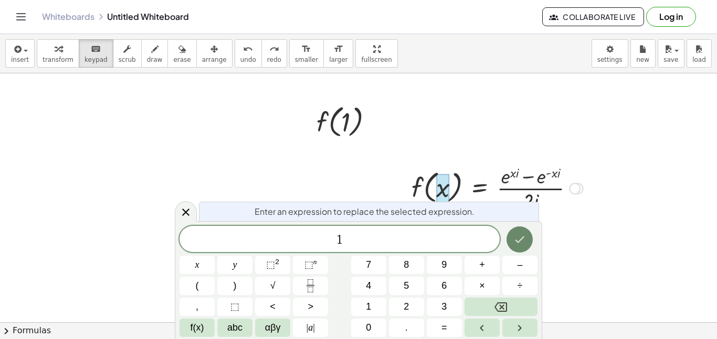
click at [523, 239] on icon "Done" at bounding box center [519, 239] width 13 height 13
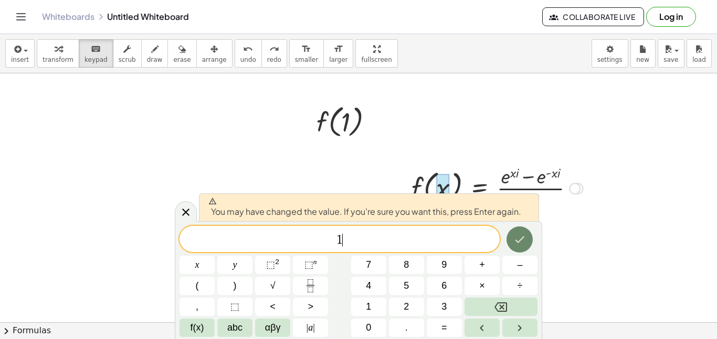
click at [523, 239] on icon "Done" at bounding box center [519, 239] width 13 height 13
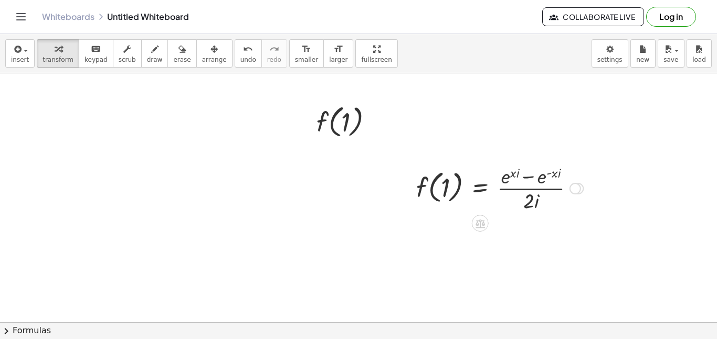
click at [513, 173] on div at bounding box center [499, 188] width 177 height 52
click at [91, 62] on span "keypad" at bounding box center [95, 59] width 23 height 7
click at [513, 175] on div at bounding box center [514, 173] width 9 height 14
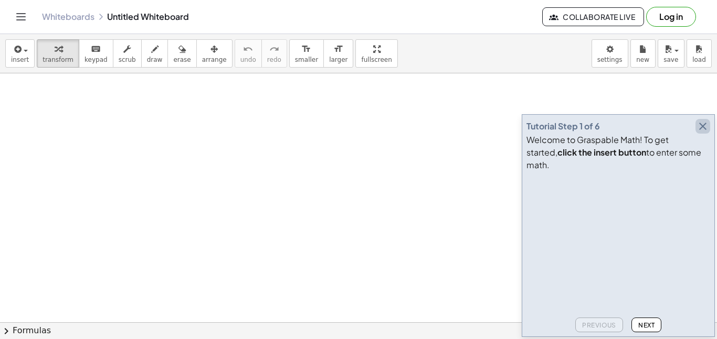
click at [702, 133] on icon "button" at bounding box center [702, 126] width 13 height 13
